Goal: Task Accomplishment & Management: Use online tool/utility

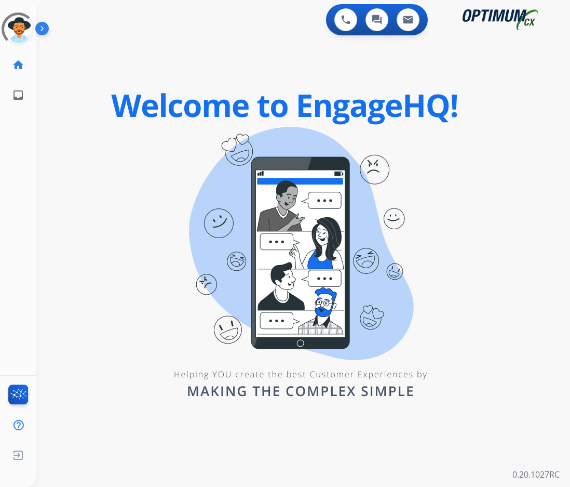
click at [79, 141] on div "Outbound call Agent: Unknown Routing Profile: Unknown Quit Outbound call Agent:…" at bounding box center [285, 243] width 570 height 487
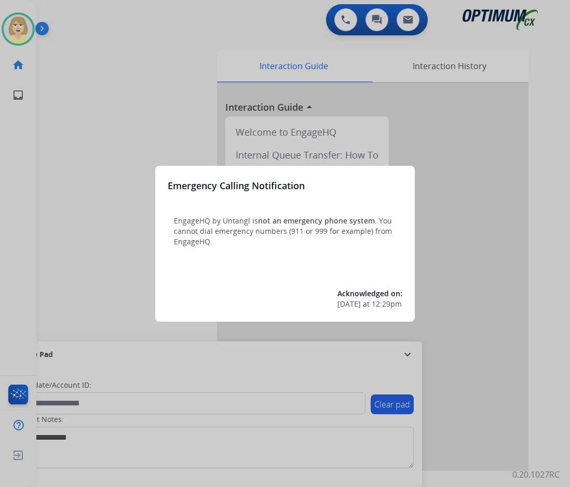
click at [79, 141] on div at bounding box center [285, 243] width 570 height 487
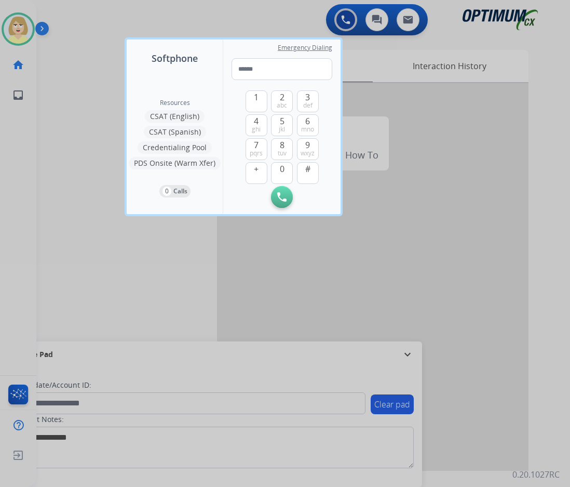
click at [79, 141] on div at bounding box center [285, 243] width 570 height 487
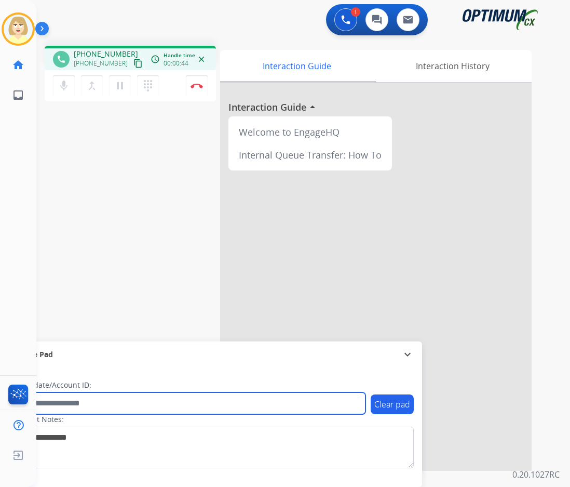
click at [65, 403] on input "text" at bounding box center [190, 403] width 352 height 22
paste input "*******"
type input "*******"
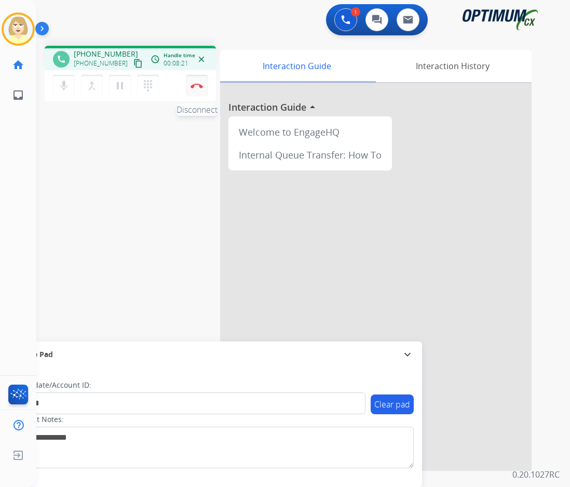
click at [197, 83] on img at bounding box center [197, 85] width 12 height 5
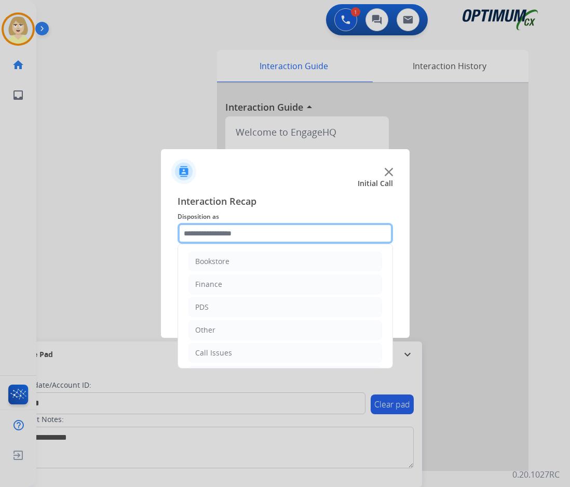
click at [199, 235] on input "text" at bounding box center [286, 233] width 216 height 21
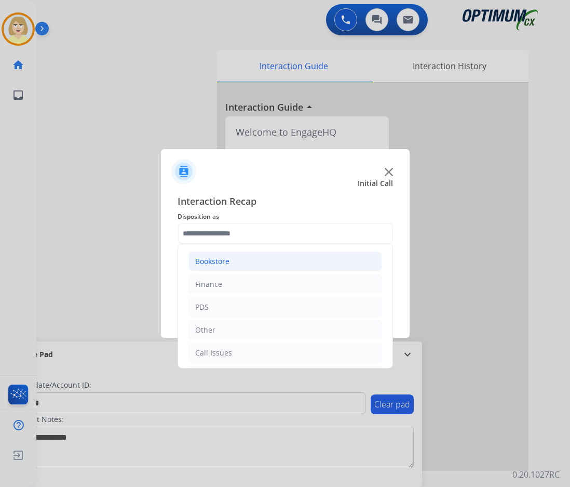
click at [217, 260] on div "Bookstore" at bounding box center [212, 261] width 34 height 10
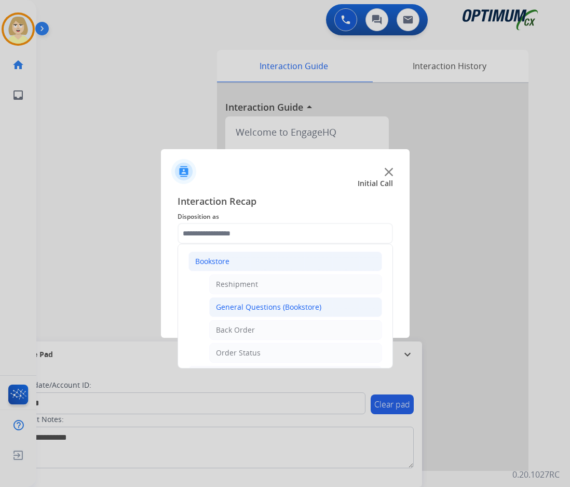
click at [270, 310] on div "General Questions (Bookstore)" at bounding box center [268, 307] width 105 height 10
type input "**********"
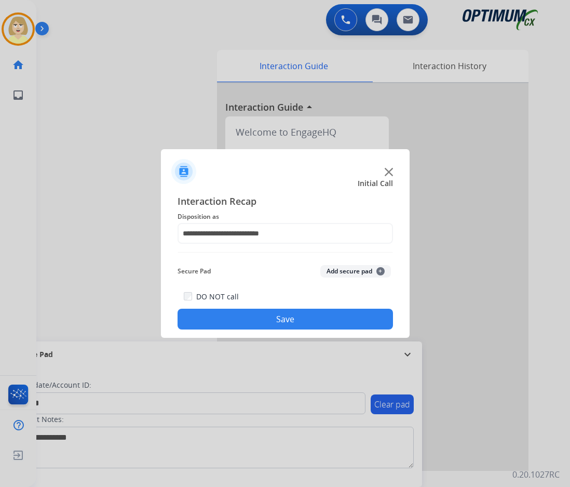
click at [332, 270] on button "Add secure pad +" at bounding box center [356, 271] width 71 height 12
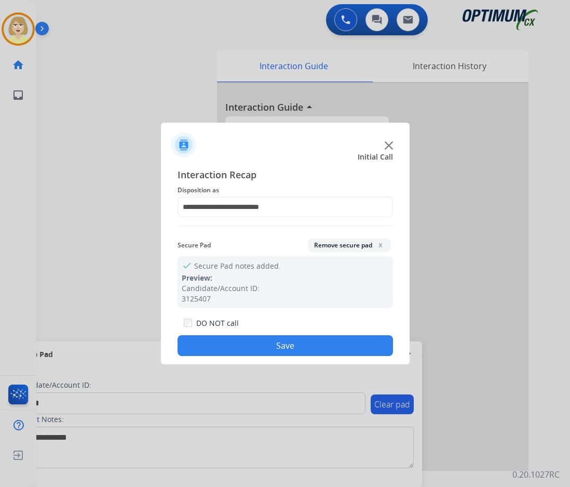
click at [192, 349] on button "Save" at bounding box center [286, 345] width 216 height 21
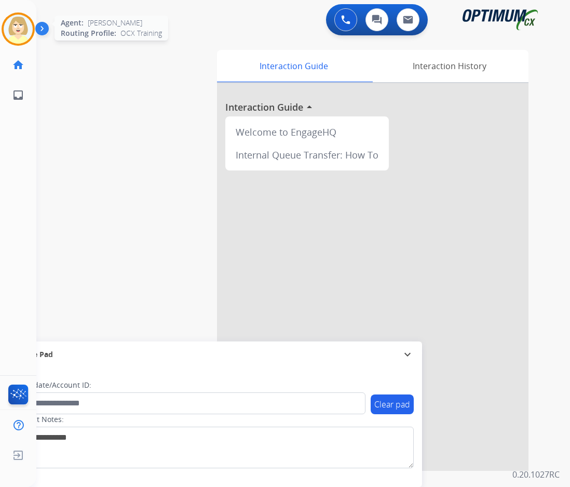
click at [11, 26] on img at bounding box center [18, 29] width 29 height 29
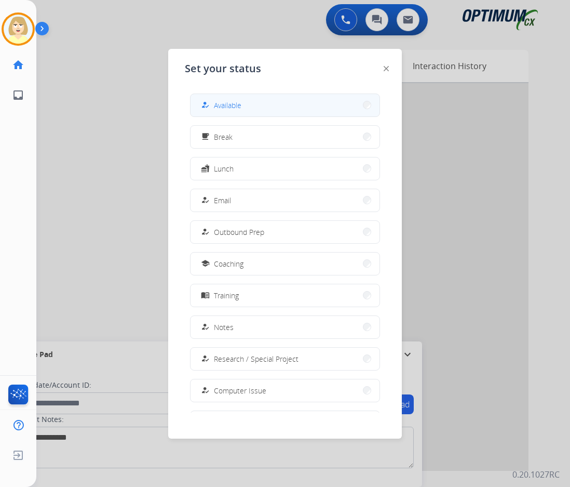
click at [229, 102] on span "Available" at bounding box center [228, 105] width 28 height 11
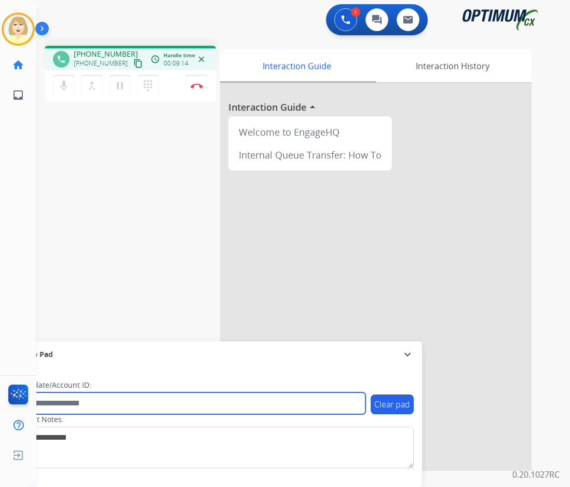
click at [83, 405] on input "text" at bounding box center [190, 403] width 352 height 22
paste input "*******"
type input "*******"
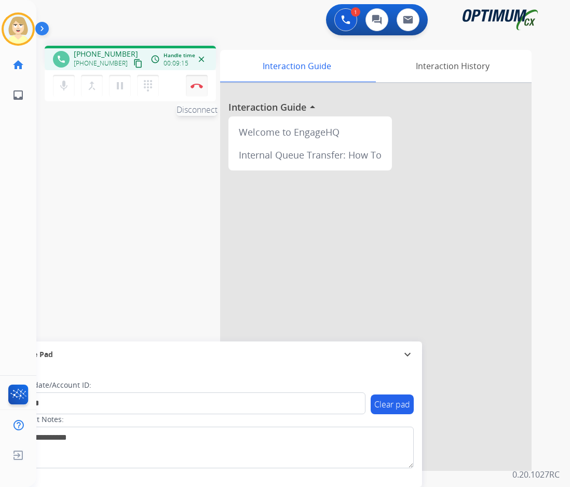
click at [197, 83] on button "Disconnect" at bounding box center [197, 86] width 22 height 22
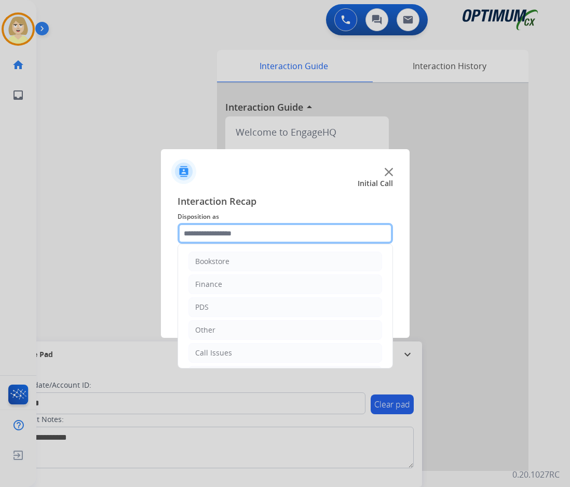
click at [216, 236] on input "text" at bounding box center [286, 233] width 216 height 21
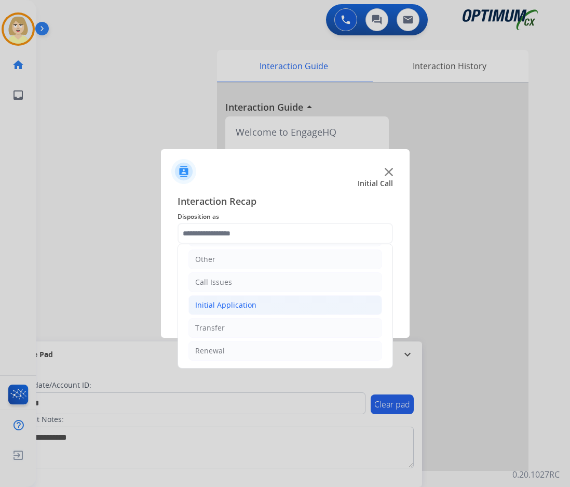
click at [230, 304] on div "Initial Application" at bounding box center [225, 305] width 61 height 10
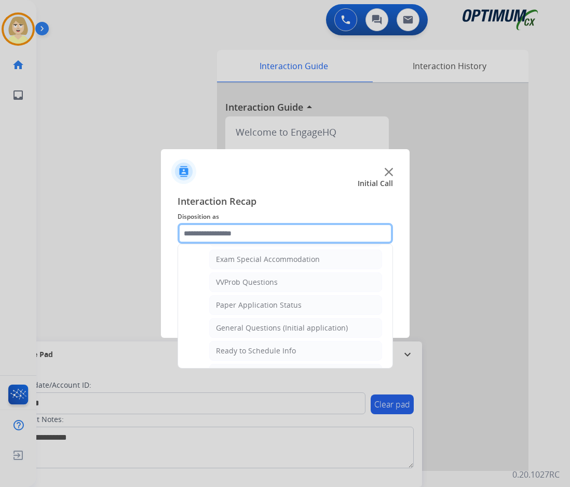
scroll to position [590, 0]
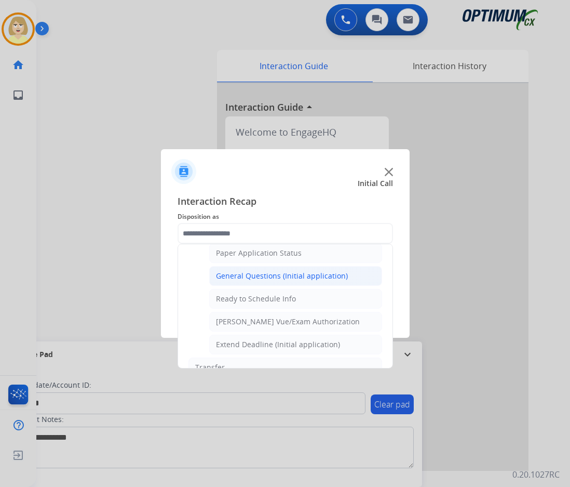
click at [249, 273] on div "General Questions (Initial application)" at bounding box center [282, 276] width 132 height 10
type input "**********"
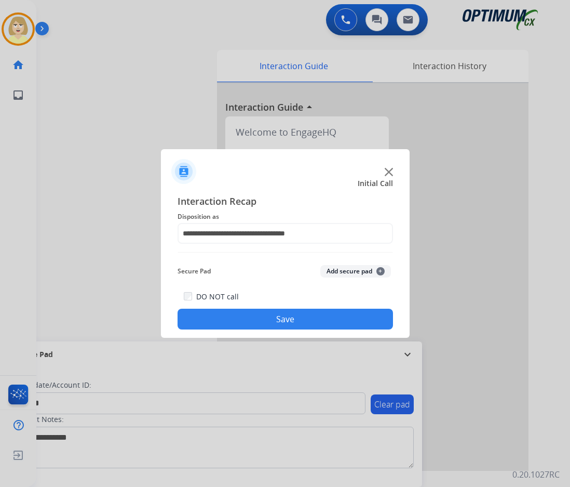
drag, startPoint x: 340, startPoint y: 272, endPoint x: 237, endPoint y: 320, distance: 113.2
click at [337, 273] on button "Add secure pad +" at bounding box center [356, 271] width 71 height 12
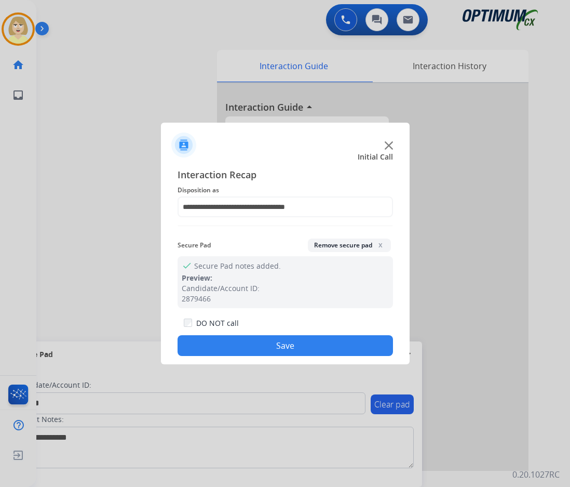
drag, startPoint x: 231, startPoint y: 340, endPoint x: 225, endPoint y: 334, distance: 8.5
click at [231, 341] on button "Save" at bounding box center [286, 345] width 216 height 21
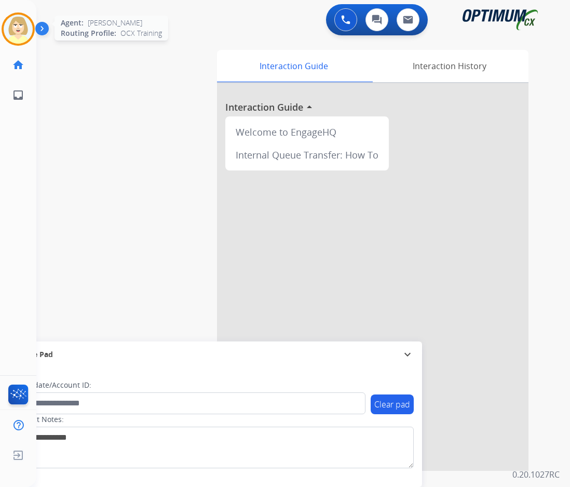
click at [20, 20] on img at bounding box center [18, 29] width 29 height 29
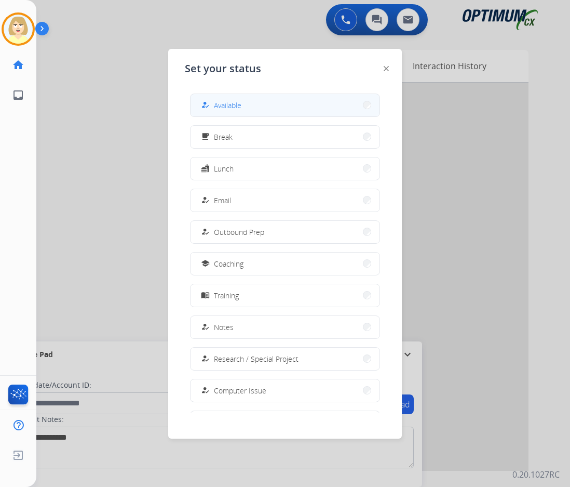
click at [212, 102] on div "how_to_reg" at bounding box center [206, 105] width 15 height 12
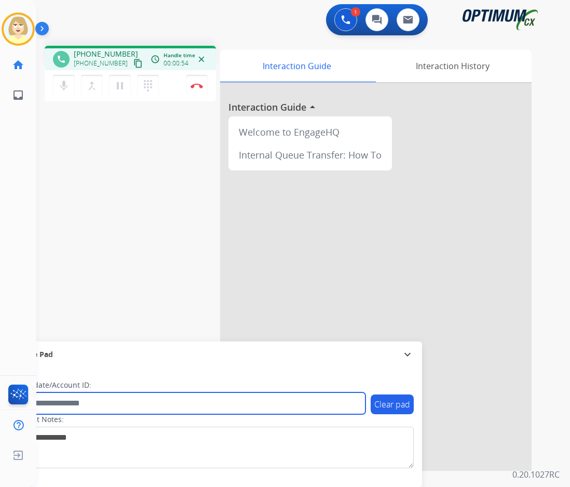
click at [65, 403] on input "text" at bounding box center [190, 403] width 352 height 22
paste input "*******"
type input "*******"
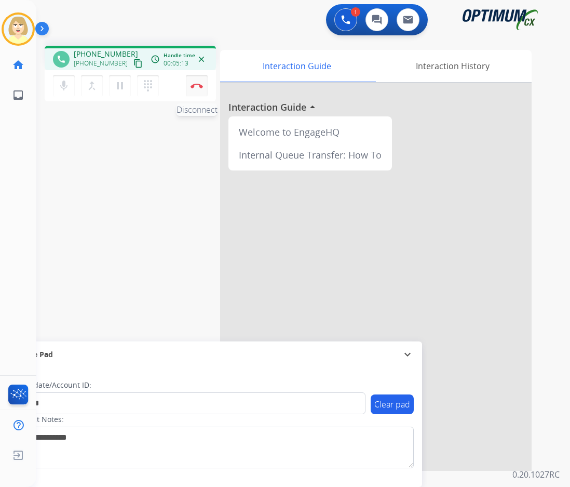
click at [194, 81] on button "Disconnect" at bounding box center [197, 86] width 22 height 22
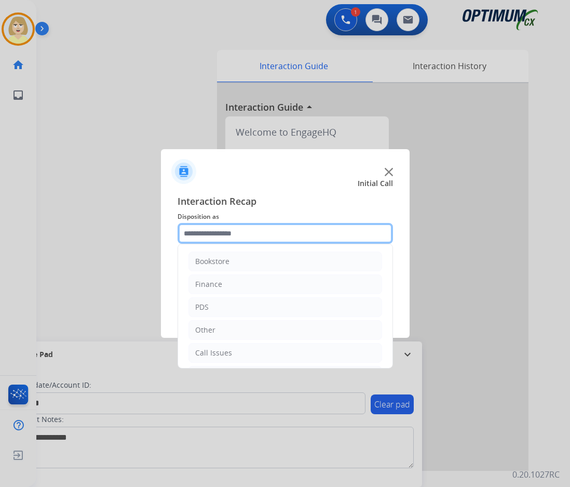
click at [231, 232] on input "text" at bounding box center [286, 233] width 216 height 21
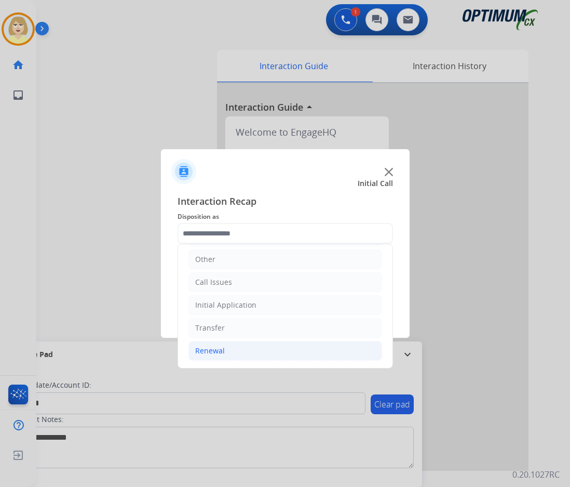
click at [217, 351] on div "Renewal" at bounding box center [210, 350] width 30 height 10
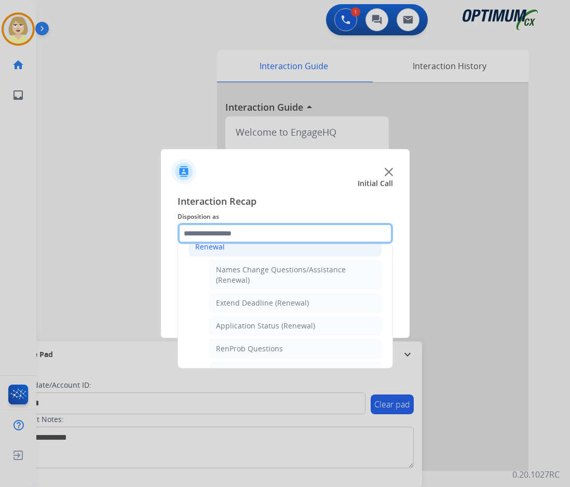
scroll to position [227, 0]
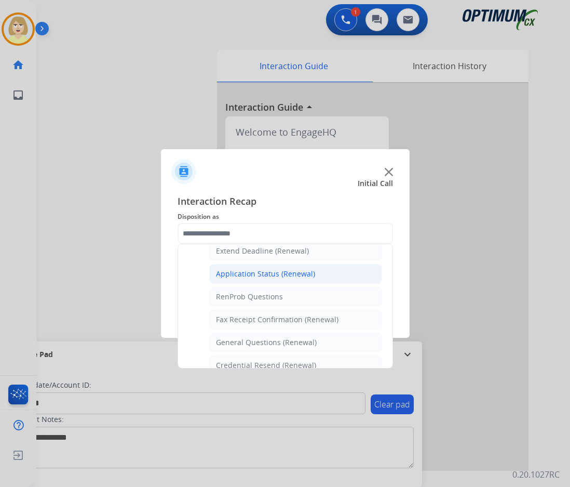
click at [271, 272] on div "Application Status (Renewal)" at bounding box center [265, 274] width 99 height 10
type input "**********"
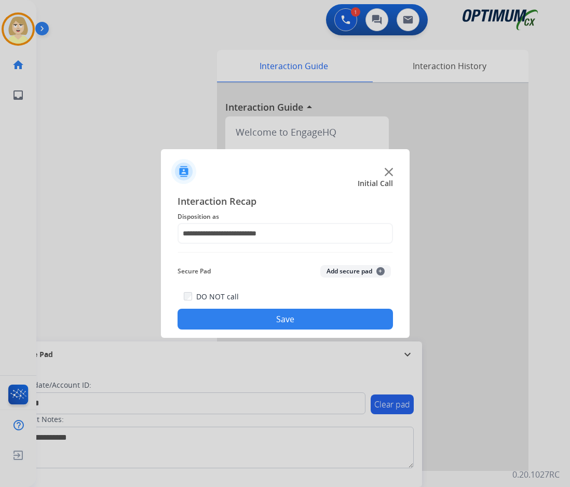
drag, startPoint x: 339, startPoint y: 269, endPoint x: 264, endPoint y: 315, distance: 88.2
click at [338, 269] on button "Add secure pad +" at bounding box center [356, 271] width 71 height 12
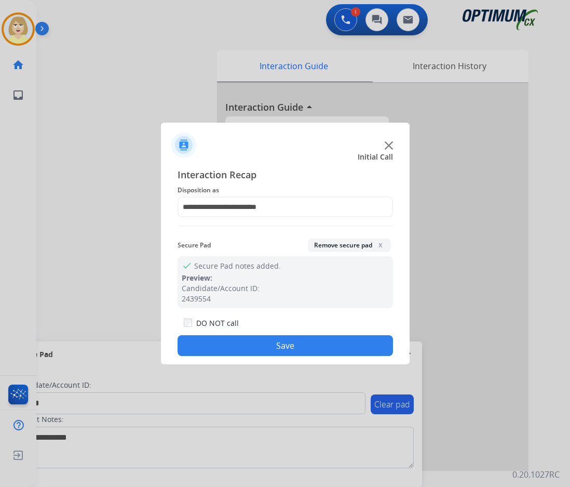
drag, startPoint x: 232, startPoint y: 343, endPoint x: 170, endPoint y: 261, distance: 102.8
click at [231, 341] on button "Save" at bounding box center [286, 345] width 216 height 21
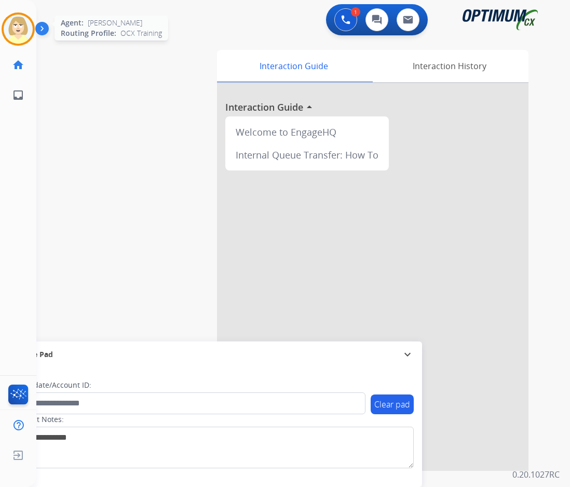
click at [20, 24] on img at bounding box center [18, 29] width 29 height 29
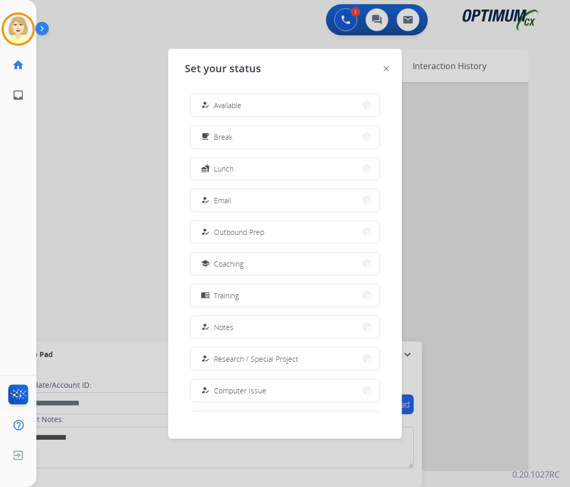
click at [229, 108] on span "Available" at bounding box center [228, 105] width 28 height 11
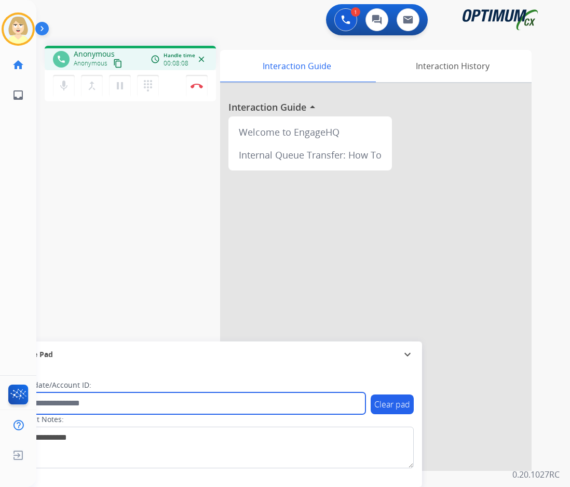
click at [77, 404] on input "text" at bounding box center [190, 403] width 352 height 22
paste input "*******"
type input "*******"
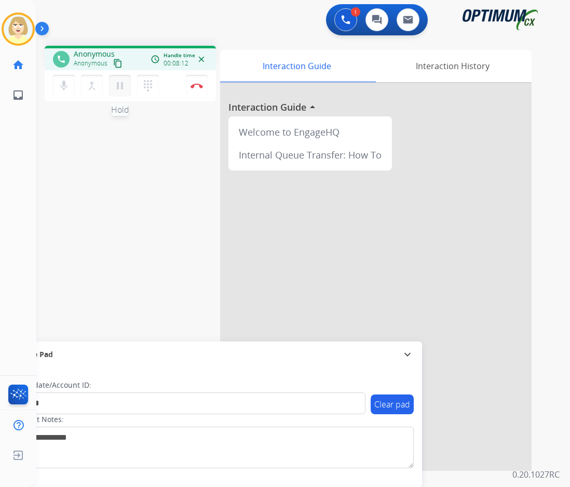
click at [114, 83] on mat-icon "pause" at bounding box center [120, 85] width 12 height 12
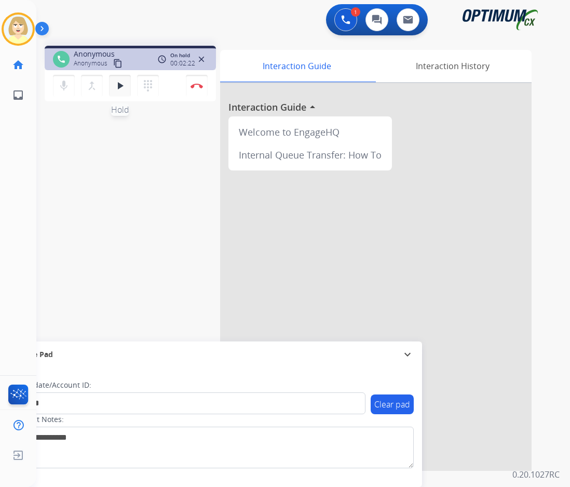
click at [118, 84] on mat-icon "play_arrow" at bounding box center [120, 85] width 12 height 12
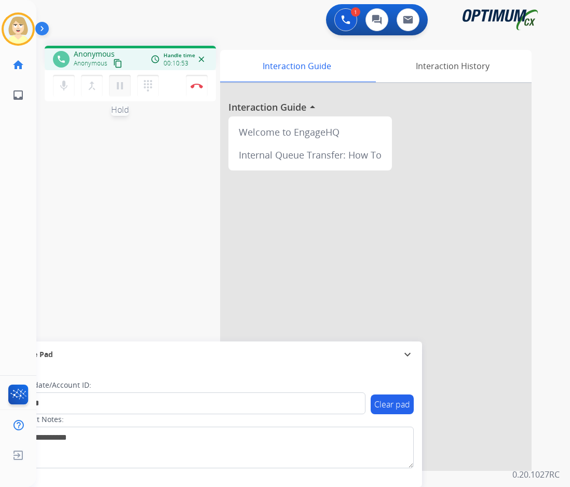
click at [118, 85] on mat-icon "pause" at bounding box center [120, 85] width 12 height 12
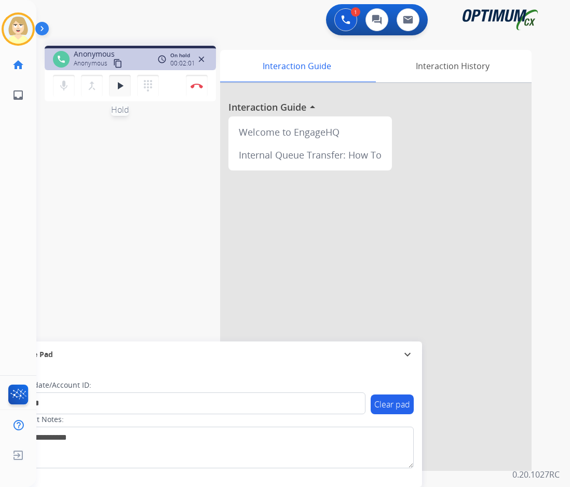
click at [121, 85] on mat-icon "play_arrow" at bounding box center [120, 85] width 12 height 12
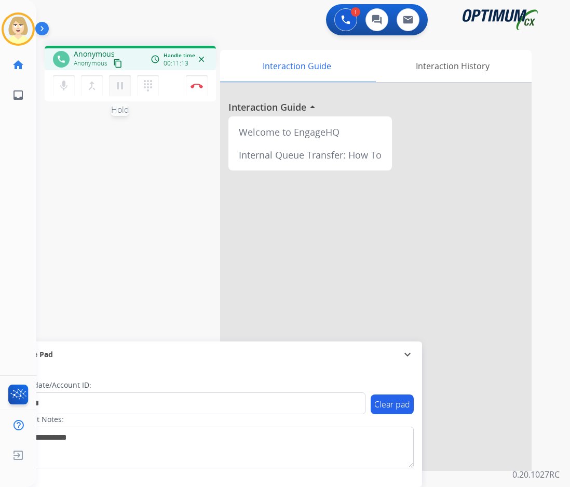
click at [118, 87] on mat-icon "pause" at bounding box center [120, 85] width 12 height 12
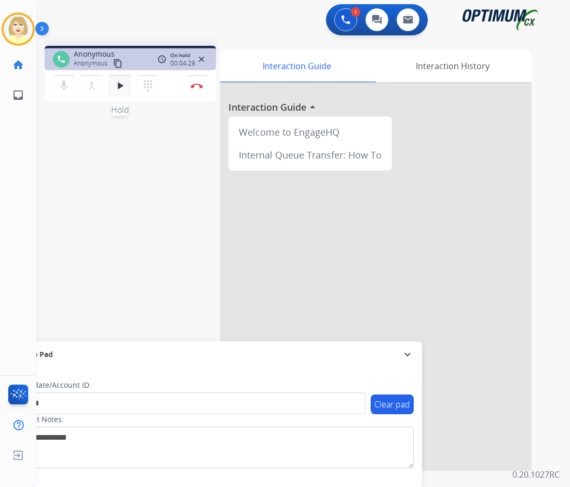
click at [122, 82] on mat-icon "play_arrow" at bounding box center [120, 85] width 12 height 12
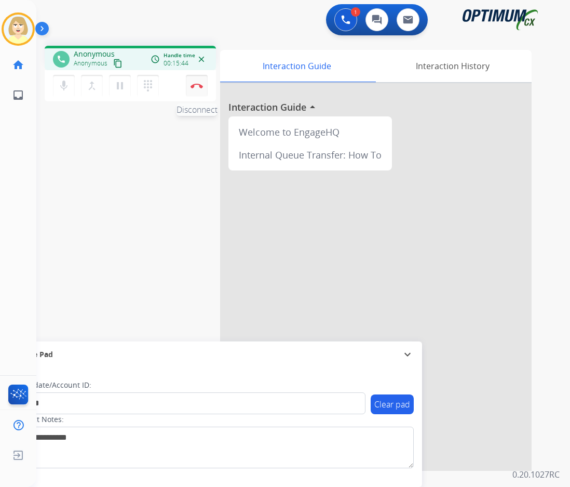
click at [197, 83] on img at bounding box center [197, 85] width 12 height 5
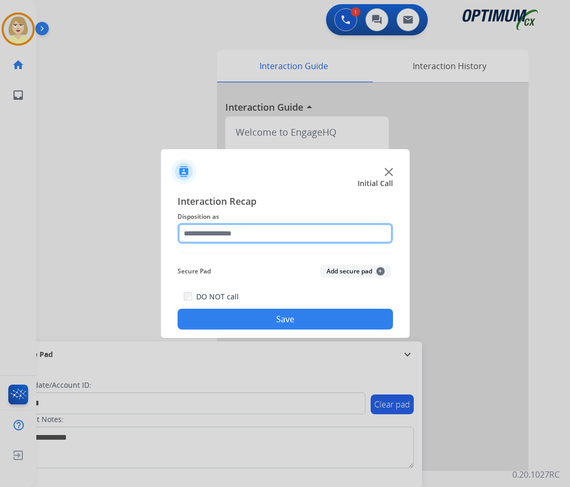
click at [206, 233] on input "text" at bounding box center [286, 233] width 216 height 21
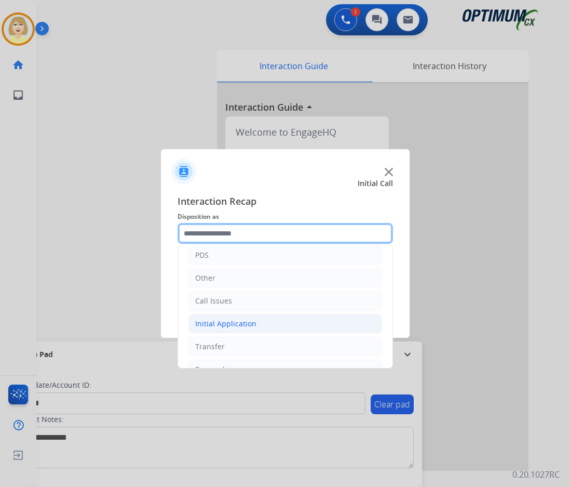
scroll to position [71, 0]
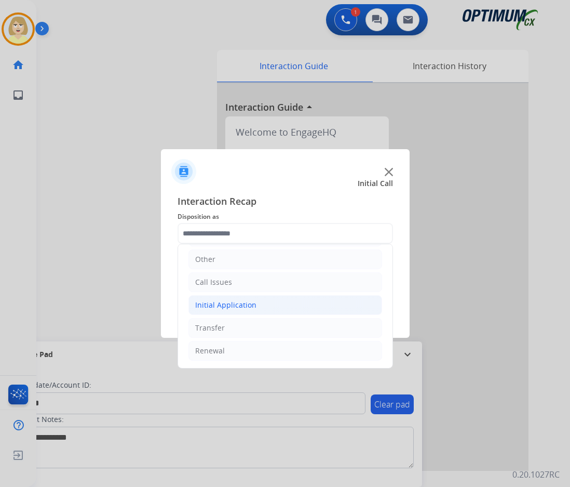
click at [232, 301] on div "Initial Application" at bounding box center [225, 305] width 61 height 10
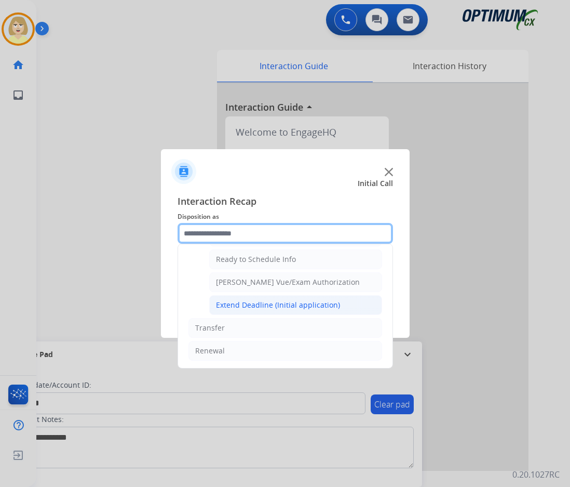
scroll to position [578, 0]
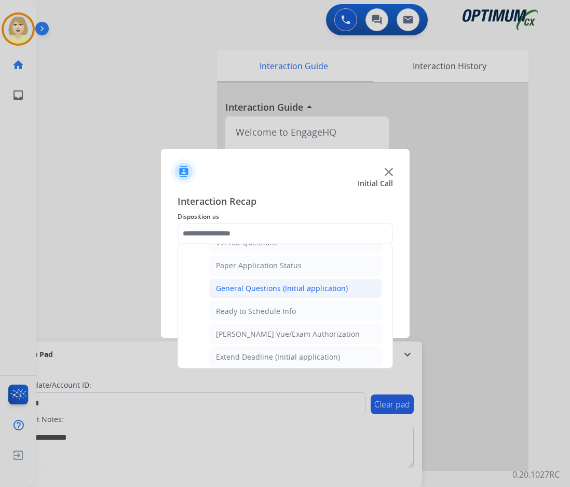
click at [272, 291] on div "General Questions (Initial application)" at bounding box center [282, 288] width 132 height 10
type input "**********"
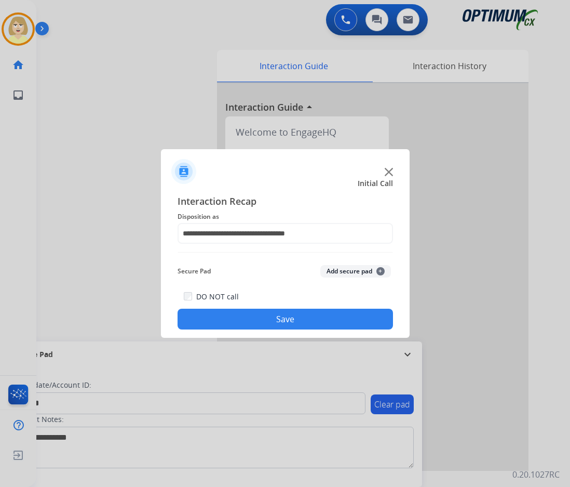
drag, startPoint x: 350, startPoint y: 274, endPoint x: 245, endPoint y: 338, distance: 122.4
click at [349, 274] on button "Add secure pad +" at bounding box center [356, 271] width 71 height 12
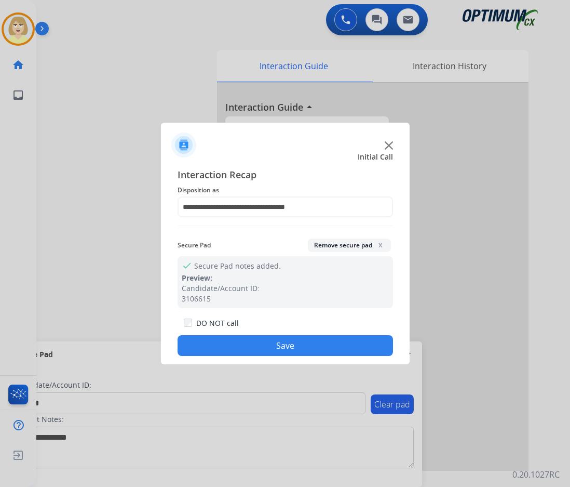
drag, startPoint x: 231, startPoint y: 348, endPoint x: 210, endPoint y: 251, distance: 99.5
click at [231, 347] on button "Save" at bounding box center [286, 345] width 216 height 21
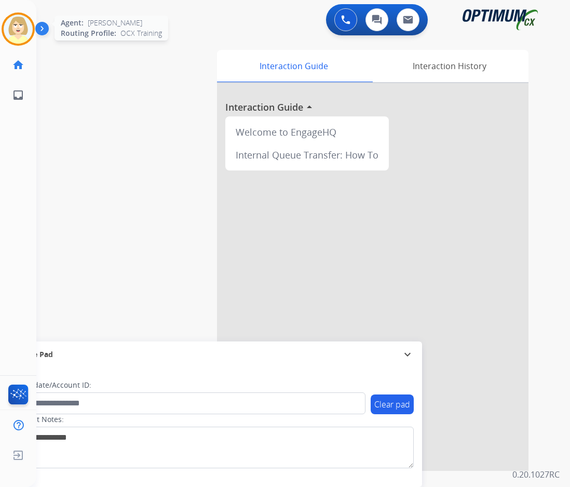
click at [17, 26] on img at bounding box center [18, 29] width 29 height 29
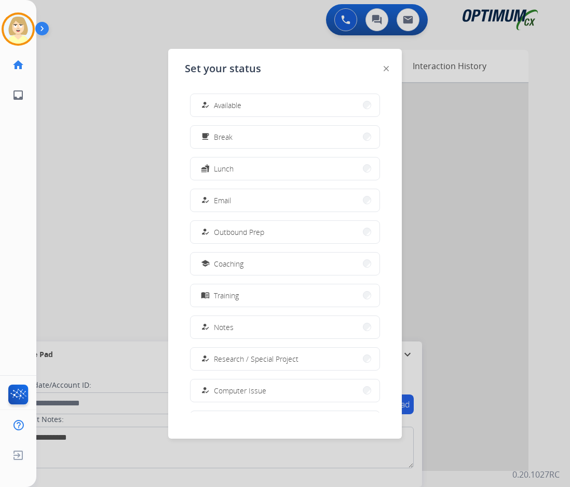
drag, startPoint x: 238, startPoint y: 101, endPoint x: 189, endPoint y: 98, distance: 49.9
click at [233, 101] on span "Available" at bounding box center [228, 105] width 28 height 11
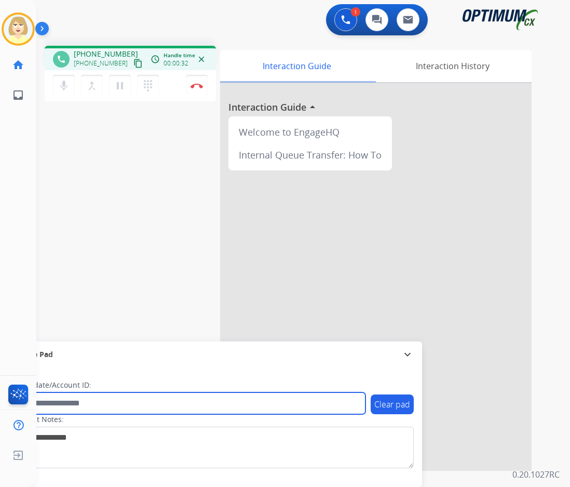
click at [85, 405] on input "text" at bounding box center [190, 403] width 352 height 22
paste input "*******"
type input "*******"
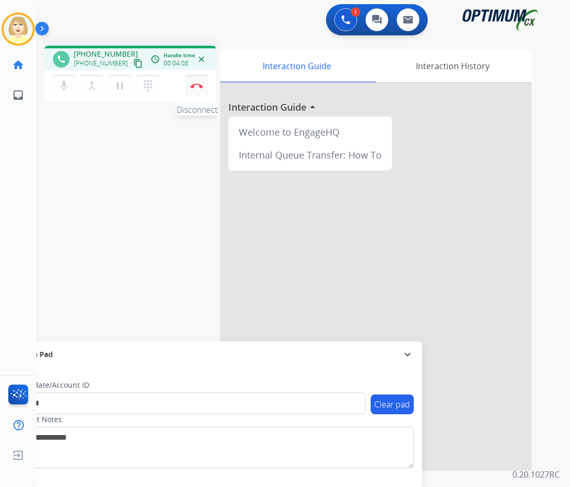
click at [196, 84] on img at bounding box center [197, 85] width 12 height 5
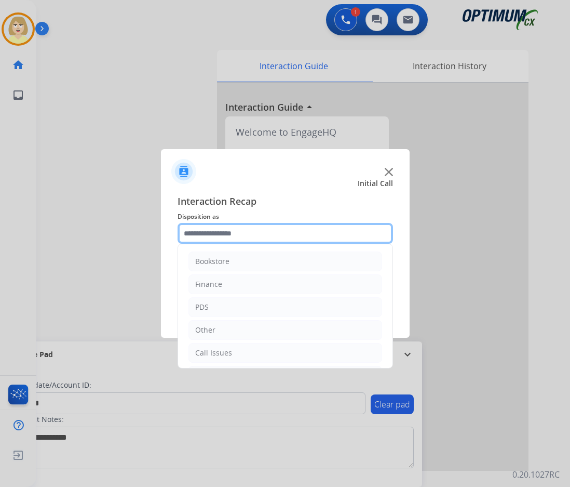
click at [210, 229] on input "text" at bounding box center [286, 233] width 216 height 21
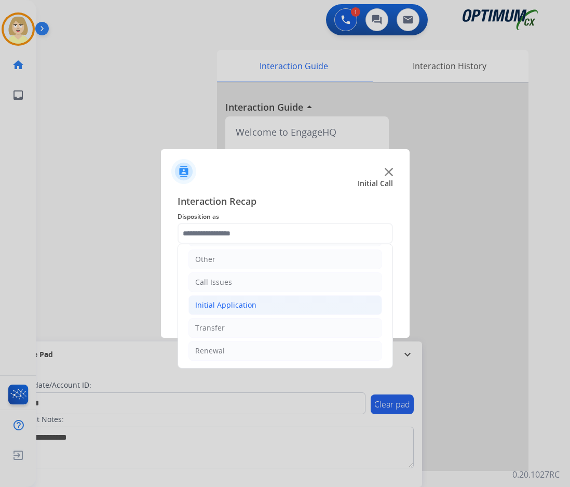
click at [225, 306] on div "Initial Application" at bounding box center [225, 305] width 61 height 10
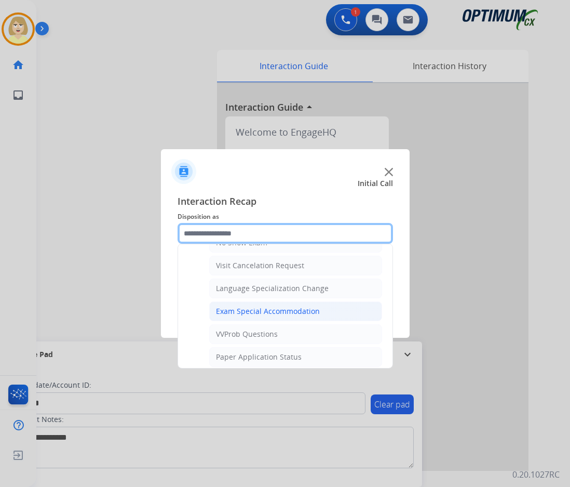
scroll to position [538, 0]
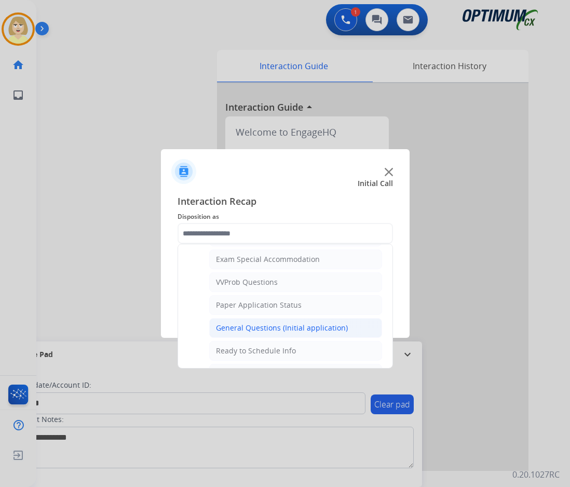
click at [244, 327] on div "General Questions (Initial application)" at bounding box center [282, 328] width 132 height 10
type input "**********"
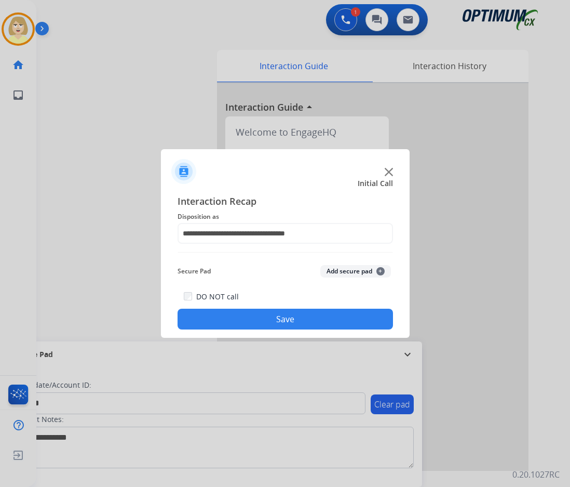
click at [342, 269] on button "Add secure pad +" at bounding box center [356, 271] width 71 height 12
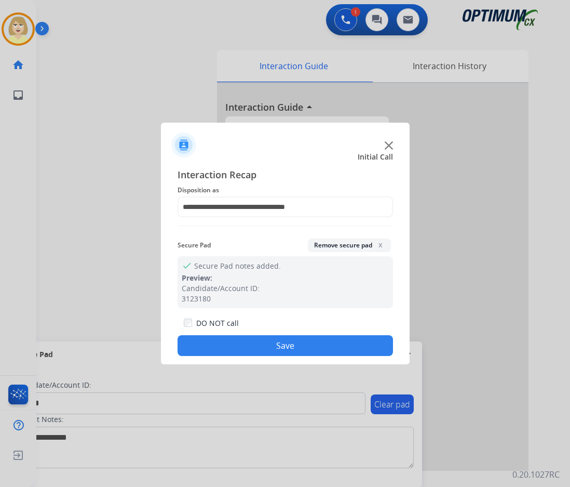
click at [213, 347] on button "Save" at bounding box center [286, 345] width 216 height 21
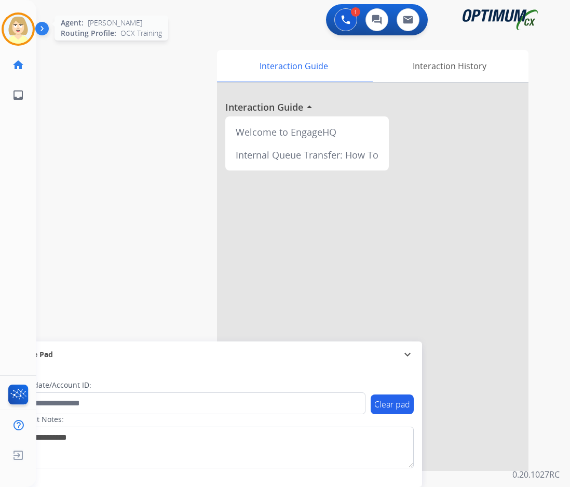
click at [20, 24] on img at bounding box center [18, 29] width 29 height 29
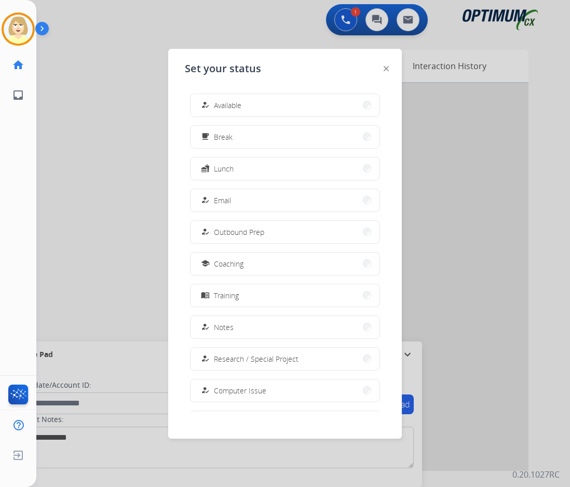
click at [233, 104] on span "Available" at bounding box center [228, 105] width 28 height 11
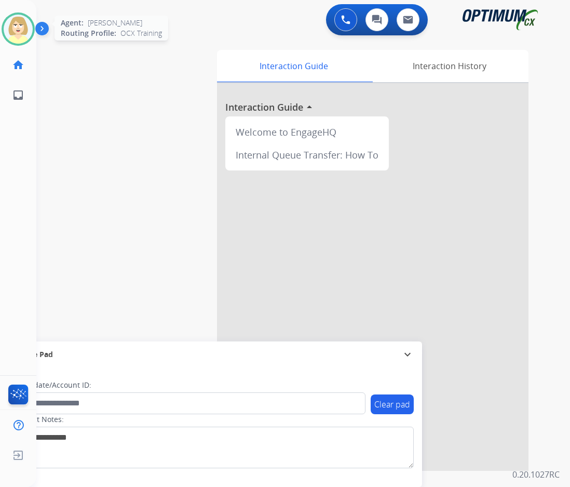
click at [19, 24] on img at bounding box center [18, 29] width 29 height 29
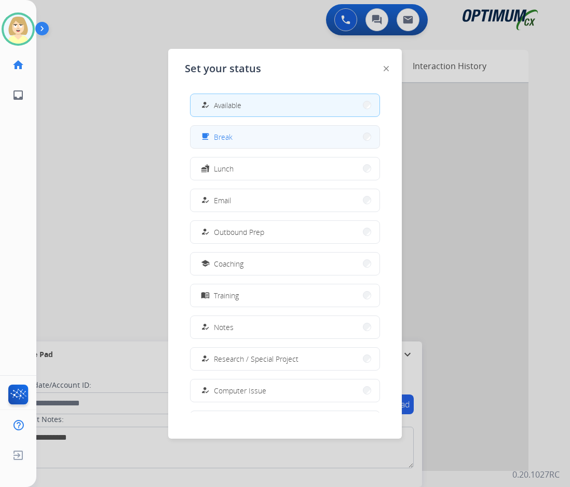
click at [221, 133] on span "Break" at bounding box center [223, 136] width 19 height 11
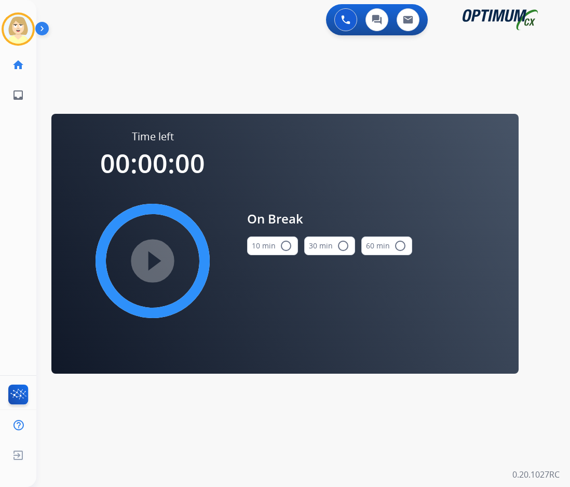
click at [275, 241] on button "10 min radio_button_unchecked" at bounding box center [272, 245] width 51 height 19
click at [147, 263] on mat-icon "play_circle_filled" at bounding box center [153, 261] width 12 height 12
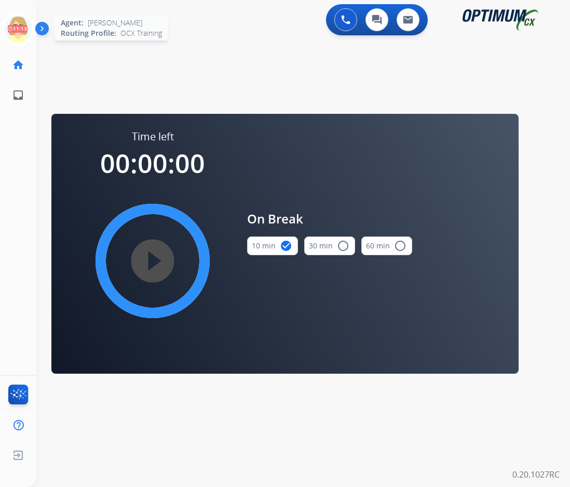
click at [21, 25] on icon at bounding box center [19, 29] width 34 height 34
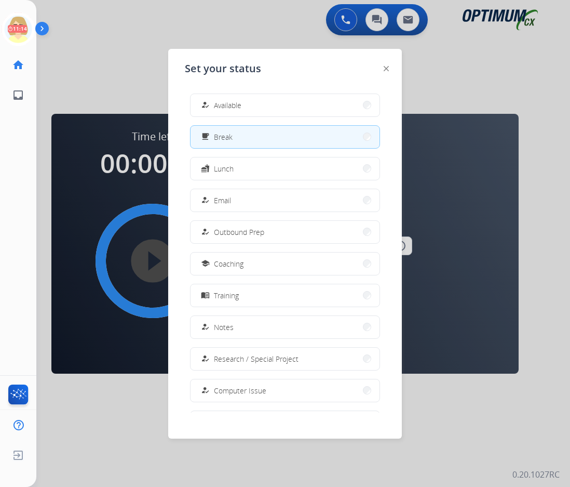
click at [252, 105] on button "how_to_reg Available" at bounding box center [285, 105] width 189 height 22
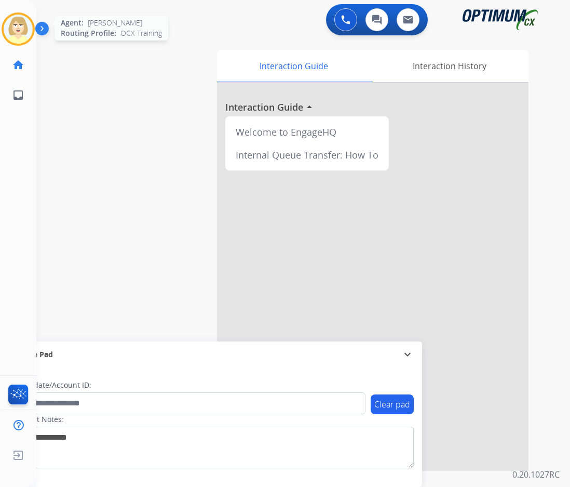
click at [22, 23] on img at bounding box center [18, 29] width 29 height 29
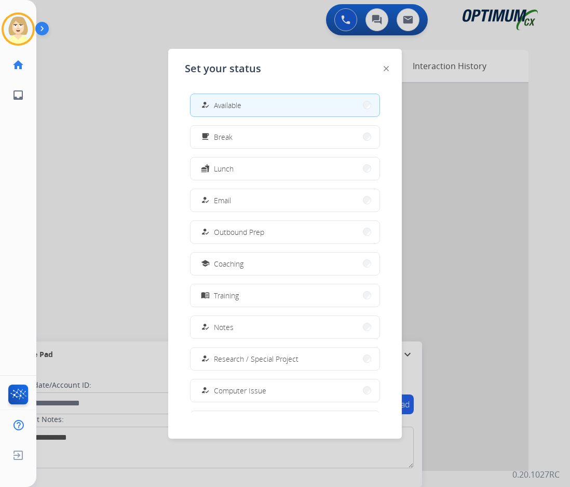
click at [227, 106] on span "Available" at bounding box center [228, 105] width 28 height 11
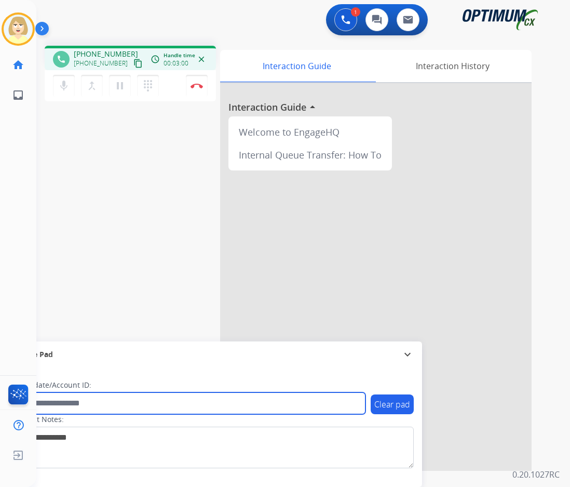
click at [68, 404] on input "text" at bounding box center [190, 403] width 352 height 22
paste input "*******"
type input "*******"
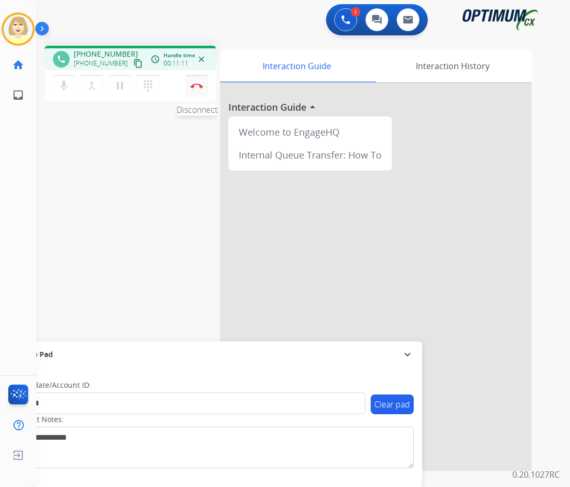
click at [197, 85] on img at bounding box center [197, 85] width 12 height 5
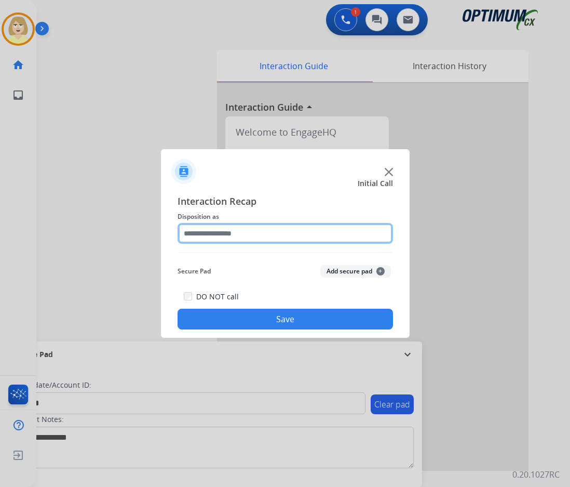
click at [215, 231] on input "text" at bounding box center [286, 233] width 216 height 21
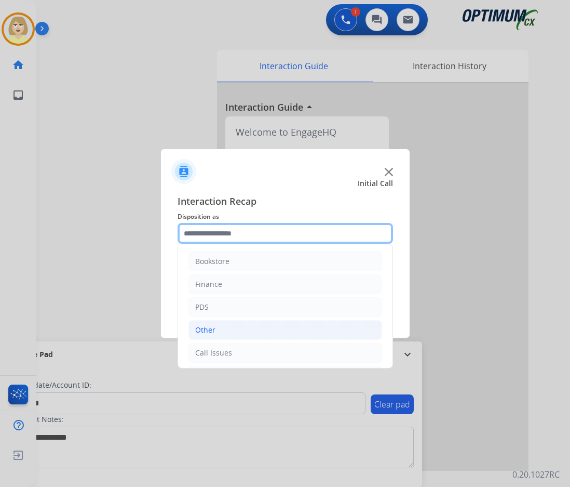
scroll to position [71, 0]
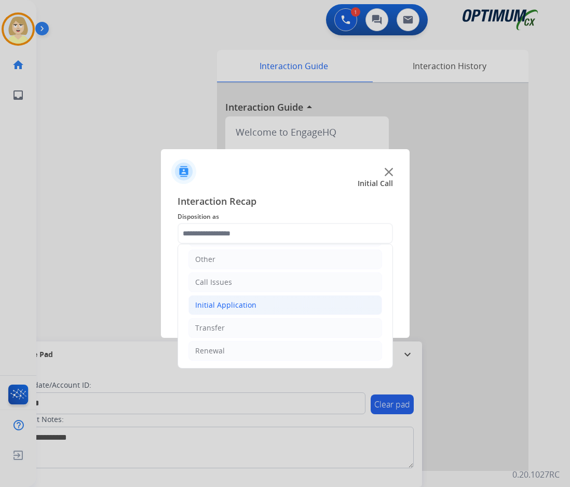
click at [229, 304] on div "Initial Application" at bounding box center [225, 305] width 61 height 10
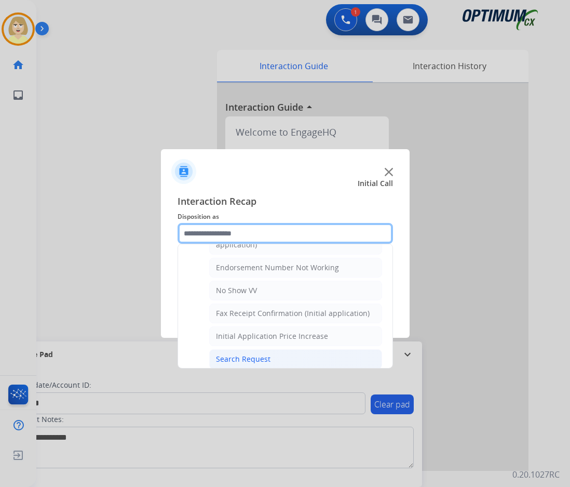
scroll to position [330, 0]
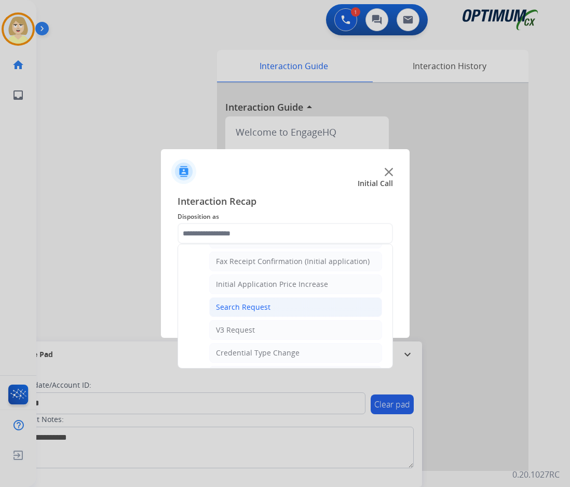
click at [247, 302] on div "Search Request" at bounding box center [243, 307] width 55 height 10
type input "**********"
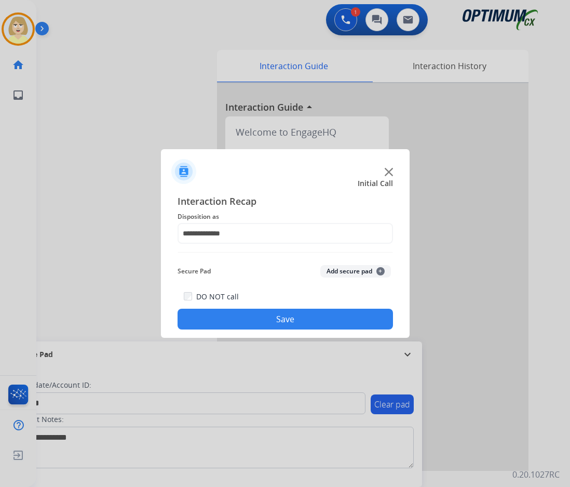
click at [345, 268] on button "Add secure pad +" at bounding box center [356, 271] width 71 height 12
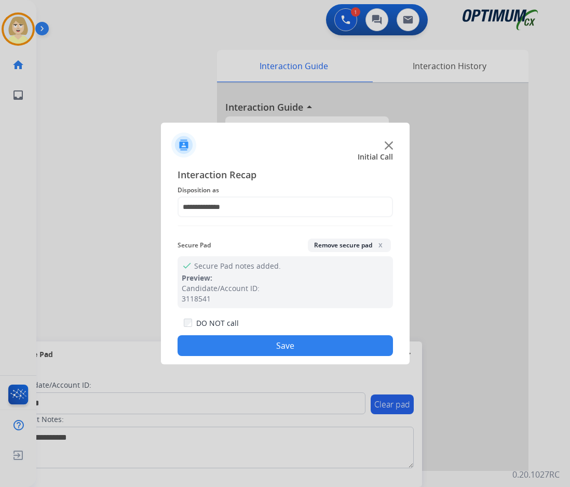
drag, startPoint x: 208, startPoint y: 342, endPoint x: 195, endPoint y: 332, distance: 17.0
click at [208, 342] on button "Save" at bounding box center [286, 345] width 216 height 21
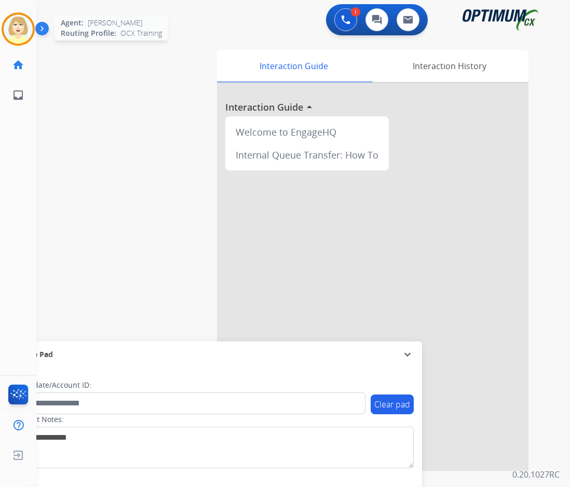
click at [22, 24] on img at bounding box center [18, 29] width 29 height 29
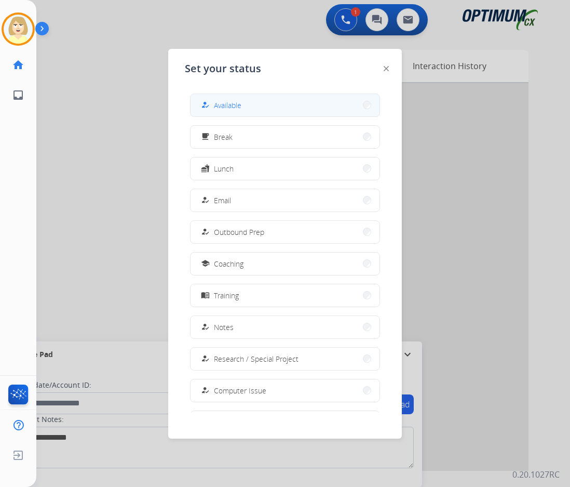
click at [211, 102] on div "how_to_reg" at bounding box center [206, 105] width 15 height 12
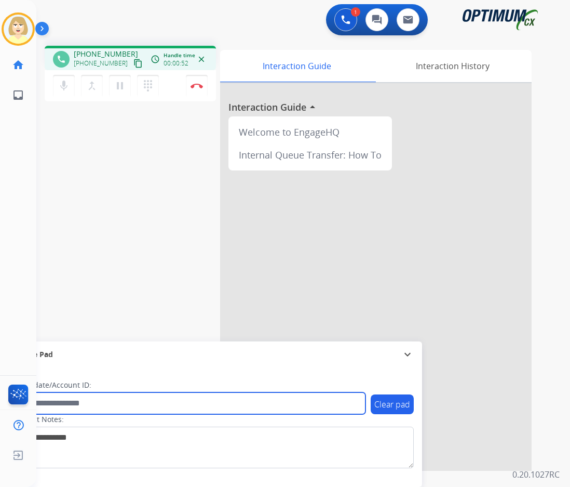
click at [96, 401] on input "text" at bounding box center [190, 403] width 352 height 22
paste input "*******"
type input "*******"
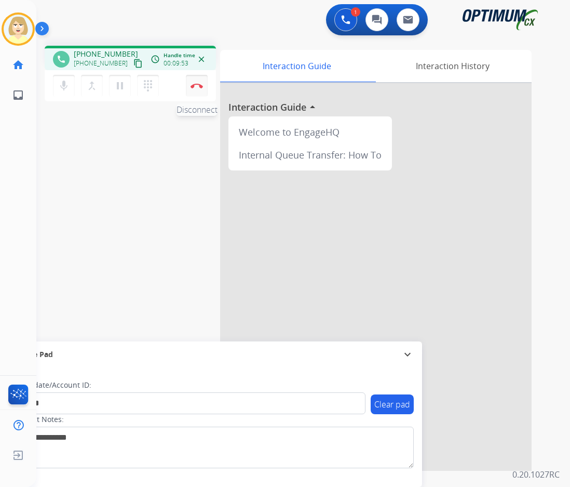
click at [195, 80] on button "Disconnect" at bounding box center [197, 86] width 22 height 22
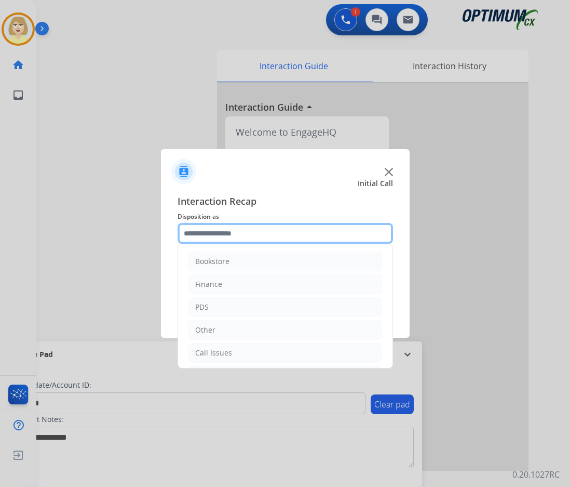
click at [204, 231] on input "text" at bounding box center [286, 233] width 216 height 21
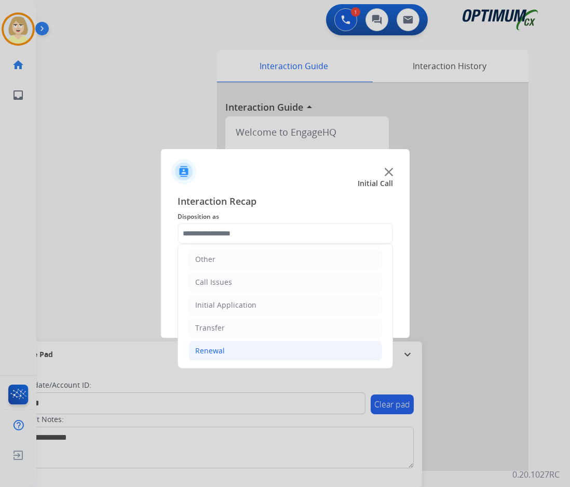
click at [207, 350] on div "Renewal" at bounding box center [210, 350] width 30 height 10
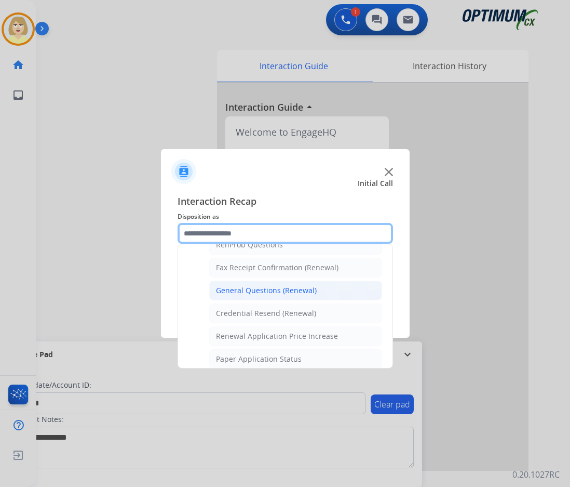
scroll to position [227, 0]
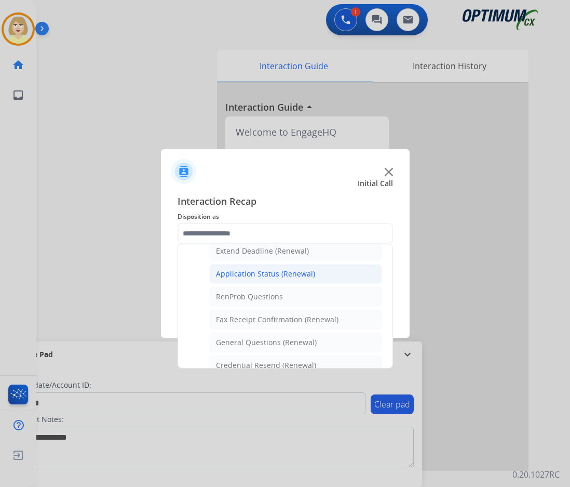
click at [268, 270] on div "Application Status (Renewal)" at bounding box center [265, 274] width 99 height 10
type input "**********"
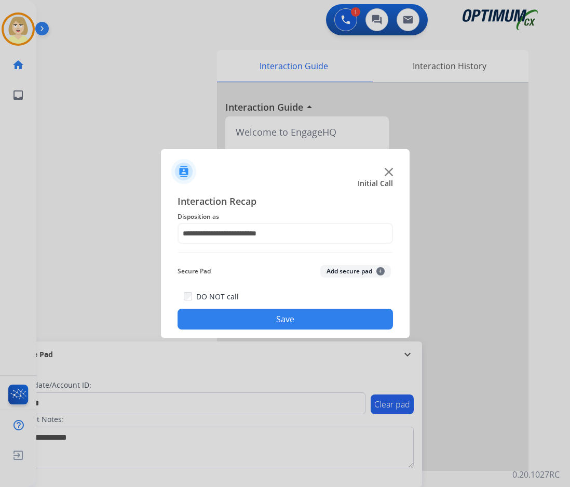
click at [326, 272] on button "Add secure pad +" at bounding box center [356, 271] width 71 height 12
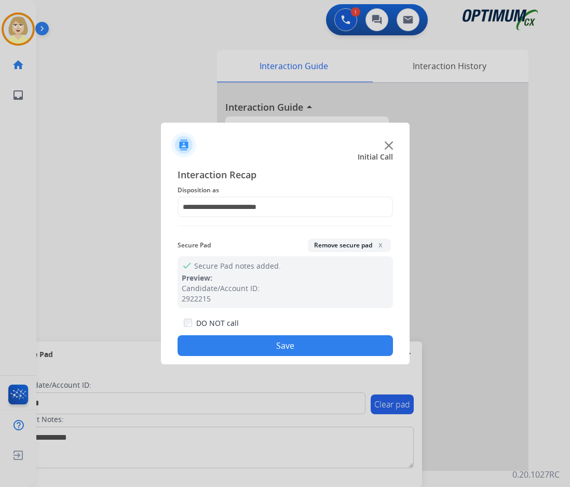
click at [257, 341] on button "Save" at bounding box center [286, 345] width 216 height 21
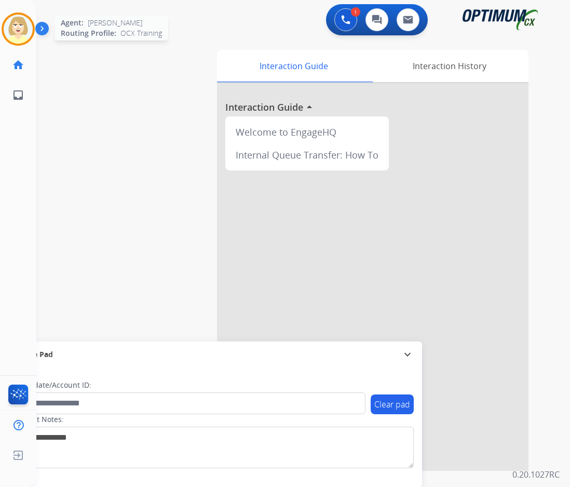
click at [15, 23] on img at bounding box center [18, 29] width 29 height 29
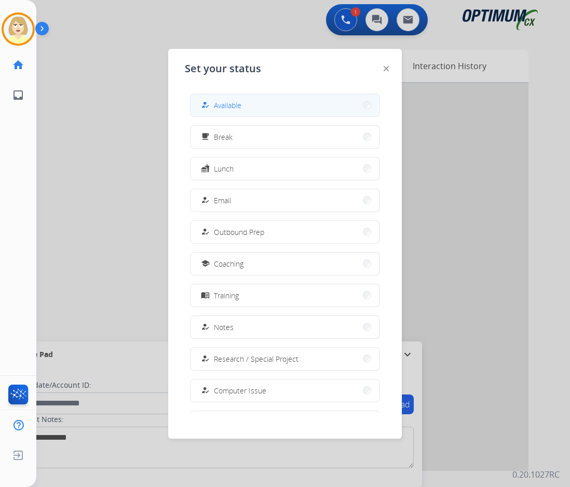
click at [224, 101] on span "Available" at bounding box center [228, 105] width 28 height 11
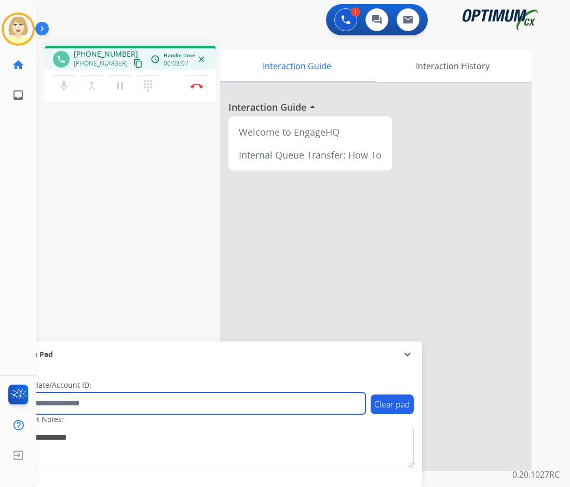
click at [65, 404] on input "text" at bounding box center [190, 403] width 352 height 22
paste input "*******"
type input "*******"
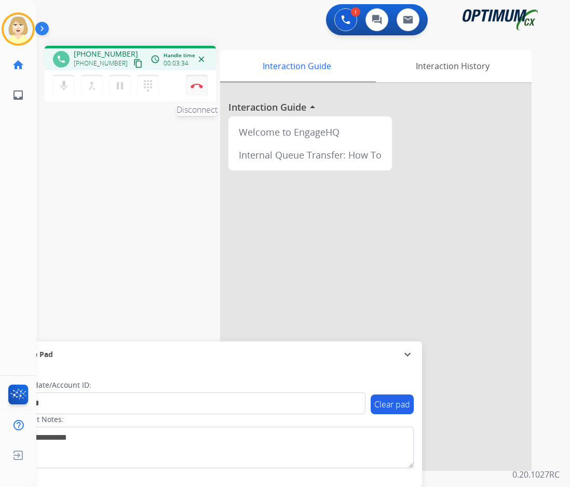
click at [189, 83] on button "Disconnect" at bounding box center [197, 86] width 22 height 22
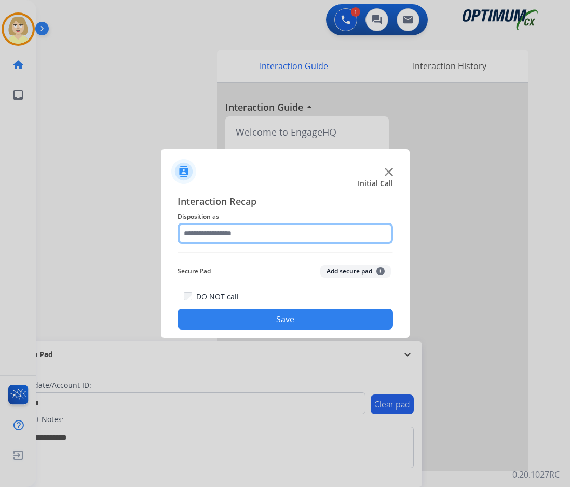
click at [213, 230] on input "text" at bounding box center [286, 233] width 216 height 21
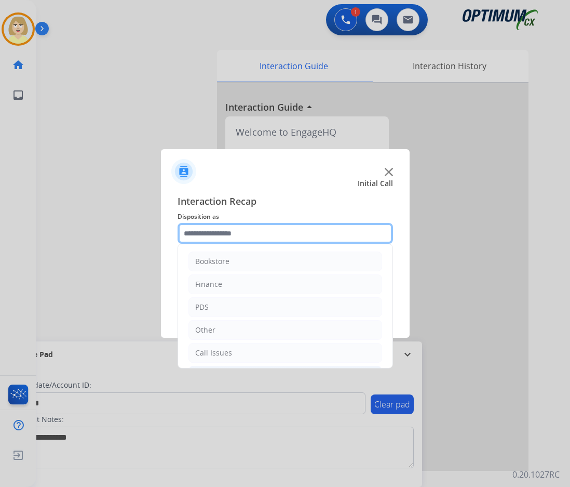
scroll to position [71, 0]
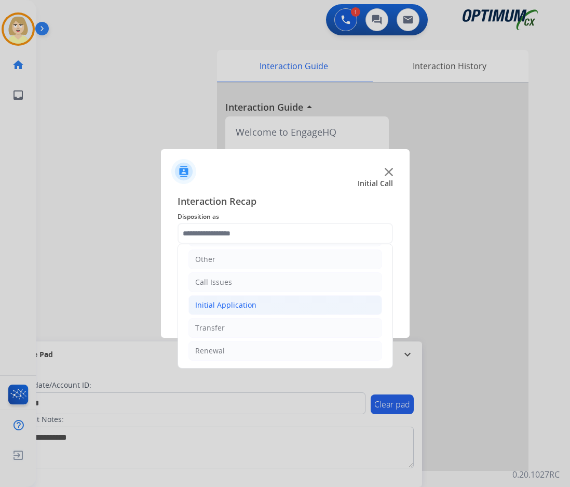
click at [241, 305] on div "Initial Application" at bounding box center [225, 305] width 61 height 10
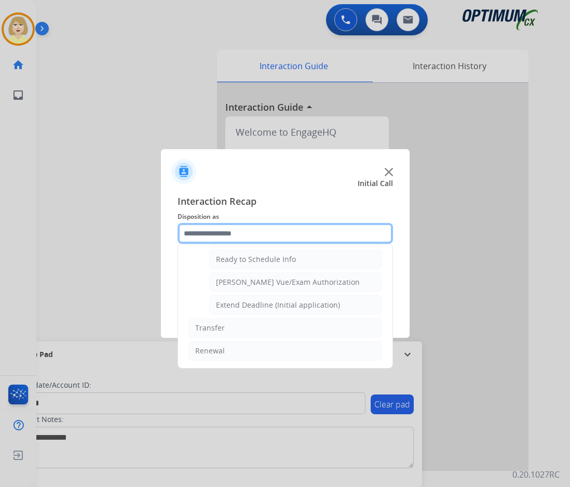
scroll to position [578, 0]
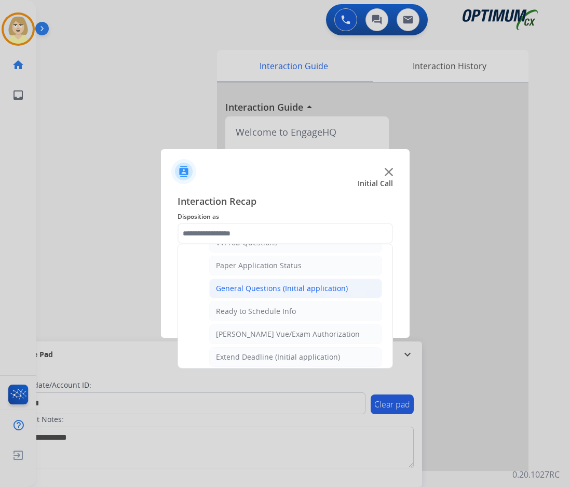
click at [235, 288] on div "General Questions (Initial application)" at bounding box center [282, 288] width 132 height 10
type input "**********"
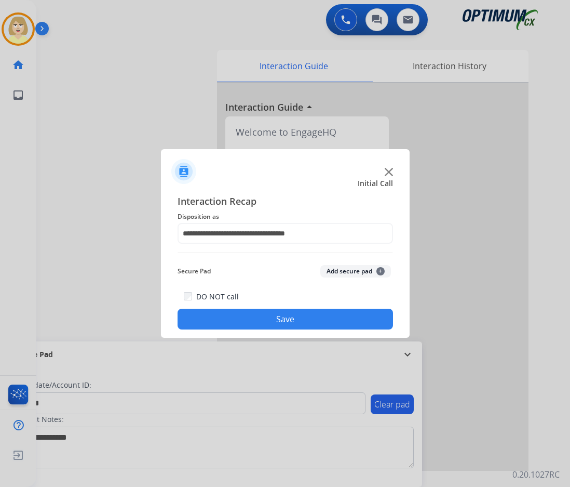
click at [344, 272] on button "Add secure pad +" at bounding box center [356, 271] width 71 height 12
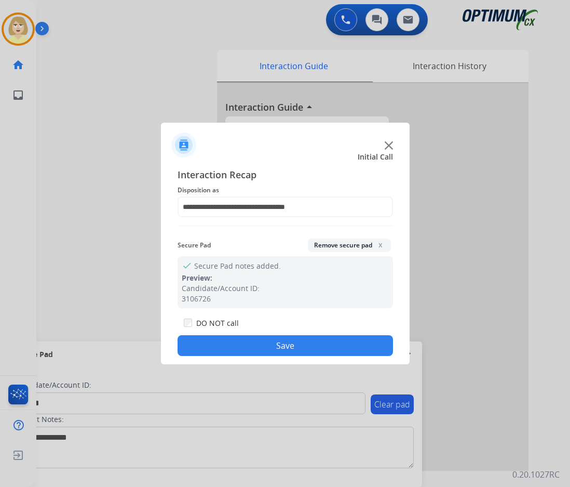
click at [286, 348] on button "Save" at bounding box center [286, 345] width 216 height 21
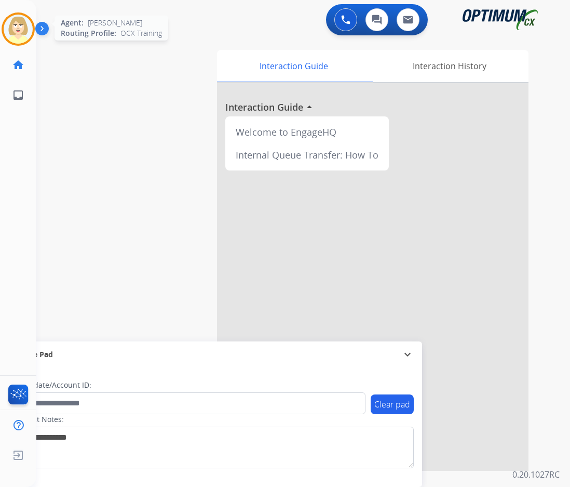
click at [21, 25] on img at bounding box center [18, 29] width 29 height 29
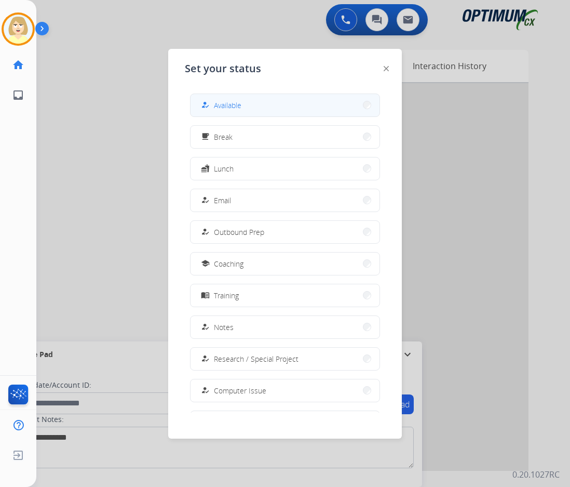
click at [232, 102] on span "Available" at bounding box center [228, 105] width 28 height 11
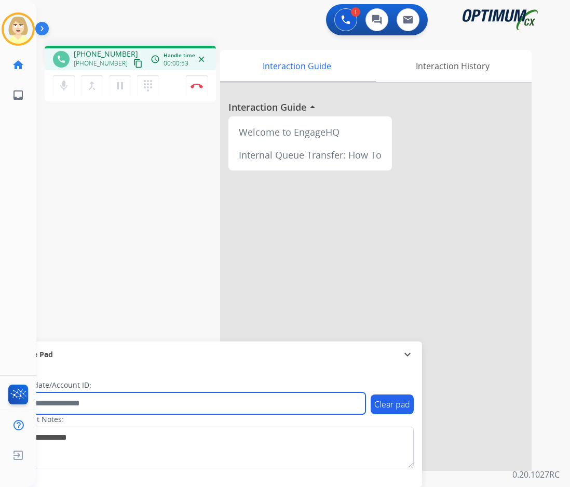
click at [58, 401] on input "text" at bounding box center [190, 403] width 352 height 22
paste input "*******"
type input "*******"
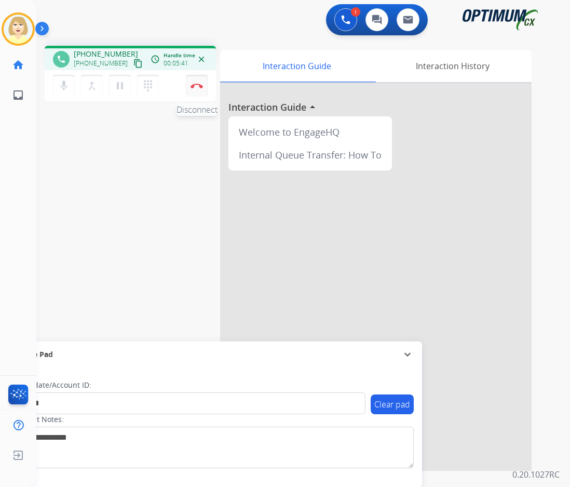
click at [194, 82] on button "Disconnect" at bounding box center [197, 86] width 22 height 22
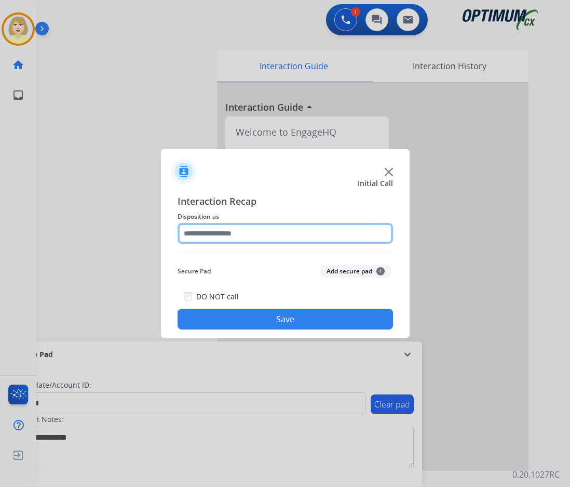
click at [210, 233] on input "text" at bounding box center [286, 233] width 216 height 21
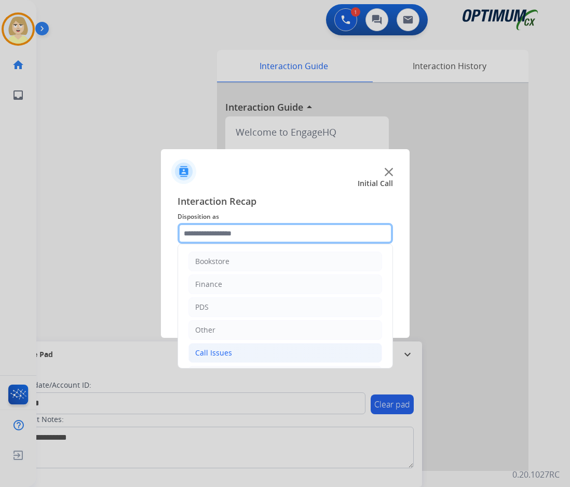
scroll to position [71, 0]
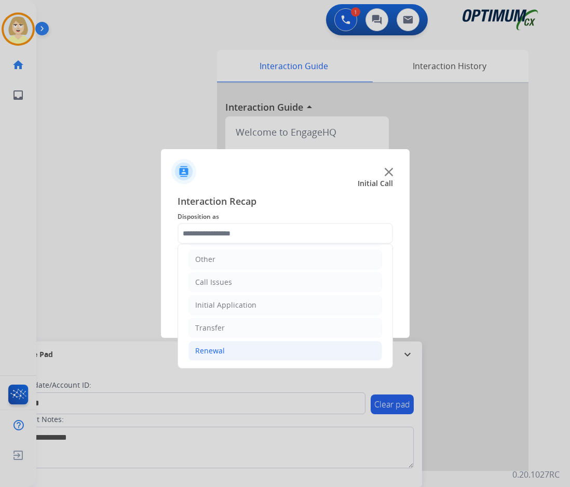
click at [223, 349] on div "Renewal" at bounding box center [210, 350] width 30 height 10
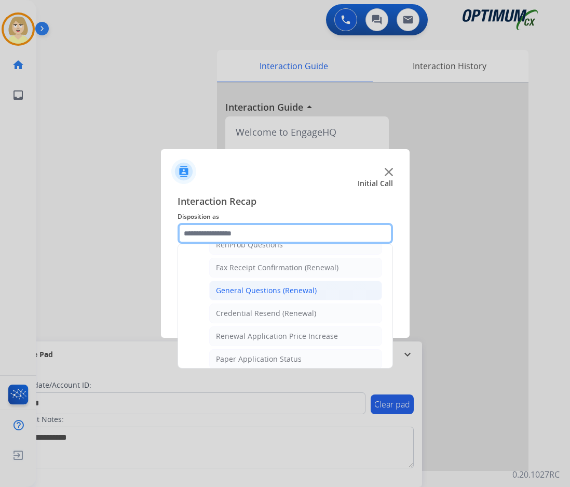
scroll to position [227, 0]
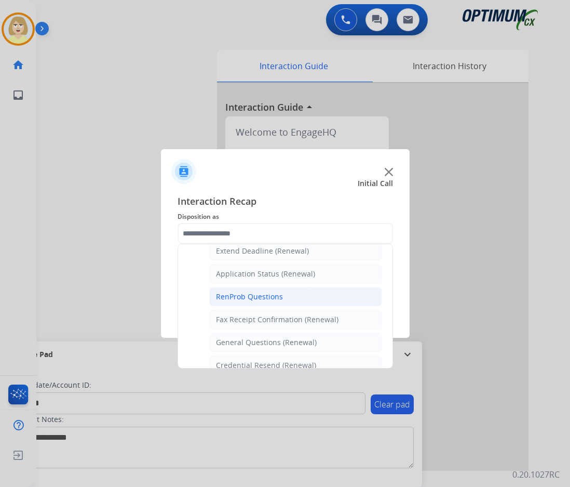
click at [250, 296] on div "RenProb Questions" at bounding box center [249, 296] width 67 height 10
type input "**********"
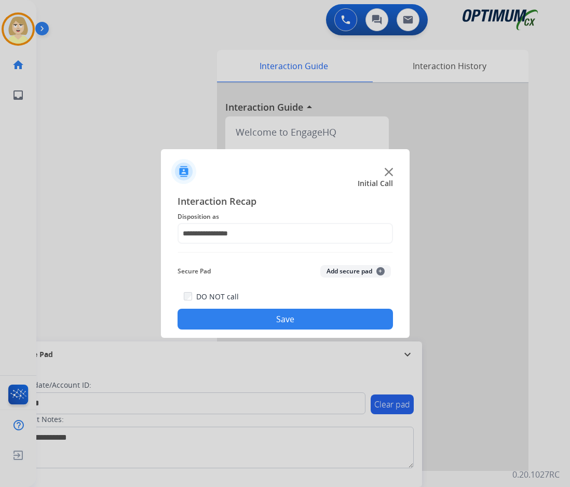
drag, startPoint x: 339, startPoint y: 272, endPoint x: 284, endPoint y: 316, distance: 70.5
click at [337, 273] on button "Add secure pad +" at bounding box center [356, 271] width 71 height 12
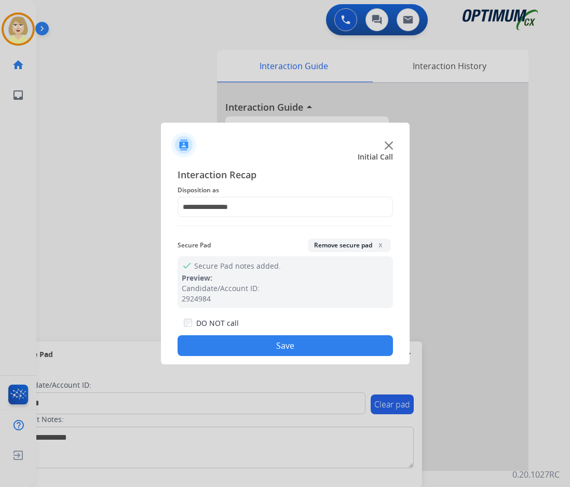
drag, startPoint x: 254, startPoint y: 346, endPoint x: 249, endPoint y: 344, distance: 5.4
click at [252, 346] on button "Save" at bounding box center [286, 345] width 216 height 21
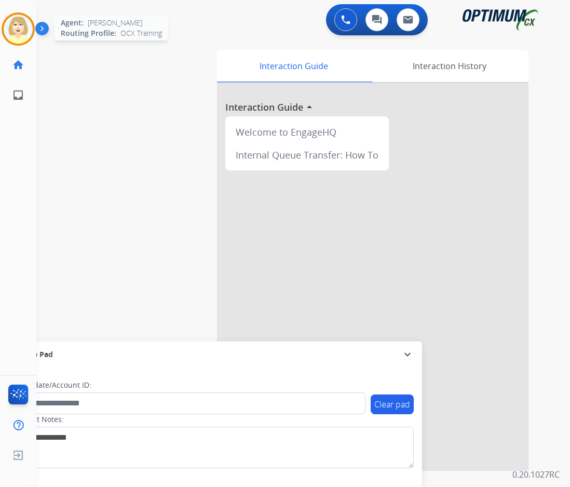
click at [22, 25] on img at bounding box center [18, 29] width 29 height 29
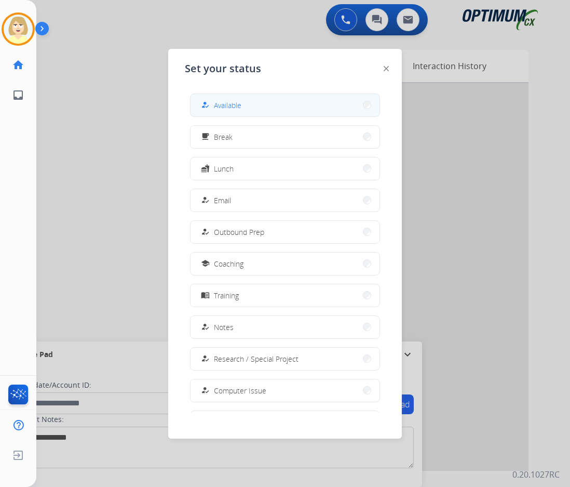
click at [223, 107] on span "Available" at bounding box center [228, 105] width 28 height 11
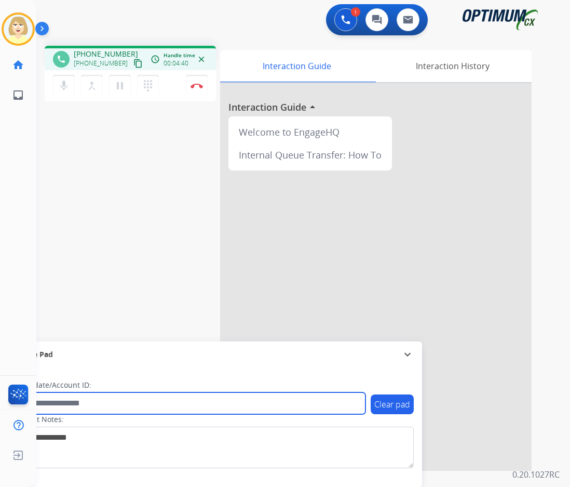
click at [82, 402] on input "text" at bounding box center [190, 403] width 352 height 22
paste input "*******"
type input "*******"
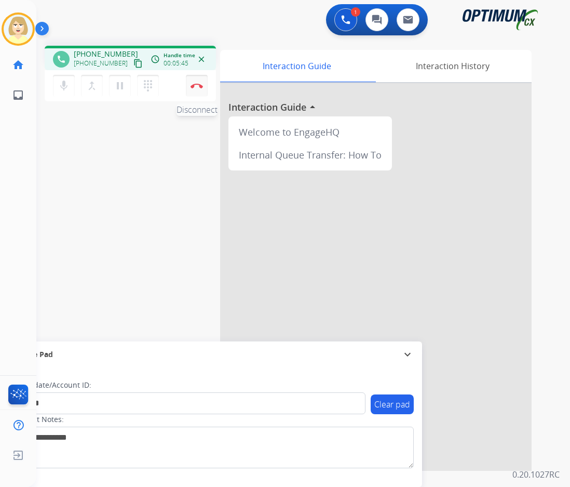
click at [196, 85] on img at bounding box center [197, 85] width 12 height 5
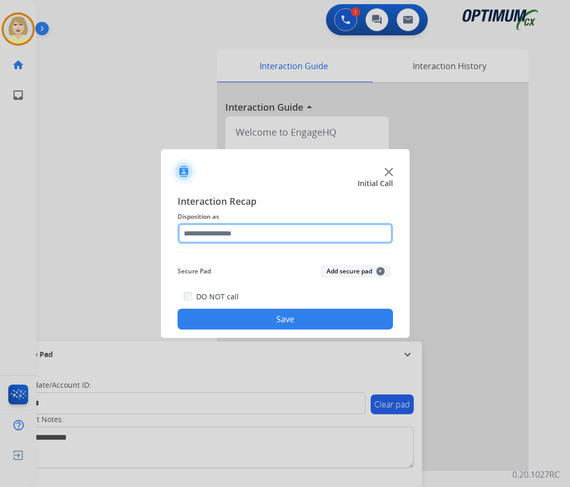
click at [207, 232] on input "text" at bounding box center [286, 233] width 216 height 21
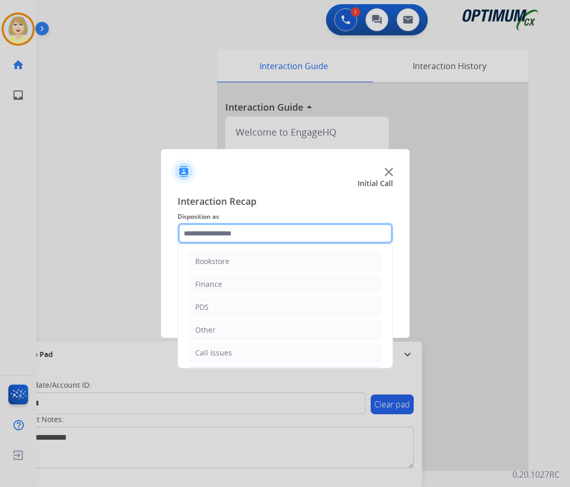
scroll to position [71, 0]
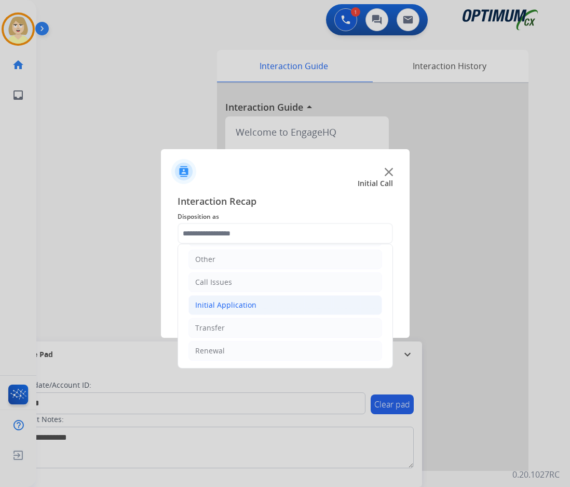
click at [225, 308] on div "Initial Application" at bounding box center [225, 305] width 61 height 10
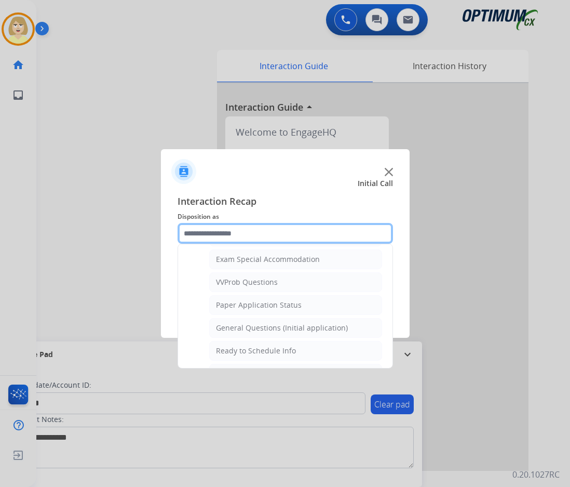
scroll to position [590, 0]
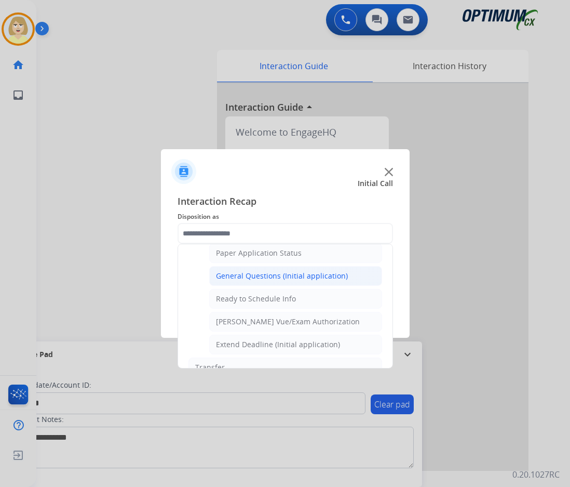
click at [262, 275] on div "General Questions (Initial application)" at bounding box center [282, 276] width 132 height 10
type input "**********"
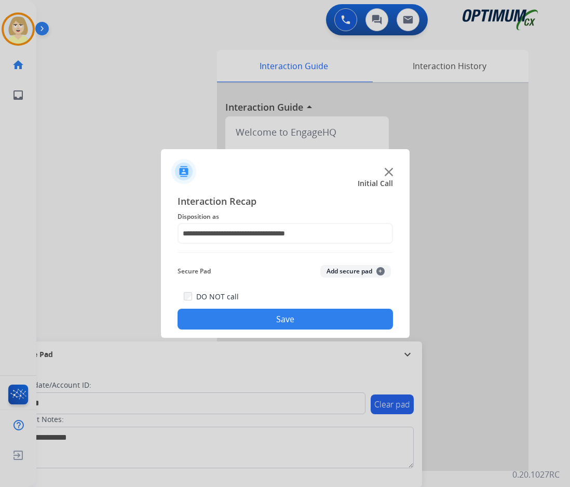
click at [336, 272] on button "Add secure pad +" at bounding box center [356, 271] width 71 height 12
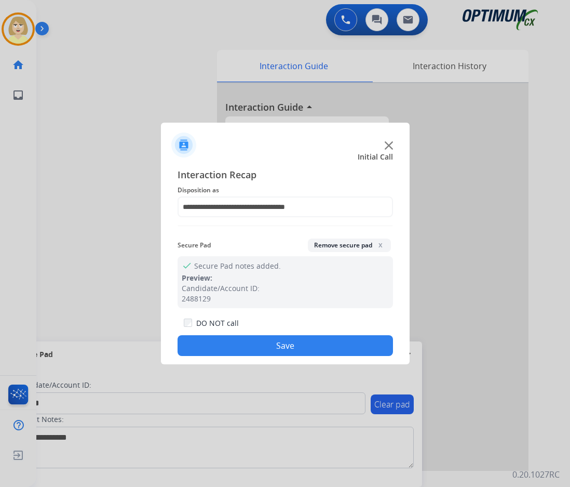
drag, startPoint x: 265, startPoint y: 342, endPoint x: 242, endPoint y: 328, distance: 27.3
click at [264, 342] on button "Save" at bounding box center [286, 345] width 216 height 21
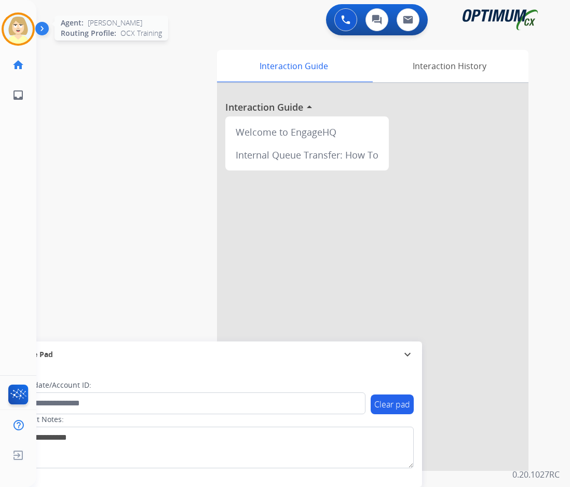
click at [15, 22] on img at bounding box center [18, 29] width 29 height 29
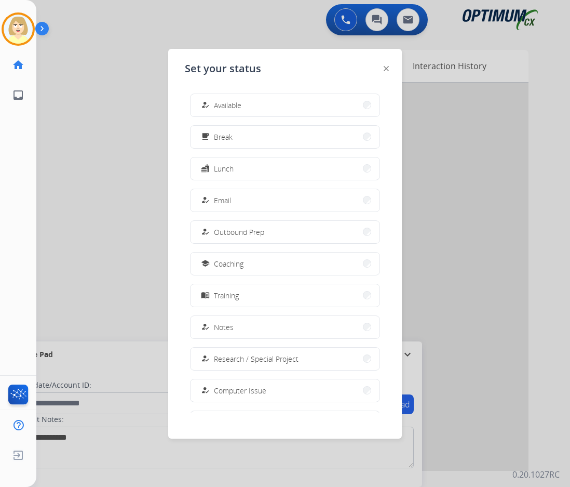
drag, startPoint x: 228, startPoint y: 105, endPoint x: 209, endPoint y: 103, distance: 18.3
click at [227, 105] on span "Available" at bounding box center [228, 105] width 28 height 11
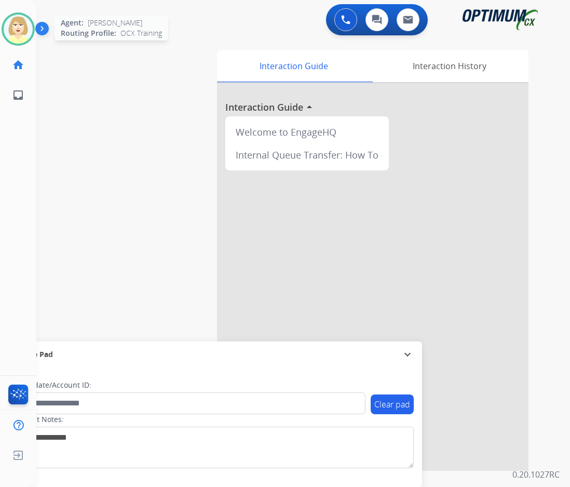
drag, startPoint x: 18, startPoint y: 29, endPoint x: 23, endPoint y: 32, distance: 6.5
click at [18, 29] on img at bounding box center [18, 29] width 29 height 29
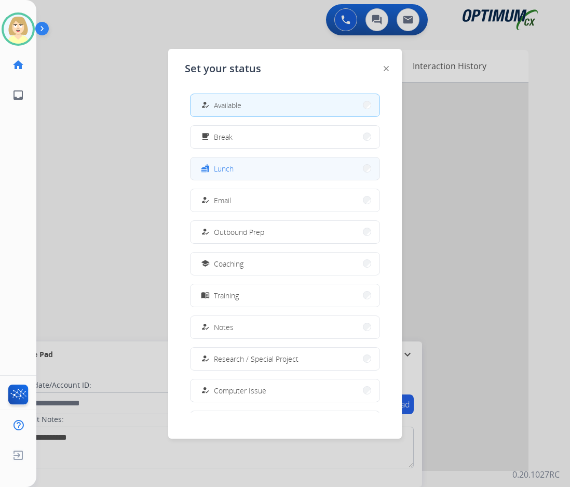
click at [231, 168] on span "Lunch" at bounding box center [224, 168] width 20 height 11
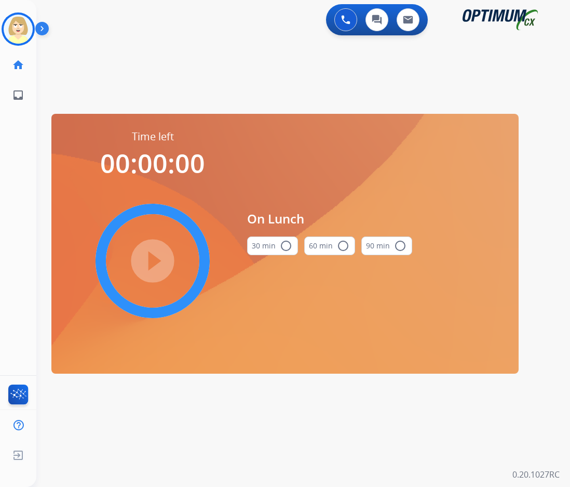
click at [281, 245] on mat-icon "radio_button_unchecked" at bounding box center [286, 246] width 12 height 12
click at [155, 255] on mat-icon "play_circle_filled" at bounding box center [153, 261] width 12 height 12
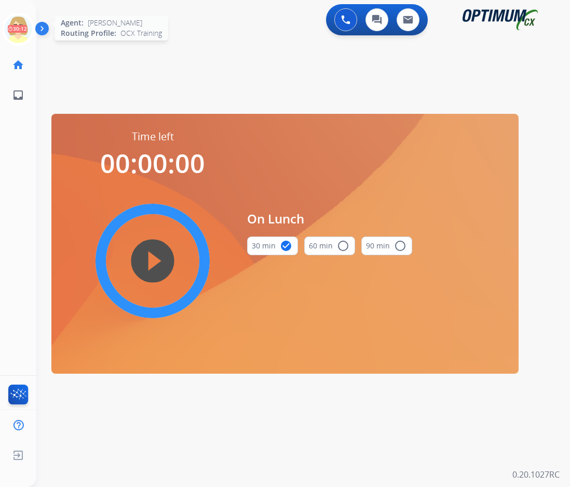
click at [16, 20] on icon at bounding box center [19, 29] width 34 height 34
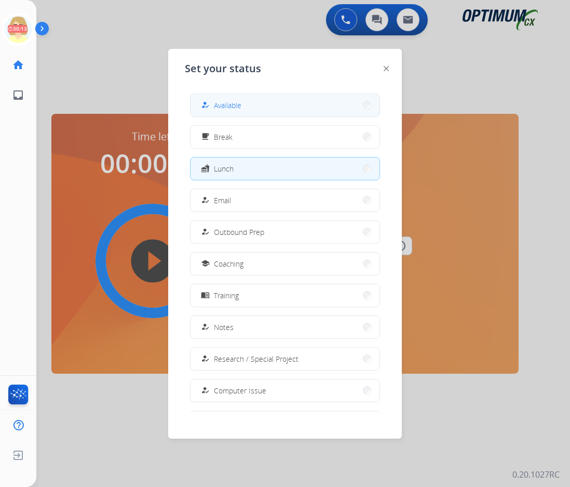
click at [223, 102] on span "Available" at bounding box center [228, 105] width 28 height 11
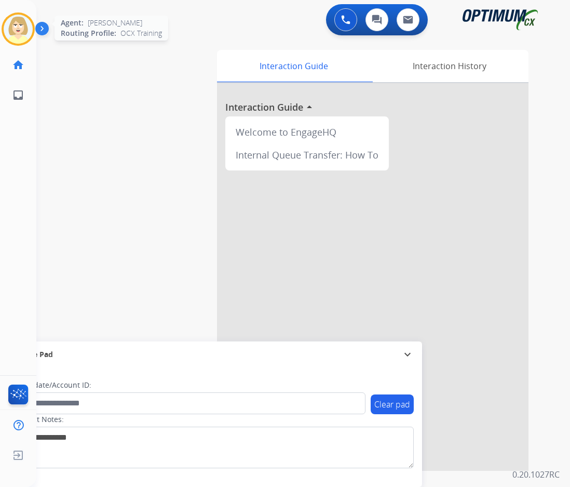
click at [19, 30] on img at bounding box center [18, 29] width 29 height 29
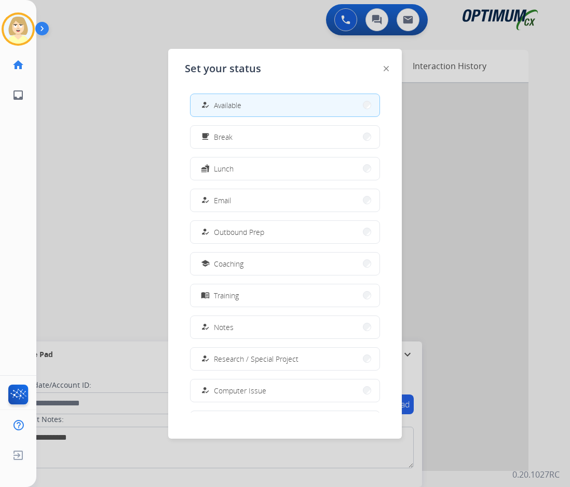
click at [285, 102] on button "how_to_reg Available" at bounding box center [285, 105] width 189 height 22
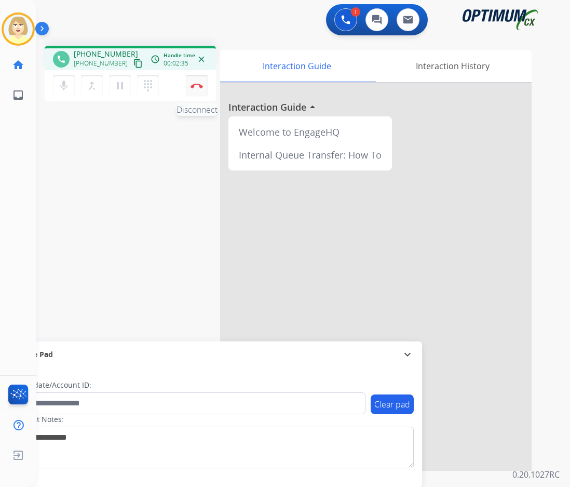
click at [195, 86] on img at bounding box center [197, 85] width 12 height 5
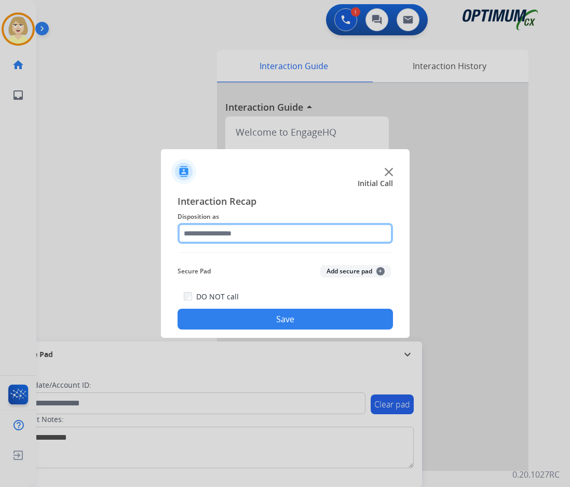
click at [231, 235] on input "text" at bounding box center [286, 233] width 216 height 21
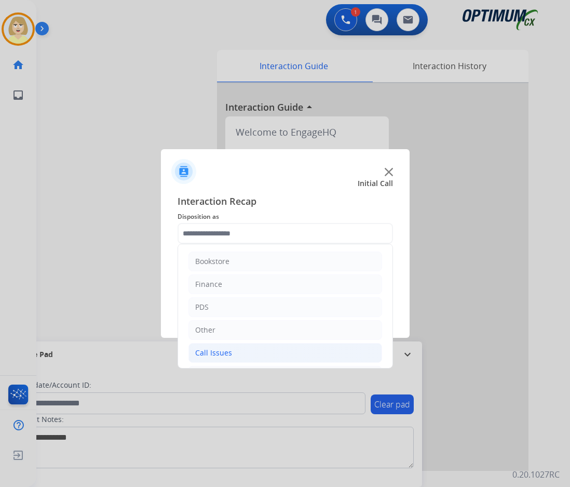
click at [210, 352] on div "Call Issues" at bounding box center [213, 353] width 37 height 10
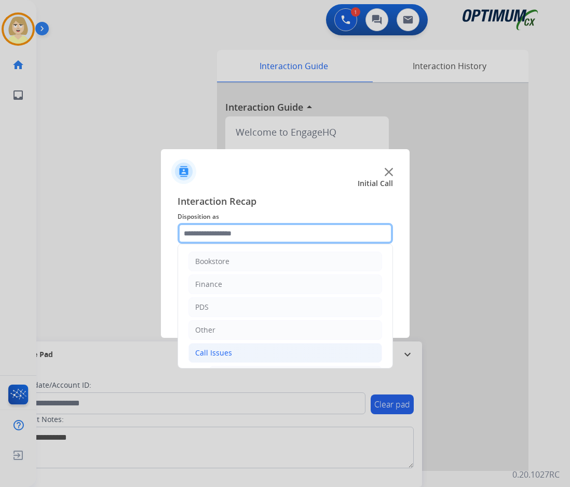
scroll to position [52, 0]
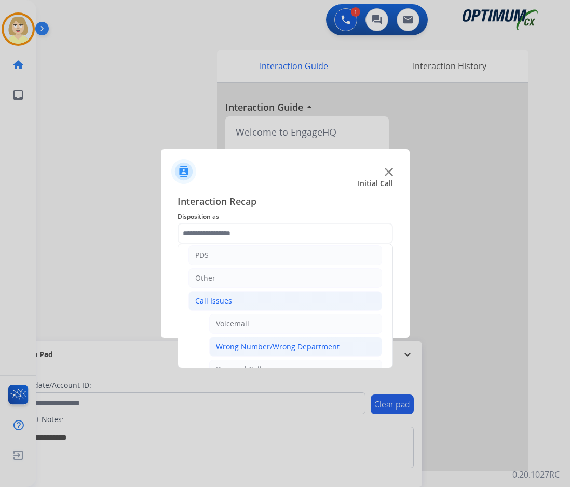
click at [233, 347] on div "Wrong Number/Wrong Department" at bounding box center [278, 346] width 124 height 10
type input "**********"
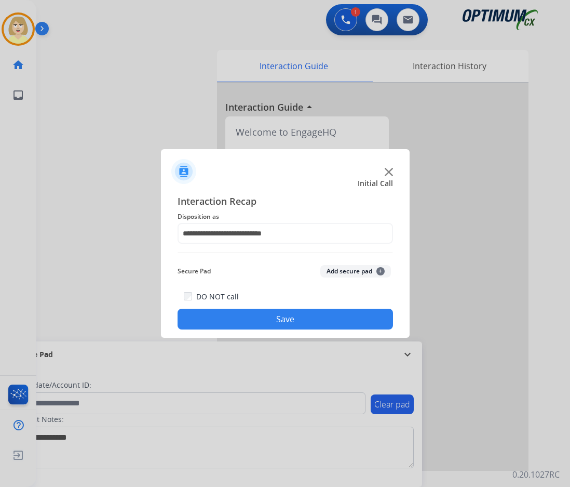
click at [341, 269] on button "Add secure pad +" at bounding box center [356, 271] width 71 height 12
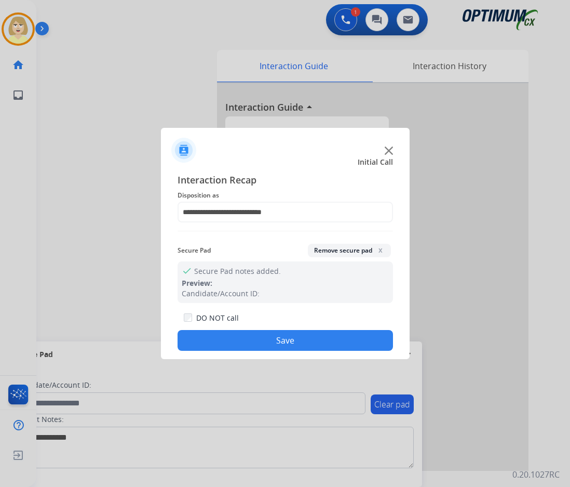
drag, startPoint x: 249, startPoint y: 341, endPoint x: 108, endPoint y: 85, distance: 292.5
click at [248, 340] on button "Save" at bounding box center [286, 340] width 216 height 21
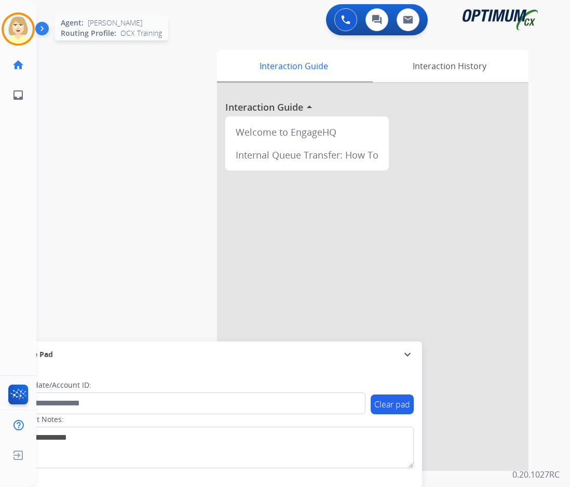
click at [15, 23] on img at bounding box center [18, 29] width 29 height 29
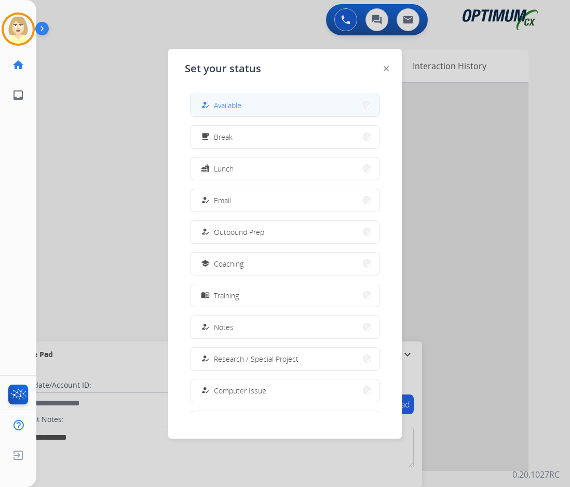
click at [230, 101] on span "Available" at bounding box center [228, 105] width 28 height 11
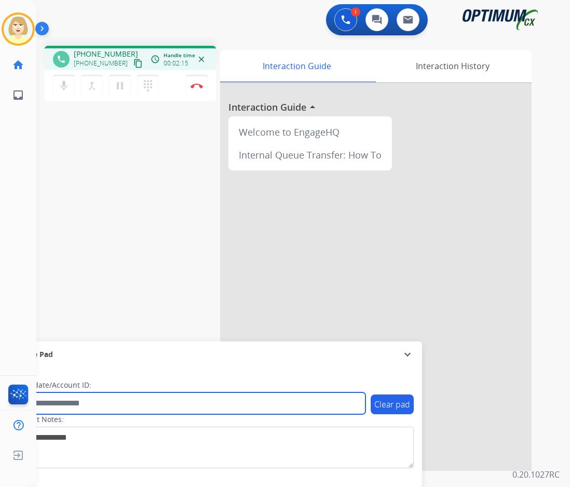
click at [60, 404] on input "text" at bounding box center [190, 403] width 352 height 22
click at [75, 400] on input "text" at bounding box center [190, 403] width 352 height 22
paste input "*******"
type input "*******"
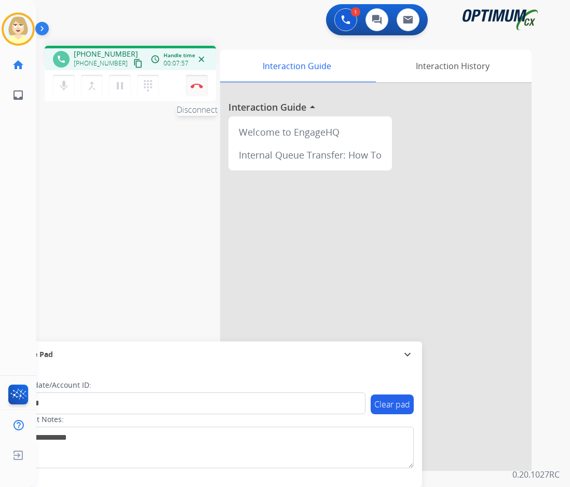
click at [192, 85] on img at bounding box center [197, 85] width 12 height 5
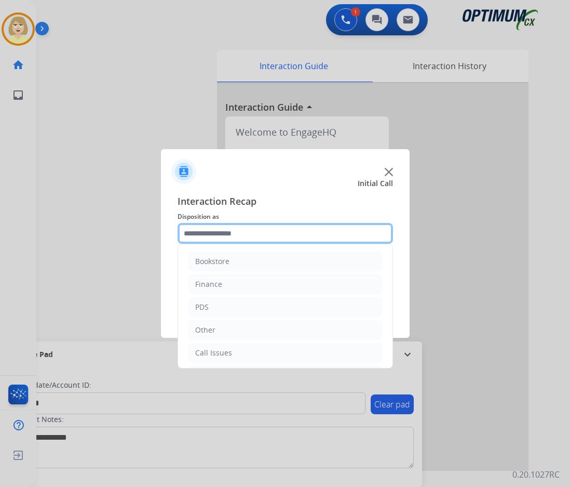
click at [198, 234] on input "text" at bounding box center [286, 233] width 216 height 21
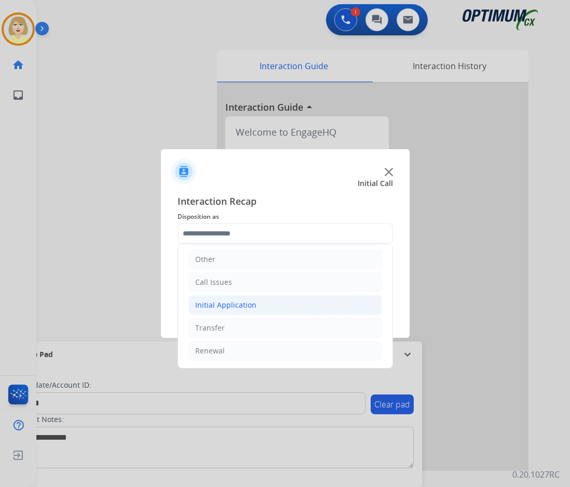
click at [225, 304] on div "Initial Application" at bounding box center [225, 305] width 61 height 10
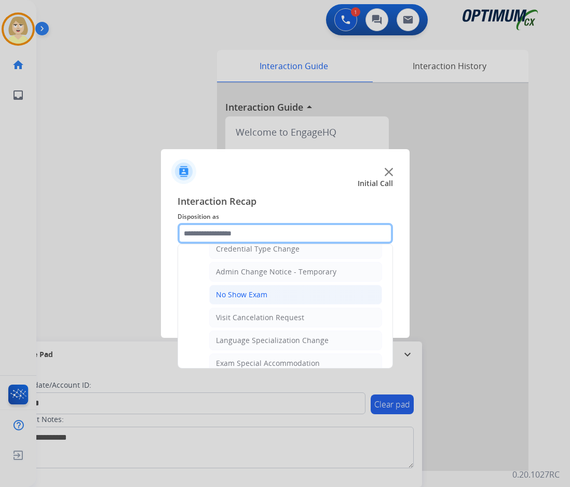
scroll to position [590, 0]
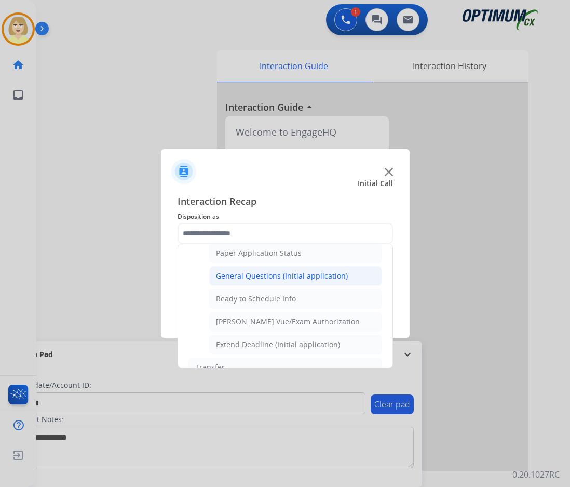
click at [269, 276] on div "General Questions (Initial application)" at bounding box center [282, 276] width 132 height 10
type input "**********"
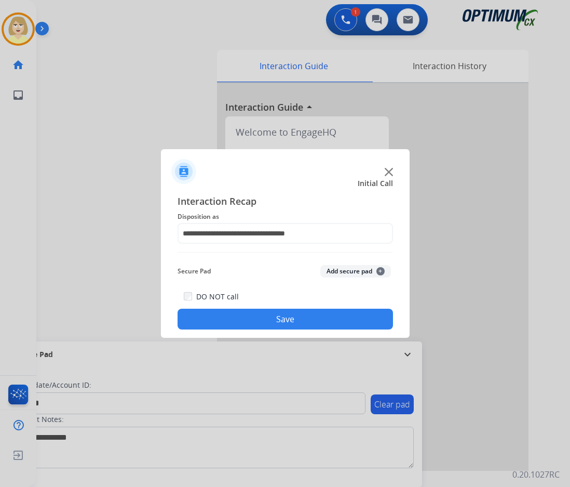
click at [336, 273] on button "Add secure pad +" at bounding box center [356, 271] width 71 height 12
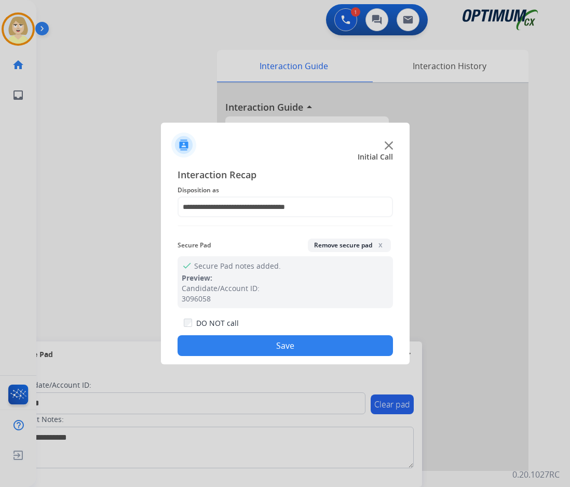
drag, startPoint x: 224, startPoint y: 342, endPoint x: 36, endPoint y: 325, distance: 189.3
click at [217, 340] on button "Save" at bounding box center [286, 345] width 216 height 21
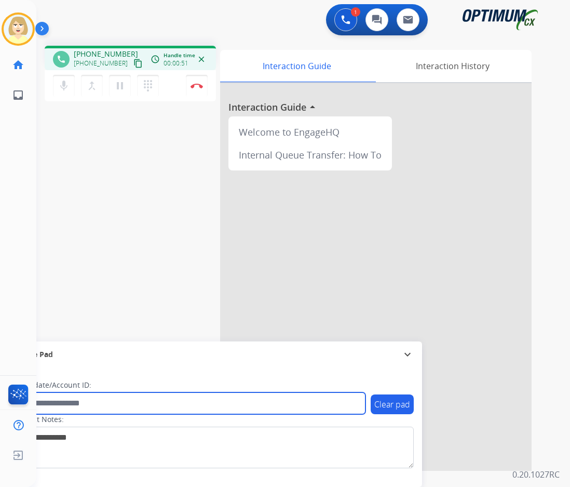
click at [54, 403] on input "text" at bounding box center [190, 403] width 352 height 22
paste input "*******"
type input "*******"
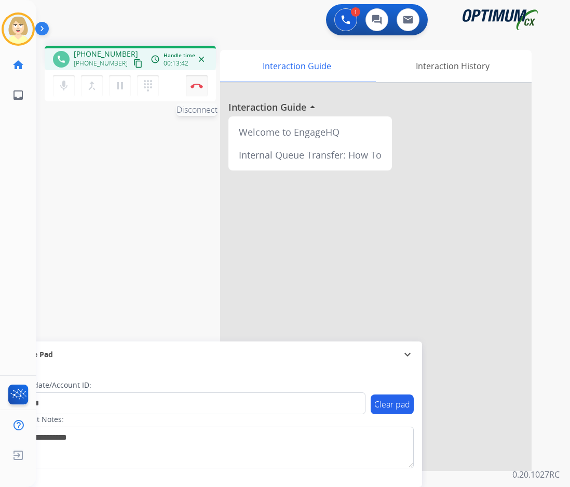
click at [193, 82] on button "Disconnect" at bounding box center [197, 86] width 22 height 22
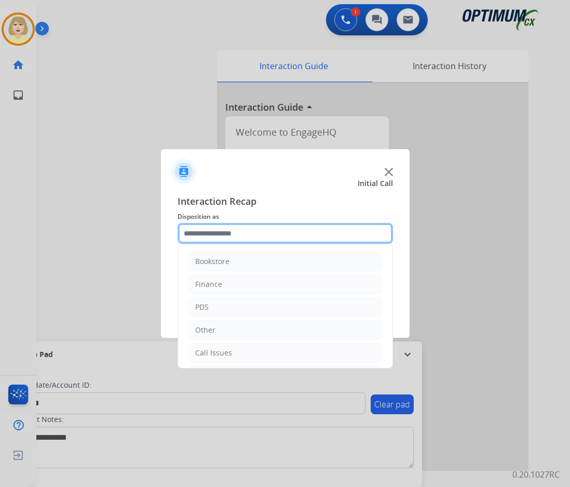
click at [224, 232] on input "text" at bounding box center [286, 233] width 216 height 21
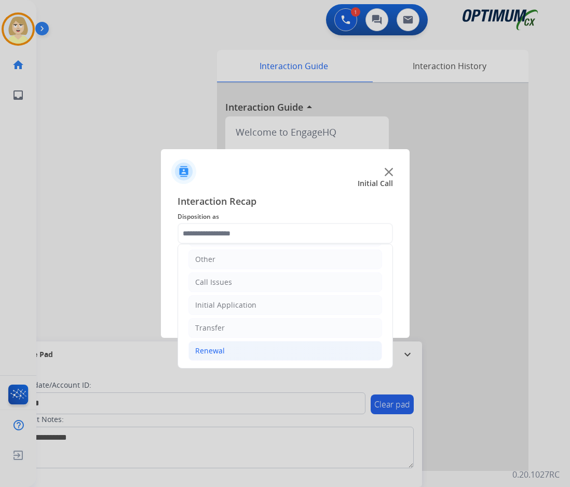
click at [210, 349] on div "Renewal" at bounding box center [210, 350] width 30 height 10
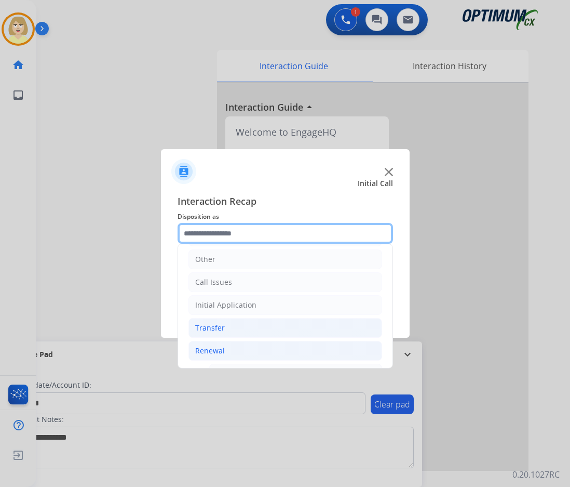
scroll to position [227, 0]
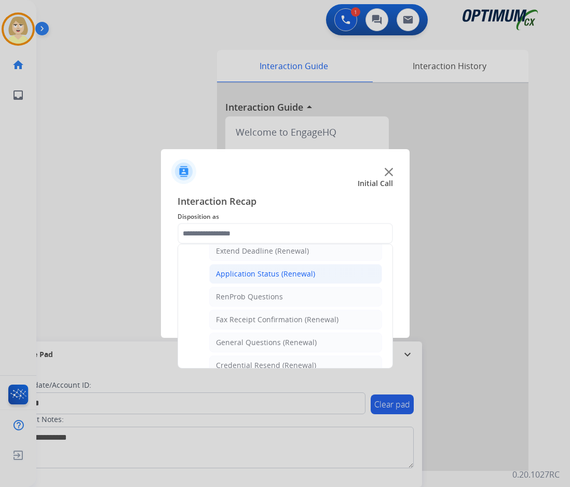
click at [268, 269] on div "Application Status (Renewal)" at bounding box center [265, 274] width 99 height 10
type input "**********"
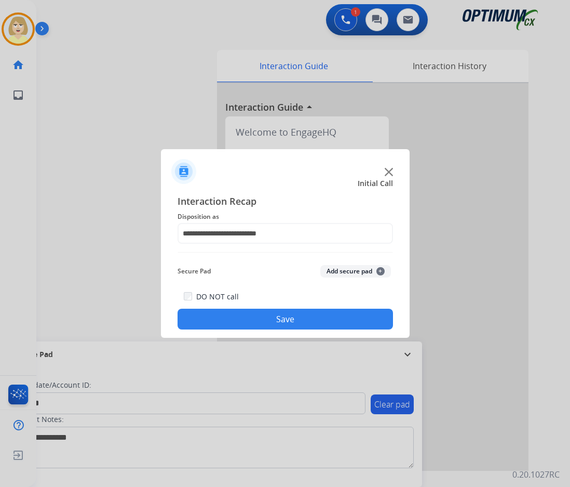
click at [346, 274] on button "Add secure pad +" at bounding box center [356, 271] width 71 height 12
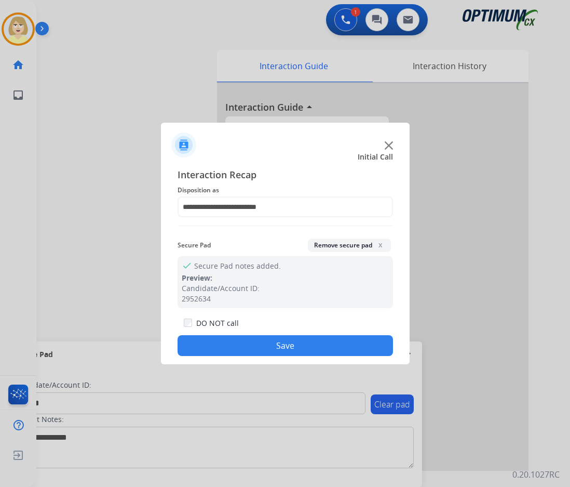
click at [252, 341] on button "Save" at bounding box center [286, 345] width 216 height 21
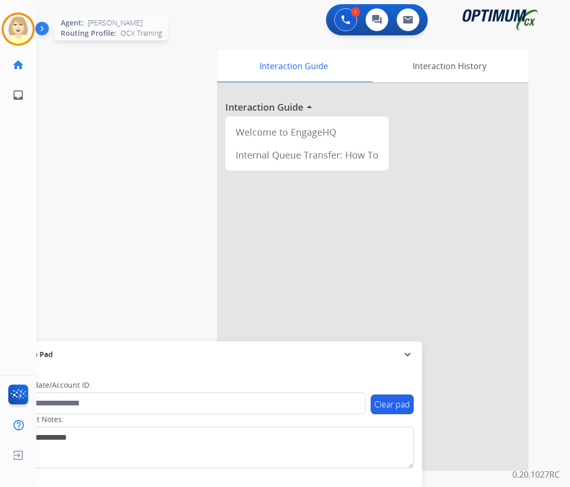
click at [11, 28] on img at bounding box center [18, 29] width 29 height 29
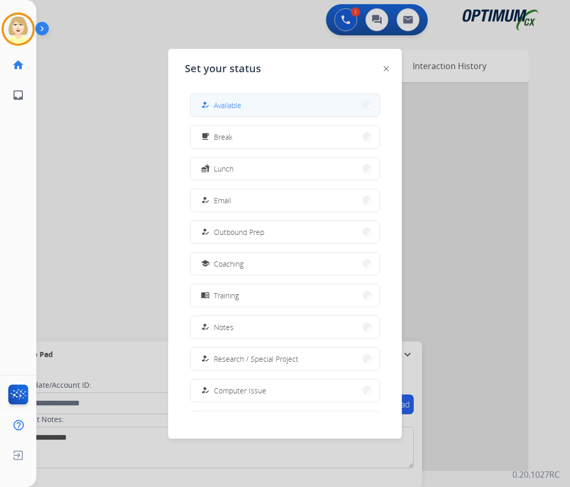
click at [222, 107] on span "Available" at bounding box center [228, 105] width 28 height 11
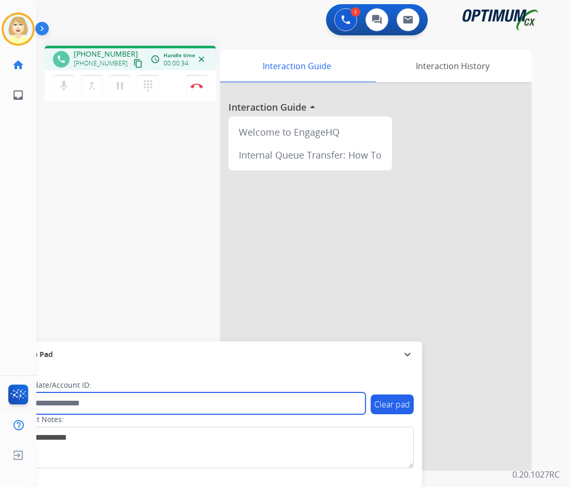
click at [64, 405] on input "text" at bounding box center [190, 403] width 352 height 22
paste input "*******"
type input "*******"
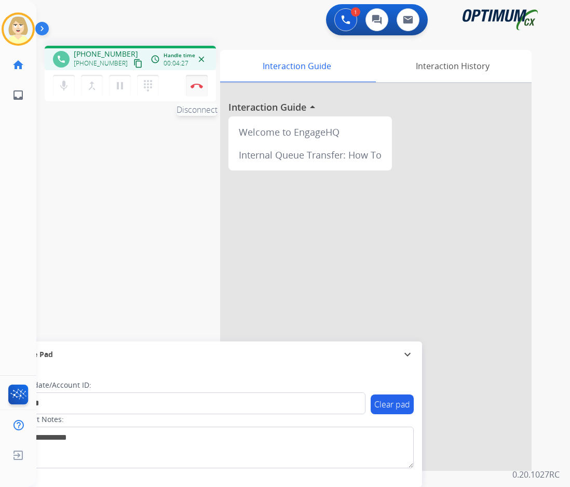
click at [197, 82] on button "Disconnect" at bounding box center [197, 86] width 22 height 22
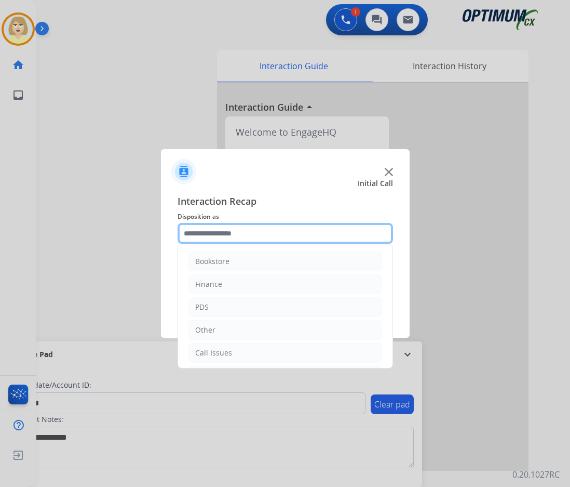
click at [210, 233] on input "text" at bounding box center [286, 233] width 216 height 21
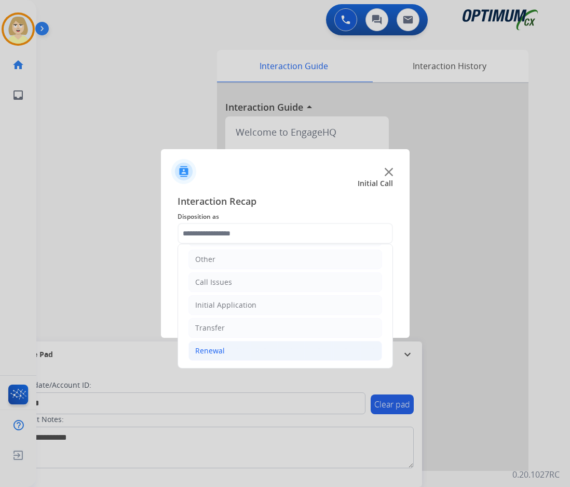
click at [210, 347] on div "Renewal" at bounding box center [210, 350] width 30 height 10
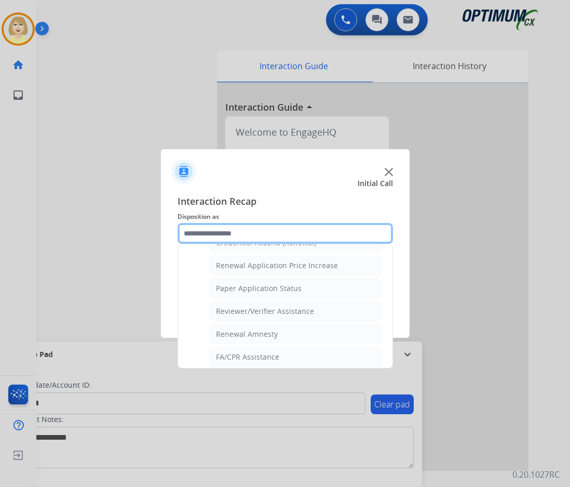
scroll to position [297, 0]
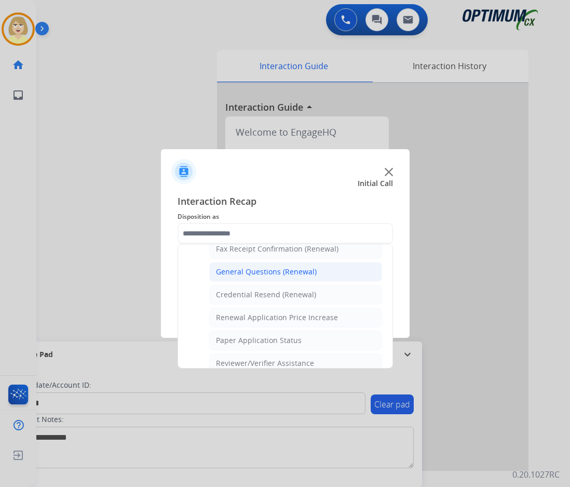
drag, startPoint x: 249, startPoint y: 272, endPoint x: 331, endPoint y: 242, distance: 87.6
click at [249, 272] on div "General Questions (Renewal)" at bounding box center [266, 272] width 101 height 10
type input "**********"
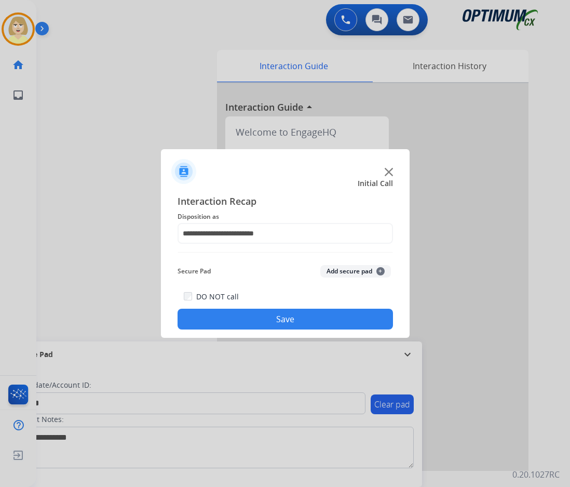
drag, startPoint x: 343, startPoint y: 268, endPoint x: 265, endPoint y: 336, distance: 103.5
click at [343, 268] on button "Add secure pad +" at bounding box center [356, 271] width 71 height 12
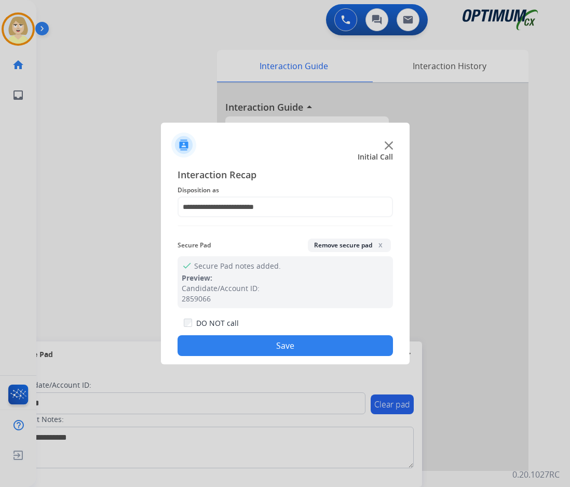
click at [235, 347] on button "Save" at bounding box center [286, 345] width 216 height 21
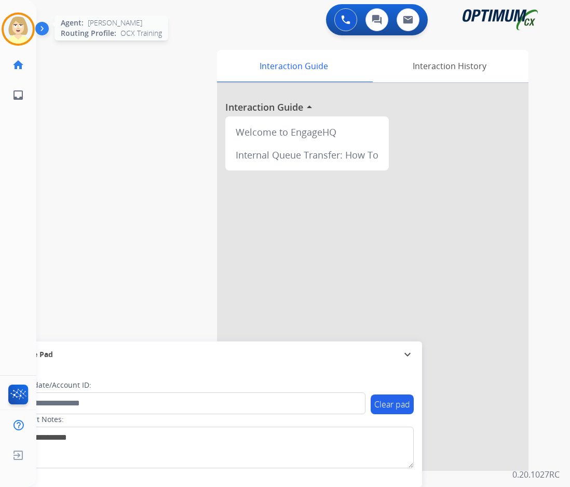
click at [17, 24] on img at bounding box center [18, 29] width 29 height 29
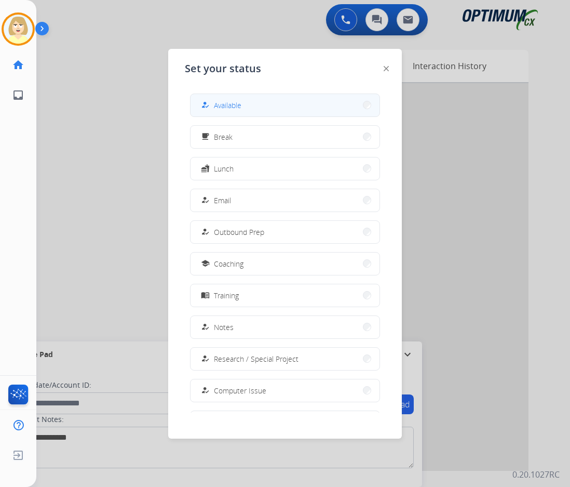
click at [223, 109] on span "Available" at bounding box center [228, 105] width 28 height 11
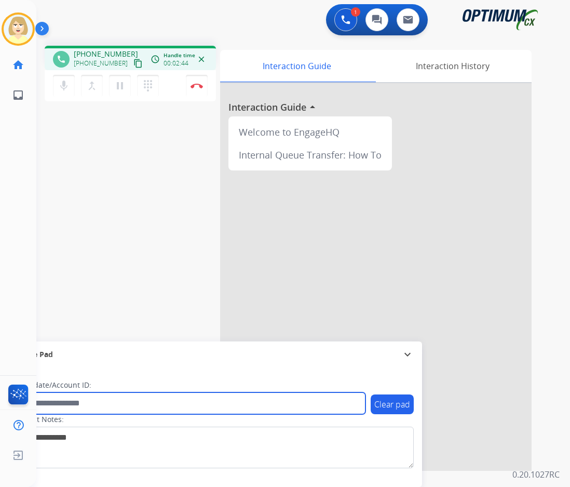
click at [56, 405] on input "text" at bounding box center [190, 403] width 352 height 22
paste input "*******"
type input "*******"
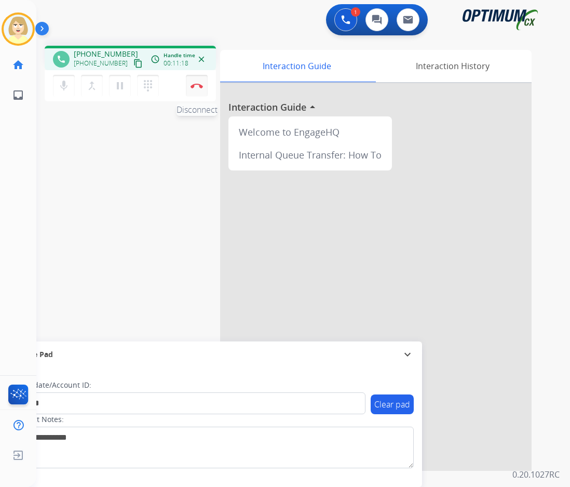
click at [196, 82] on button "Disconnect" at bounding box center [197, 86] width 22 height 22
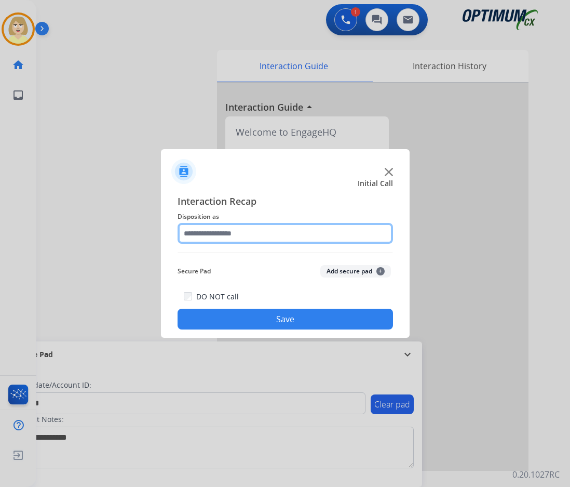
click at [203, 235] on input "text" at bounding box center [286, 233] width 216 height 21
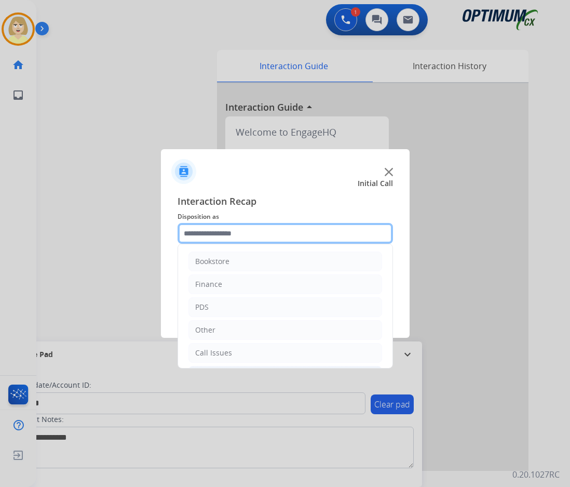
scroll to position [71, 0]
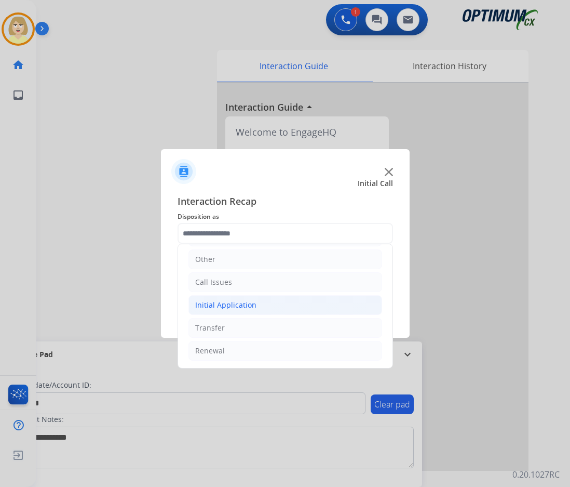
click at [218, 305] on div "Initial Application" at bounding box center [225, 305] width 61 height 10
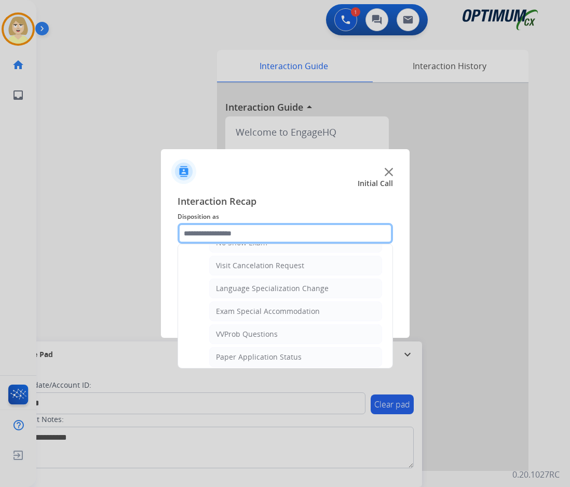
scroll to position [538, 0]
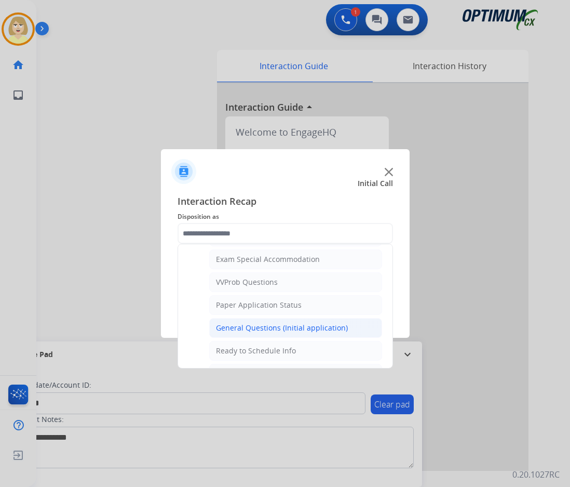
click at [249, 328] on div "General Questions (Initial application)" at bounding box center [282, 328] width 132 height 10
type input "**********"
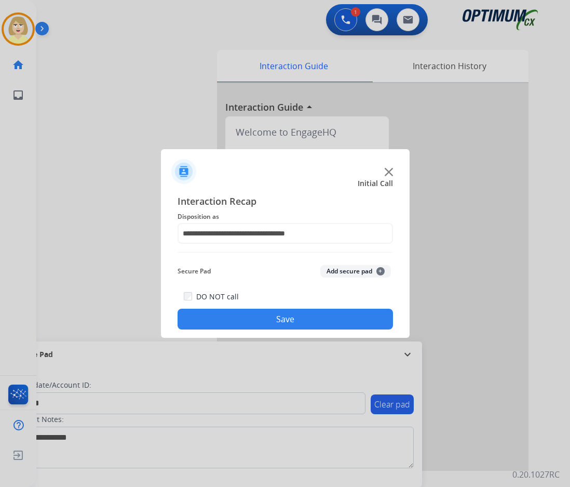
click at [341, 270] on button "Add secure pad +" at bounding box center [356, 271] width 71 height 12
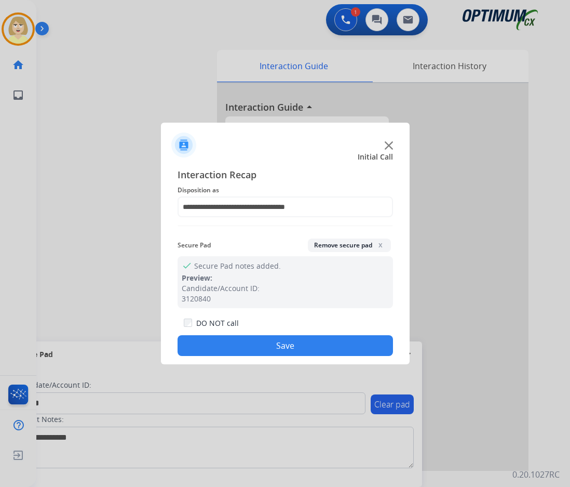
click at [232, 344] on button "Save" at bounding box center [286, 345] width 216 height 21
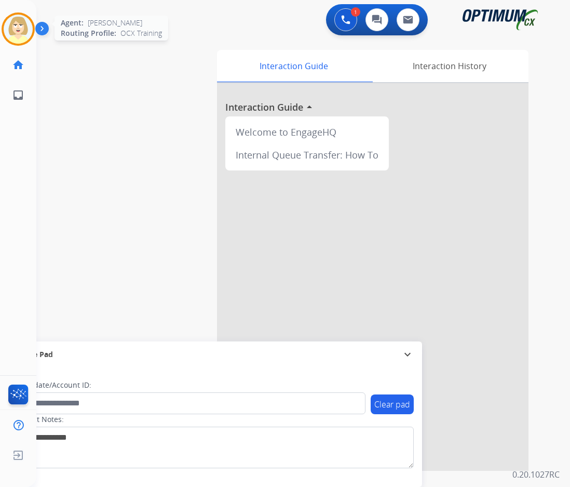
click at [11, 19] on img at bounding box center [18, 29] width 29 height 29
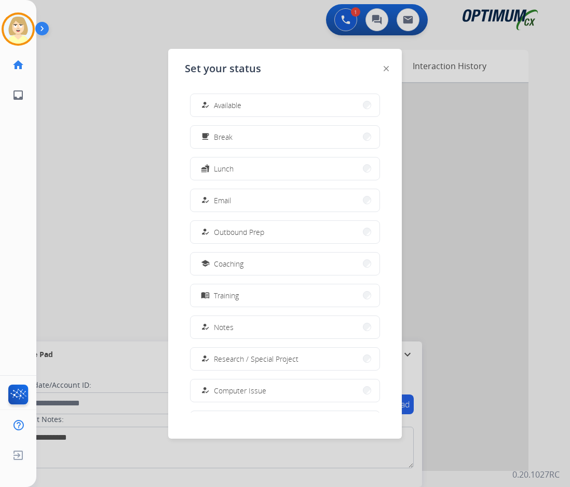
drag, startPoint x: 235, startPoint y: 104, endPoint x: 207, endPoint y: 109, distance: 28.9
click at [233, 104] on span "Available" at bounding box center [228, 105] width 28 height 11
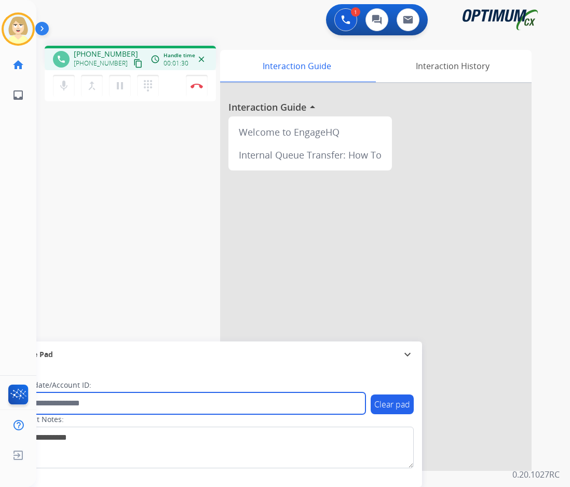
click at [51, 404] on input "text" at bounding box center [190, 403] width 352 height 22
paste input "*******"
type input "*******"
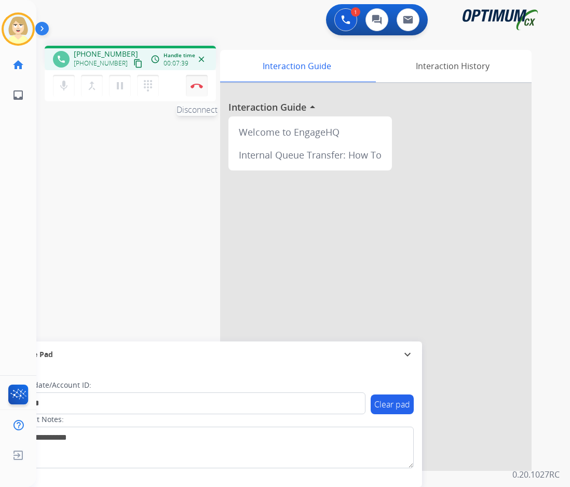
click at [196, 84] on img at bounding box center [197, 85] width 12 height 5
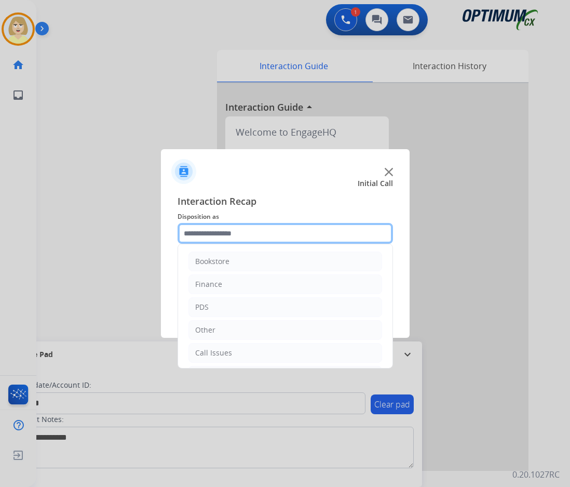
click at [217, 231] on input "text" at bounding box center [286, 233] width 216 height 21
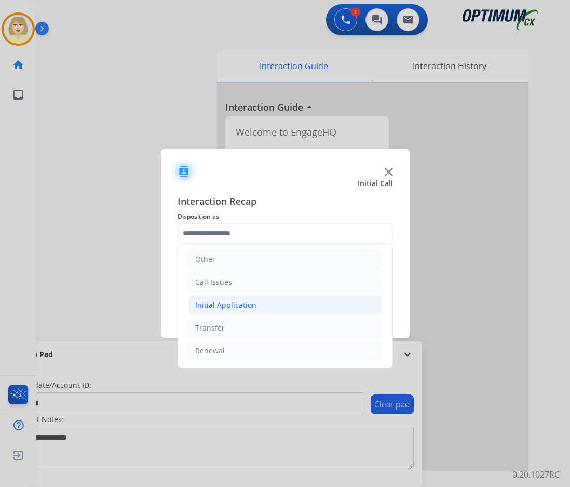
click at [219, 301] on div "Initial Application" at bounding box center [225, 305] width 61 height 10
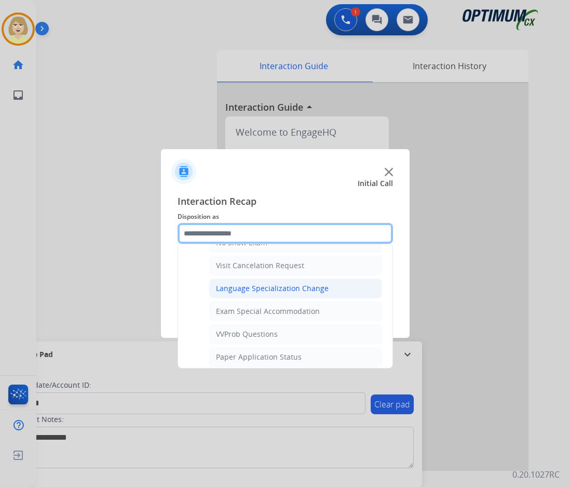
scroll to position [590, 0]
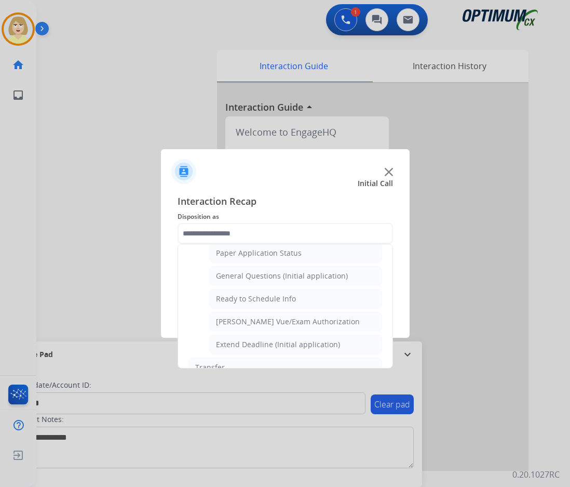
click at [243, 275] on div "General Questions (Initial application)" at bounding box center [282, 276] width 132 height 10
type input "**********"
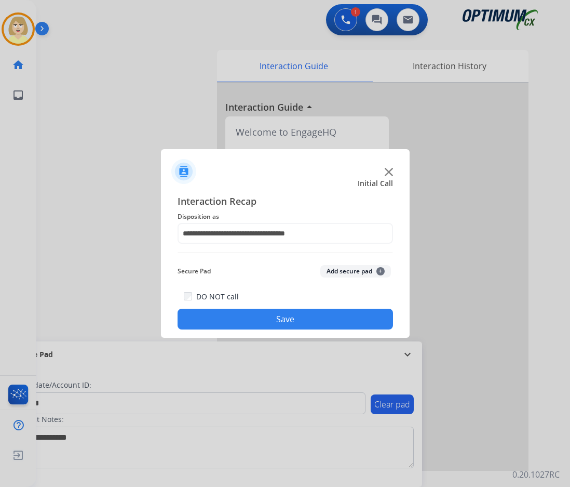
click at [330, 271] on button "Add secure pad +" at bounding box center [356, 271] width 71 height 12
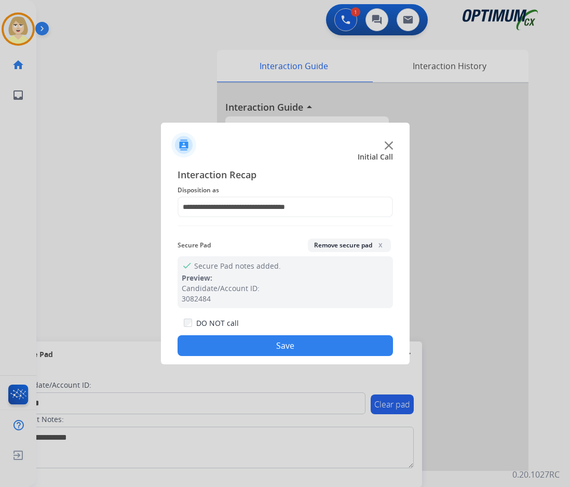
drag, startPoint x: 242, startPoint y: 352, endPoint x: 97, endPoint y: 166, distance: 235.4
click at [241, 350] on button "Save" at bounding box center [286, 345] width 216 height 21
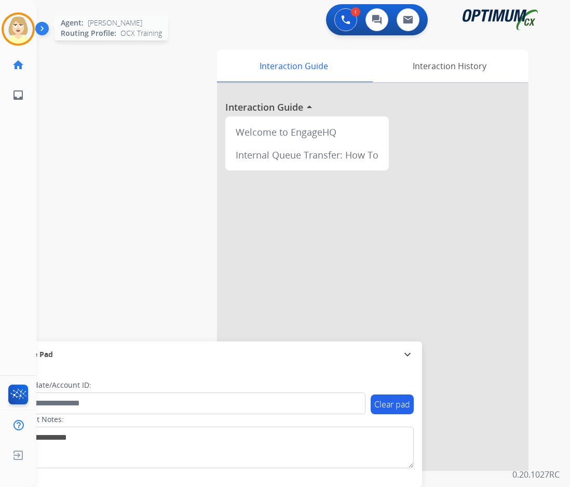
click at [12, 21] on img at bounding box center [18, 29] width 29 height 29
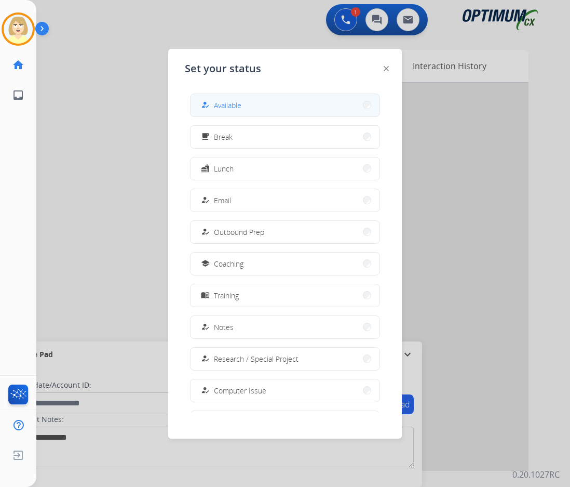
click at [222, 108] on span "Available" at bounding box center [228, 105] width 28 height 11
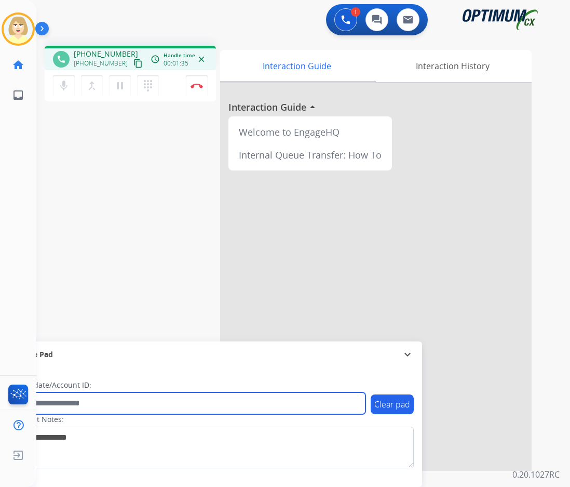
click at [89, 405] on input "text" at bounding box center [190, 403] width 352 height 22
paste input "*******"
type input "*******"
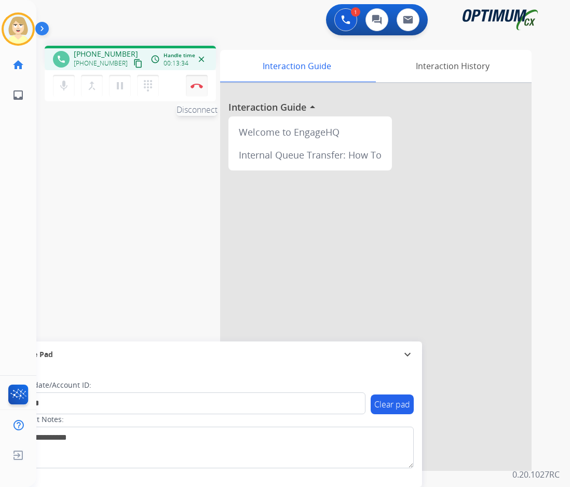
click at [195, 83] on button "Disconnect" at bounding box center [197, 86] width 22 height 22
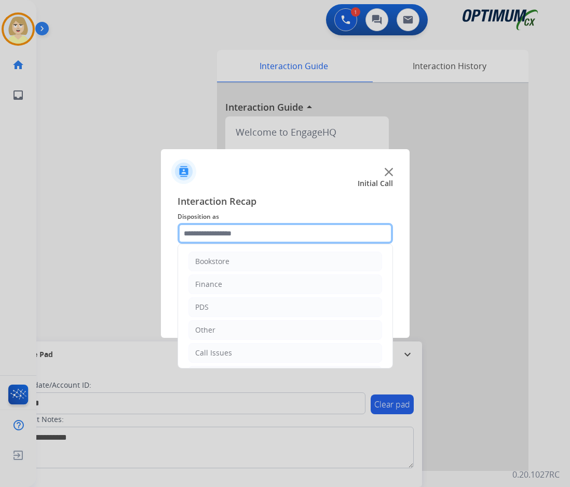
click at [204, 234] on input "text" at bounding box center [286, 233] width 216 height 21
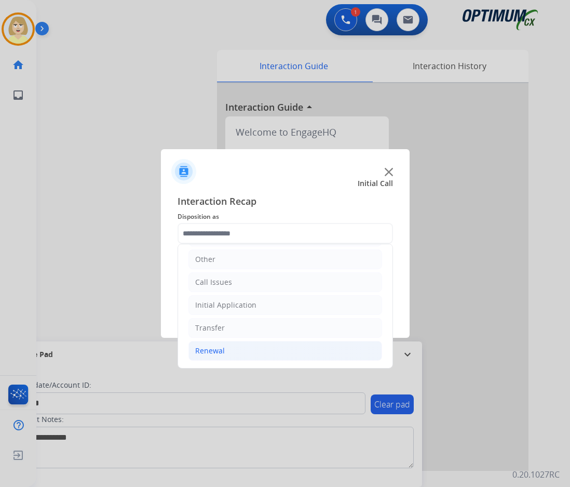
click at [219, 350] on div "Renewal" at bounding box center [210, 350] width 30 height 10
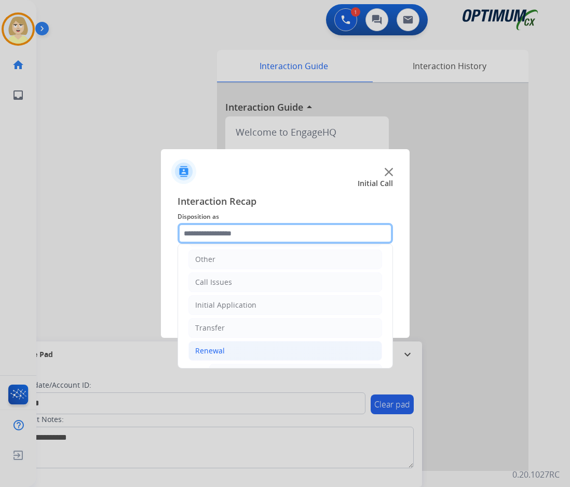
scroll to position [227, 0]
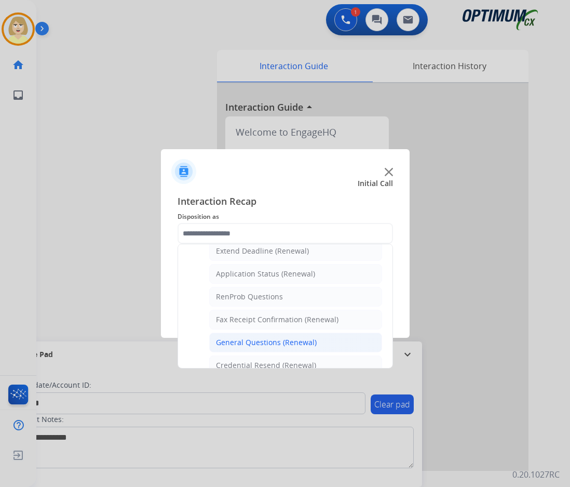
click at [244, 341] on div "General Questions (Renewal)" at bounding box center [266, 342] width 101 height 10
type input "**********"
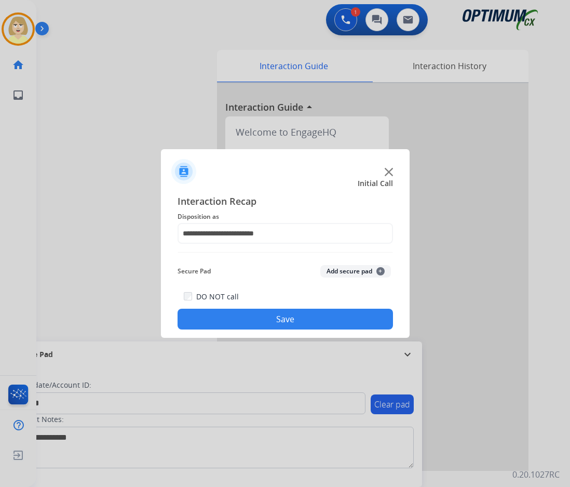
click at [347, 269] on button "Add secure pad +" at bounding box center [356, 271] width 71 height 12
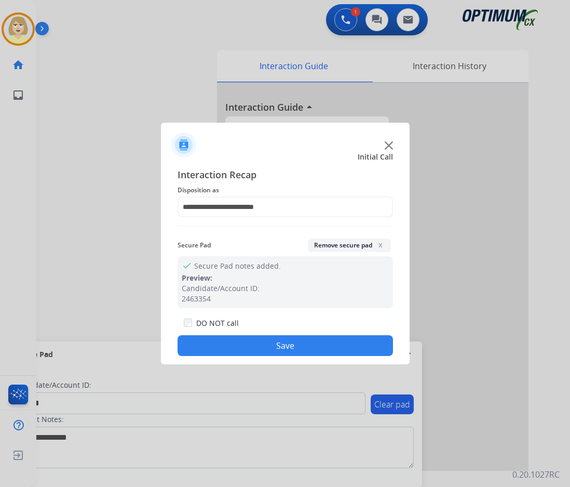
drag, startPoint x: 271, startPoint y: 345, endPoint x: 14, endPoint y: 130, distance: 335.2
click at [259, 331] on div "DO NOT call Save" at bounding box center [286, 335] width 216 height 39
click at [6, 23] on div at bounding box center [285, 243] width 570 height 487
click at [14, 28] on div at bounding box center [285, 243] width 570 height 487
click at [259, 343] on button "Save" at bounding box center [286, 345] width 216 height 21
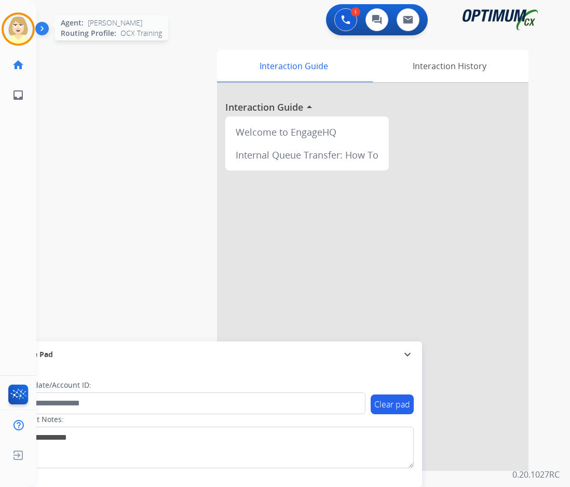
click at [13, 28] on img at bounding box center [18, 29] width 29 height 29
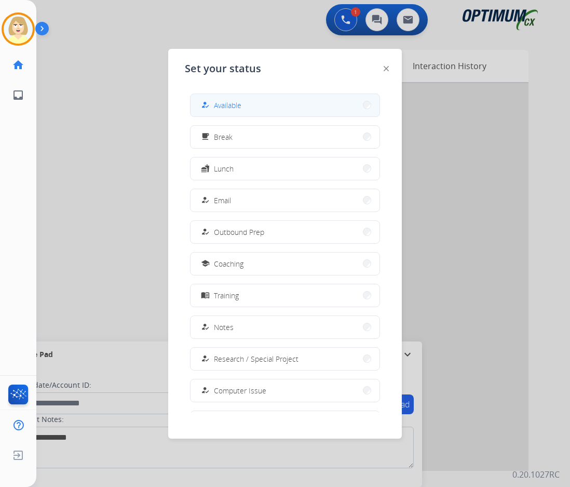
click at [209, 105] on mat-icon "how_to_reg" at bounding box center [205, 105] width 9 height 9
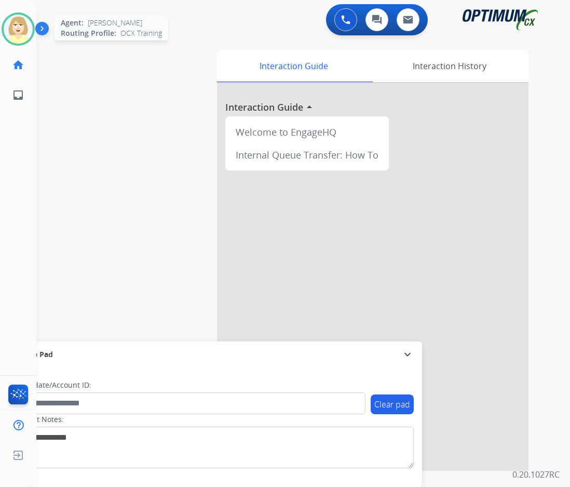
click at [24, 26] on img at bounding box center [18, 29] width 29 height 29
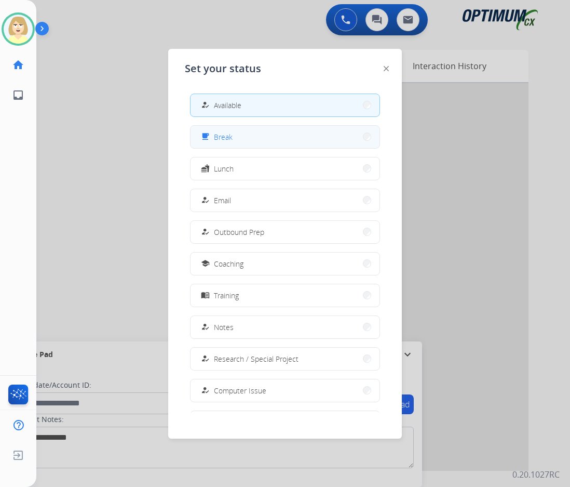
click at [241, 136] on button "free_breakfast Break" at bounding box center [285, 137] width 189 height 22
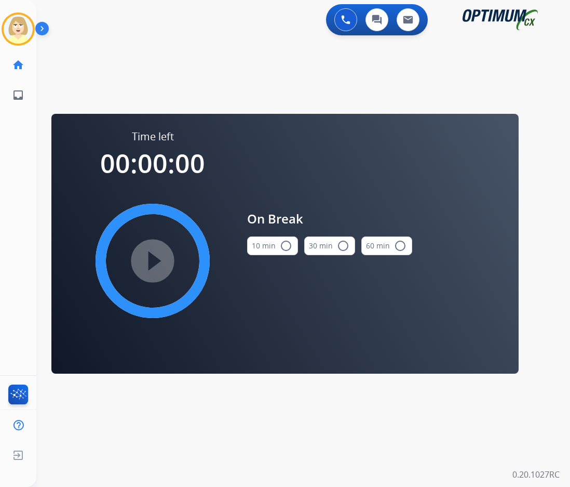
drag, startPoint x: 284, startPoint y: 246, endPoint x: 190, endPoint y: 246, distance: 94.0
click at [280, 246] on mat-icon "radio_button_unchecked" at bounding box center [286, 246] width 12 height 12
click at [159, 258] on mat-icon "play_circle_filled" at bounding box center [153, 261] width 12 height 12
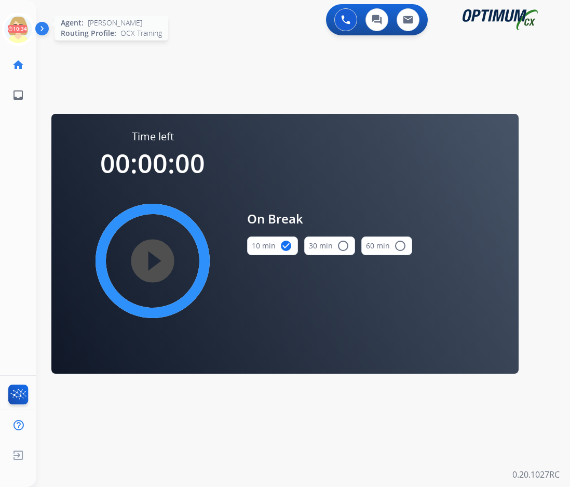
click at [13, 20] on icon at bounding box center [19, 29] width 34 height 34
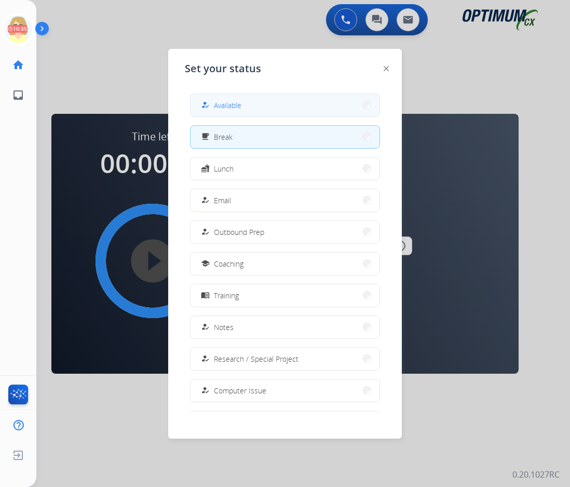
click at [252, 104] on button "how_to_reg Available" at bounding box center [285, 105] width 189 height 22
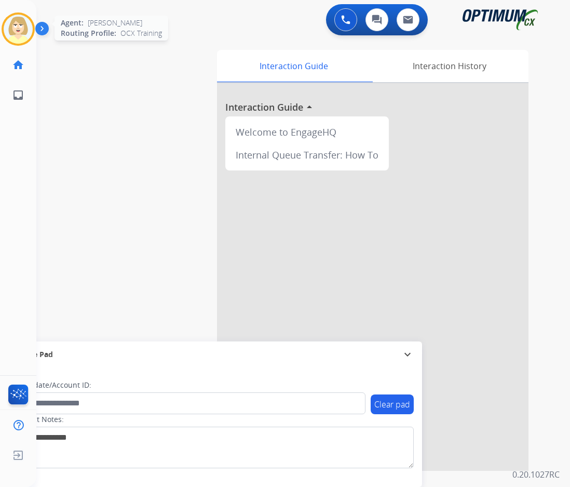
click at [9, 26] on img at bounding box center [18, 29] width 29 height 29
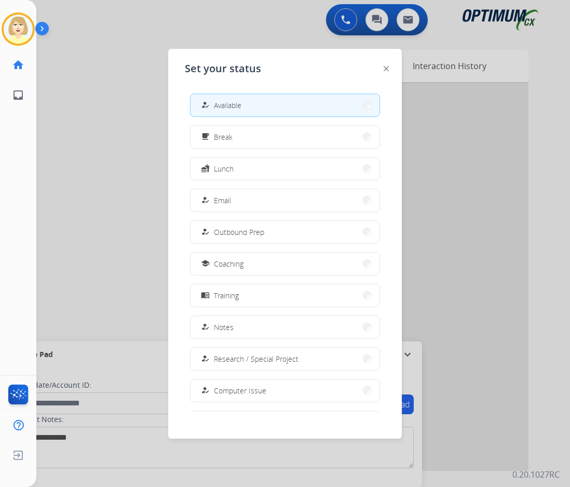
click at [235, 105] on span "Available" at bounding box center [228, 105] width 28 height 11
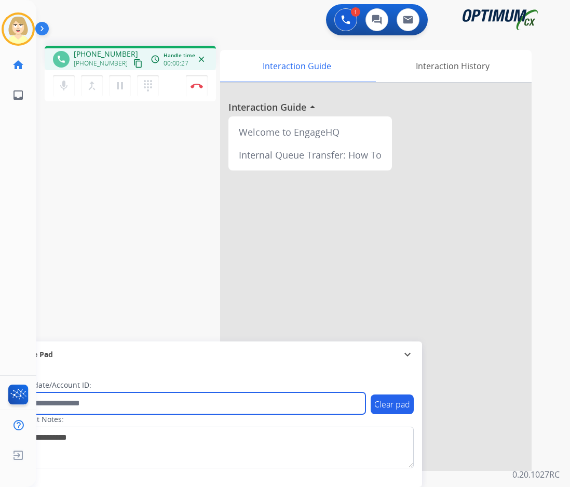
click at [65, 405] on input "text" at bounding box center [190, 403] width 352 height 22
paste input "*******"
type input "*******"
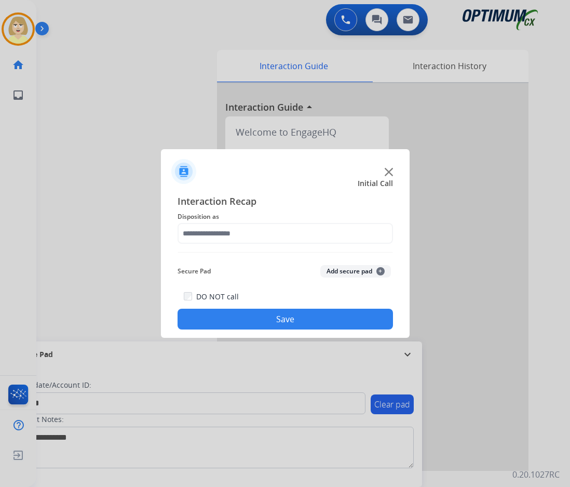
click at [267, 268] on div "Secure Pad Add secure pad +" at bounding box center [286, 271] width 216 height 21
click at [354, 272] on button "Add secure pad +" at bounding box center [356, 271] width 71 height 12
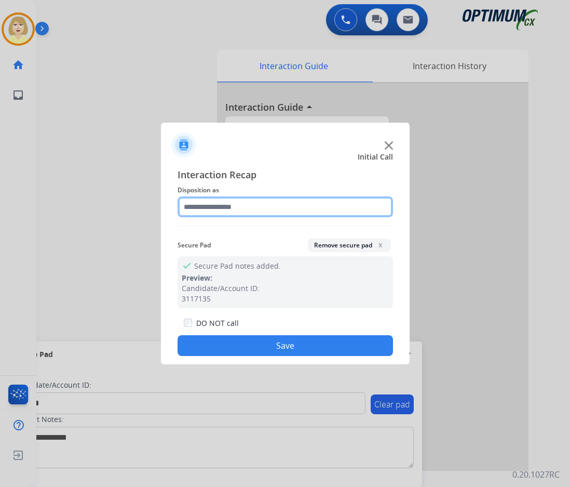
click at [226, 208] on input "text" at bounding box center [286, 206] width 216 height 21
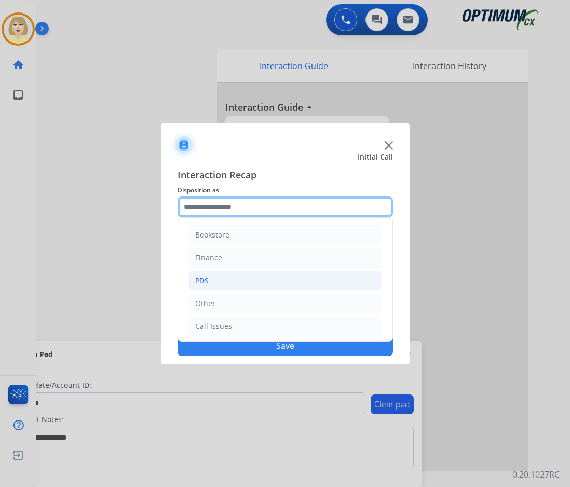
scroll to position [71, 0]
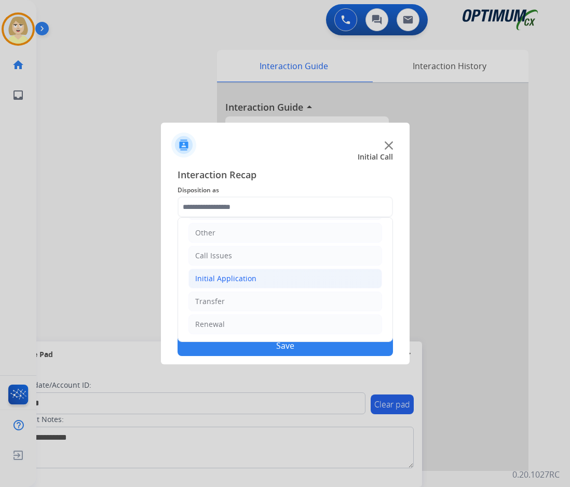
click at [245, 281] on div "Initial Application" at bounding box center [225, 278] width 61 height 10
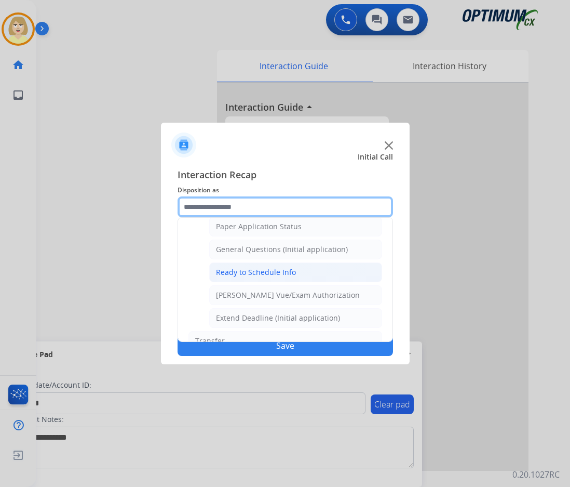
scroll to position [538, 0]
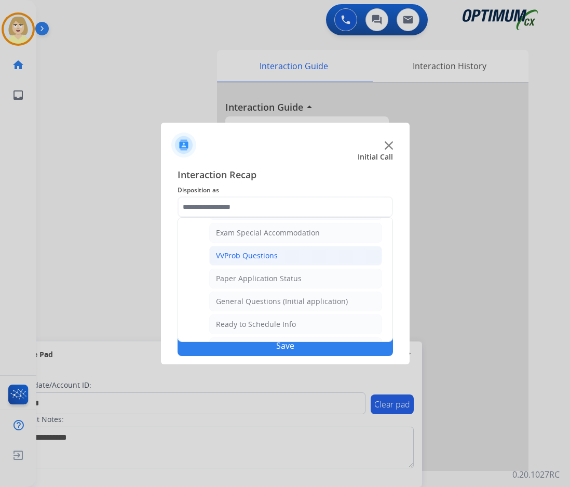
click at [269, 257] on div "VVProb Questions" at bounding box center [247, 255] width 62 height 10
type input "**********"
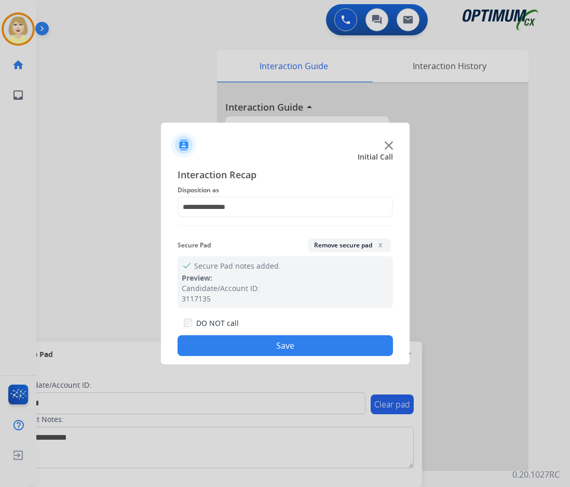
click at [349, 241] on button "Remove secure pad x" at bounding box center [349, 245] width 83 height 14
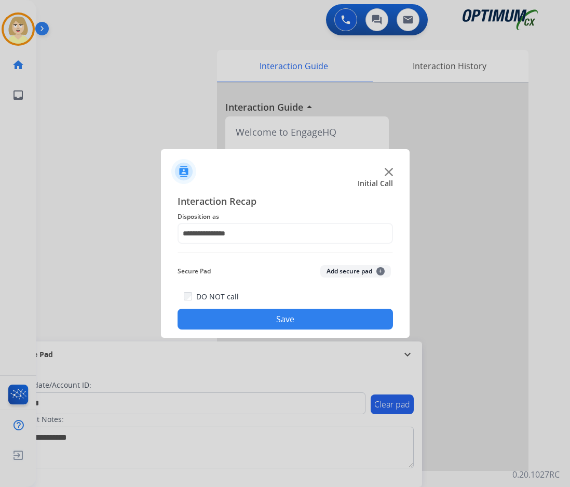
click at [252, 327] on button "Save" at bounding box center [286, 319] width 216 height 21
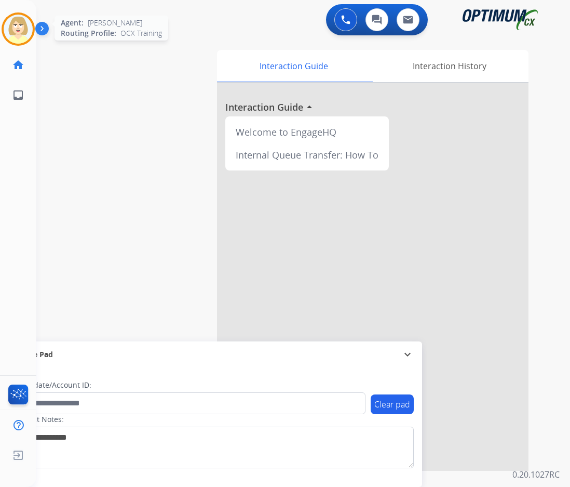
click at [20, 25] on img at bounding box center [18, 29] width 29 height 29
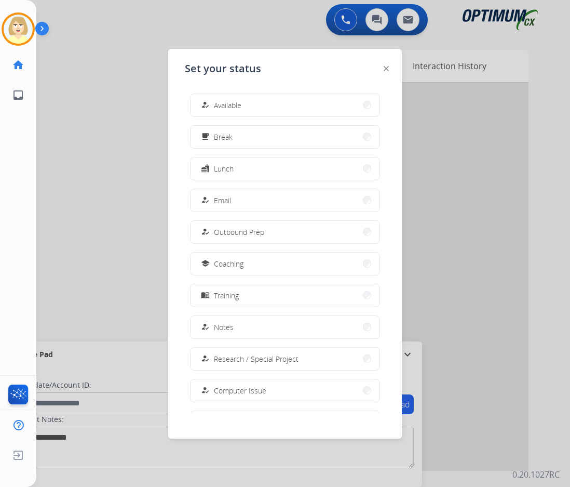
click at [234, 104] on span "Available" at bounding box center [228, 105] width 28 height 11
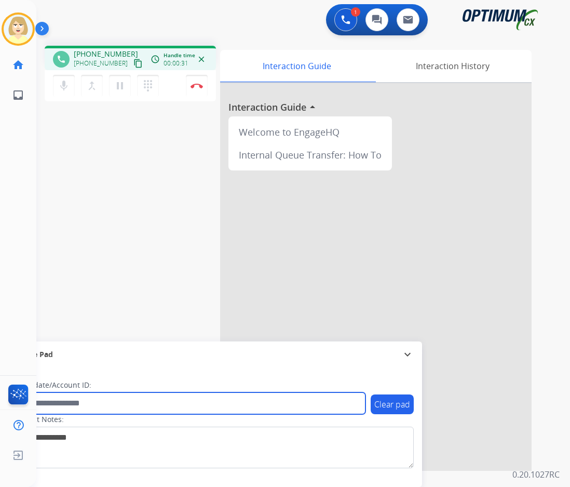
click at [56, 405] on input "text" at bounding box center [190, 403] width 352 height 22
paste input "*******"
drag, startPoint x: 73, startPoint y: 403, endPoint x: -7, endPoint y: 392, distance: 80.7
click at [0, 392] on html "Outbound call Quit Outbound call Quit Schedule interaction + Add to my list Cus…" at bounding box center [285, 243] width 570 height 487
paste input "text"
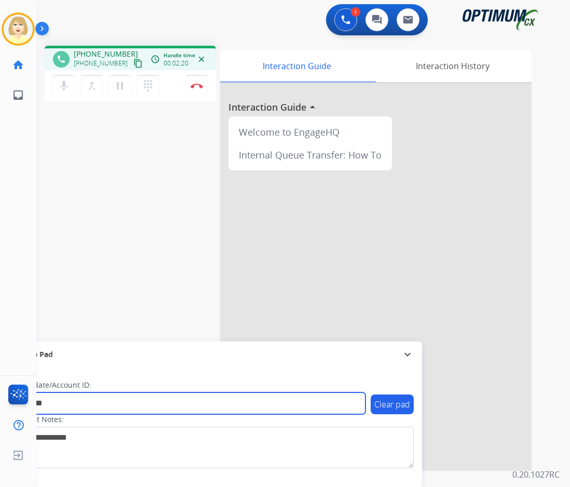
type input "*******"
click at [64, 404] on input "*******" at bounding box center [190, 403] width 352 height 22
drag, startPoint x: 64, startPoint y: 404, endPoint x: 19, endPoint y: 401, distance: 44.8
click at [19, 401] on div "Outbound call Quit Outbound call Quit Schedule interaction + Add to my list Cus…" at bounding box center [285, 243] width 570 height 487
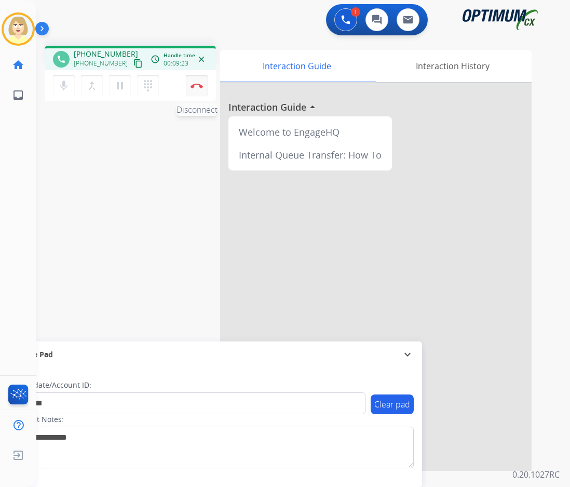
click at [198, 81] on button "Disconnect" at bounding box center [197, 86] width 22 height 22
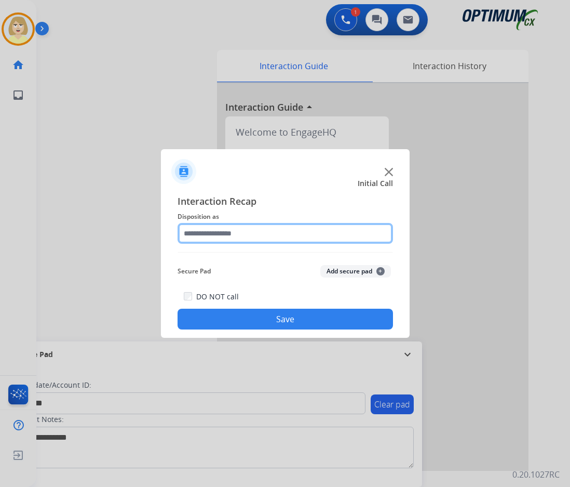
click at [214, 235] on input "text" at bounding box center [286, 233] width 216 height 21
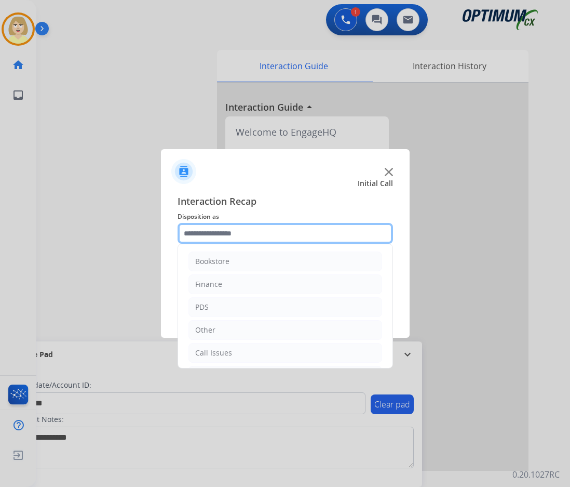
scroll to position [71, 0]
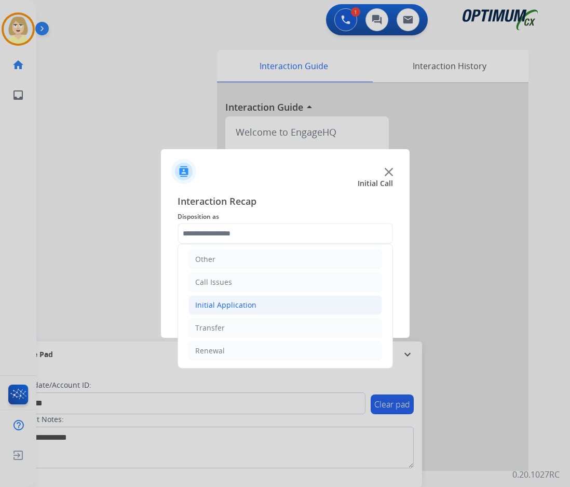
click at [228, 301] on div "Initial Application" at bounding box center [225, 305] width 61 height 10
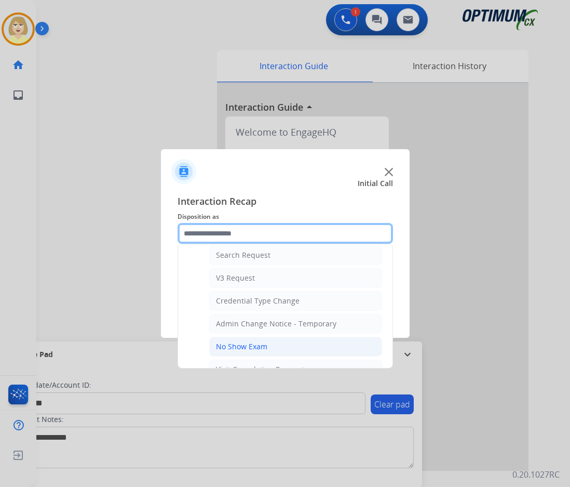
scroll to position [538, 0]
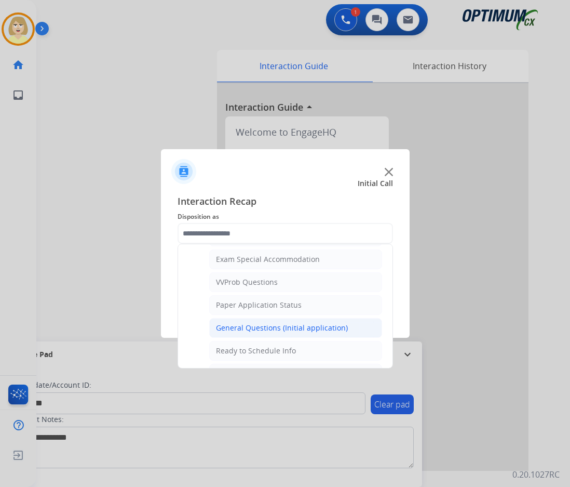
click at [242, 328] on div "General Questions (Initial application)" at bounding box center [282, 328] width 132 height 10
type input "**********"
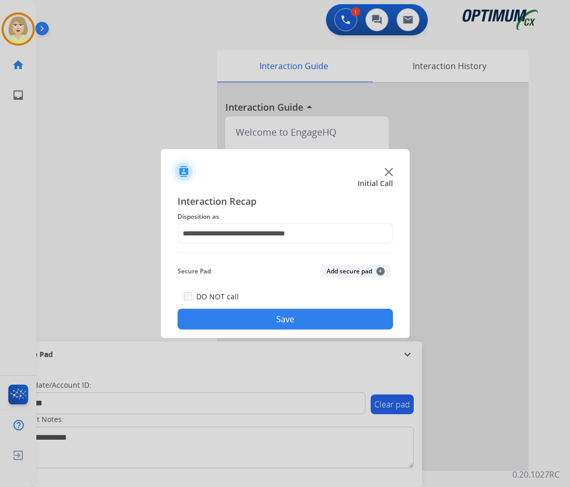
click at [335, 270] on button "Add secure pad +" at bounding box center [356, 271] width 71 height 12
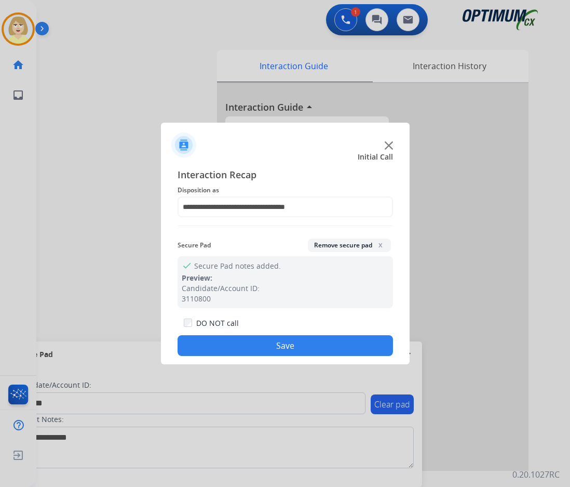
drag, startPoint x: 224, startPoint y: 347, endPoint x: 5, endPoint y: 158, distance: 289.6
click at [223, 346] on button "Save" at bounding box center [286, 345] width 216 height 21
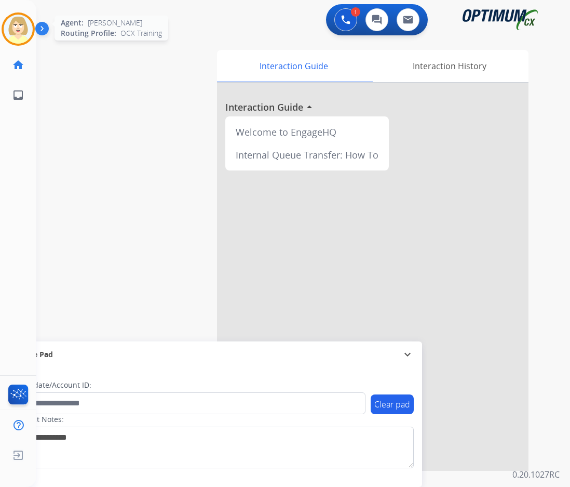
click at [25, 28] on img at bounding box center [18, 29] width 29 height 29
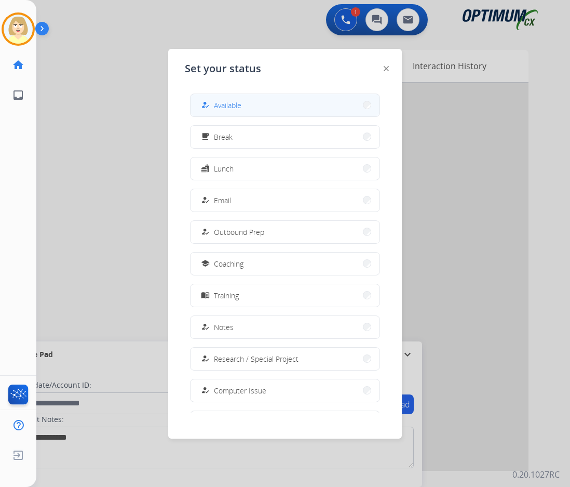
click at [221, 106] on span "Available" at bounding box center [228, 105] width 28 height 11
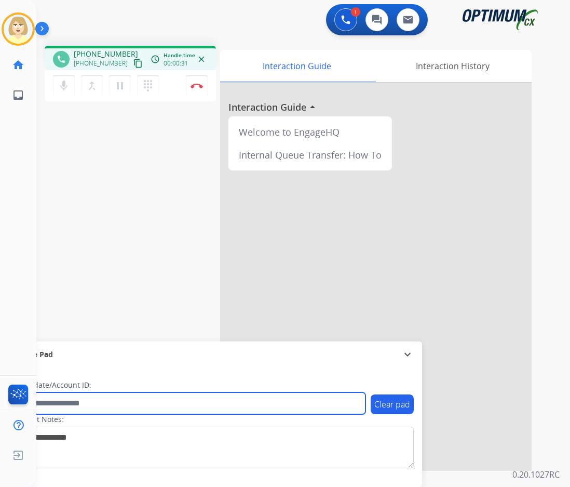
click at [62, 404] on input "text" at bounding box center [190, 403] width 352 height 22
paste input "*******"
type input "*******"
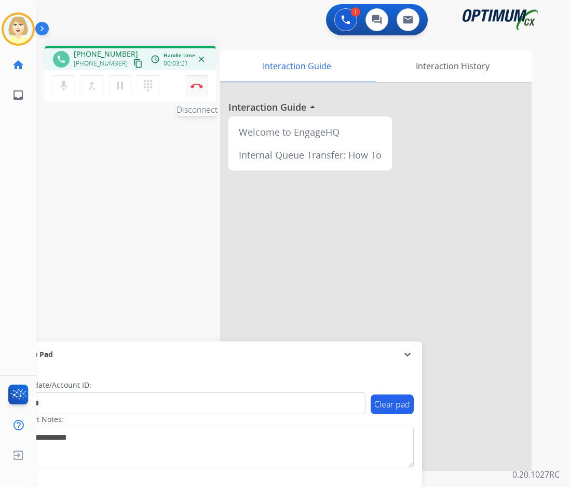
click at [198, 88] on img at bounding box center [197, 85] width 12 height 5
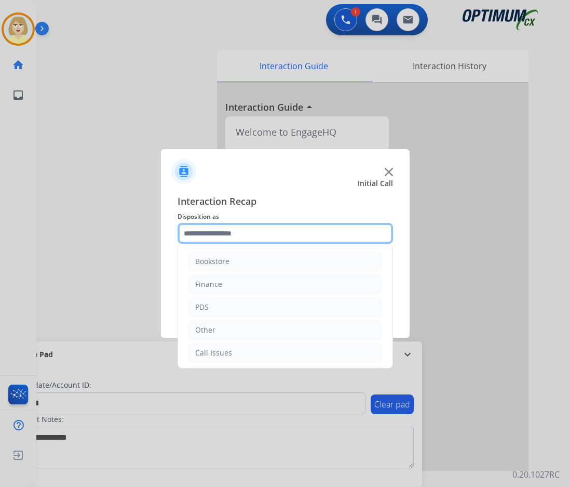
click at [228, 235] on input "text" at bounding box center [286, 233] width 216 height 21
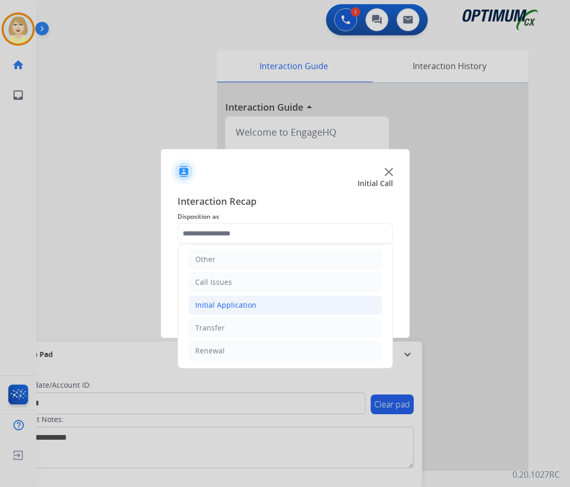
click at [231, 305] on div "Initial Application" at bounding box center [225, 305] width 61 height 10
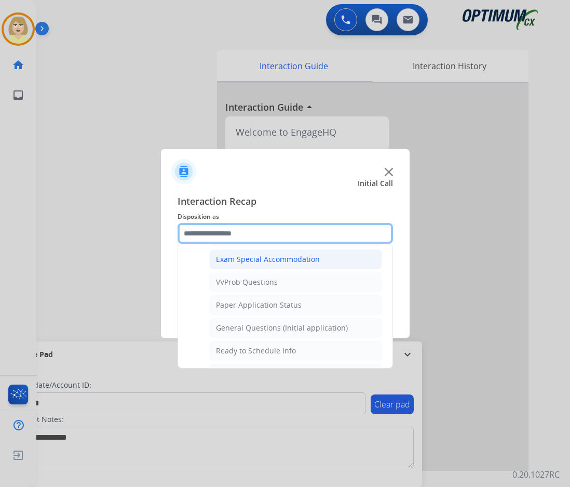
scroll to position [590, 0]
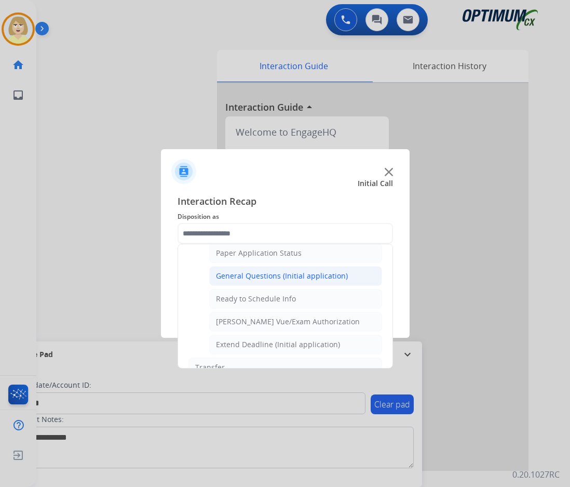
click at [270, 276] on div "General Questions (Initial application)" at bounding box center [282, 276] width 132 height 10
type input "**********"
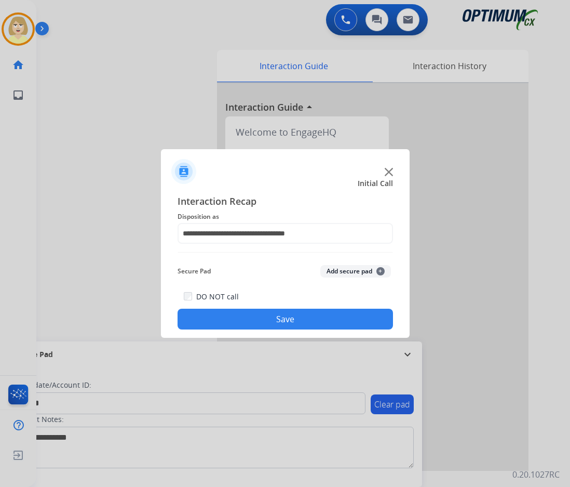
click at [335, 268] on button "Add secure pad +" at bounding box center [356, 271] width 71 height 12
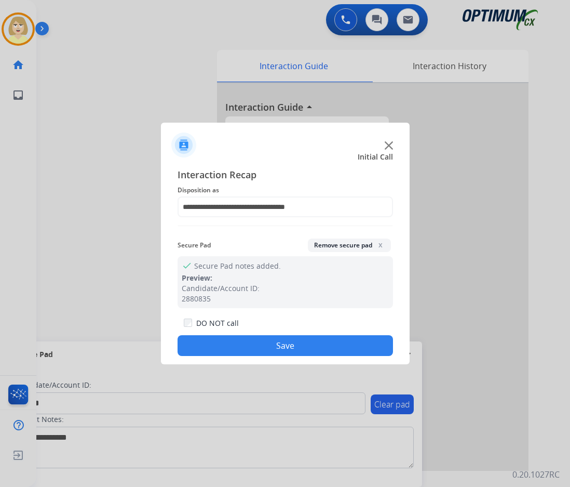
click at [247, 345] on button "Save" at bounding box center [286, 345] width 216 height 21
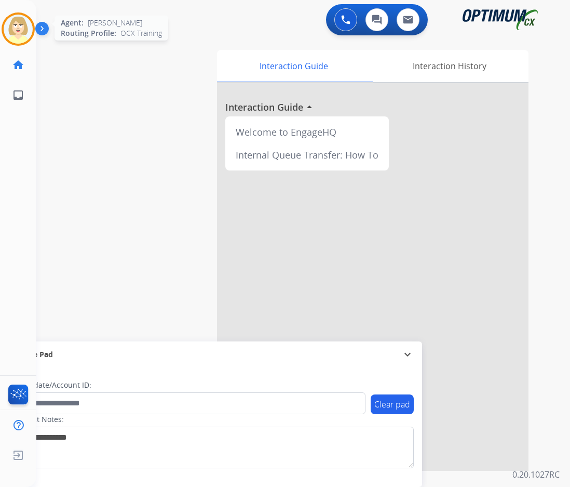
click at [20, 26] on img at bounding box center [18, 29] width 29 height 29
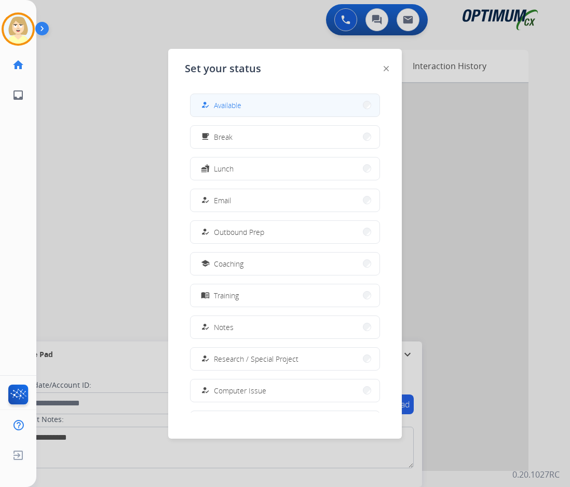
click at [228, 103] on span "Available" at bounding box center [228, 105] width 28 height 11
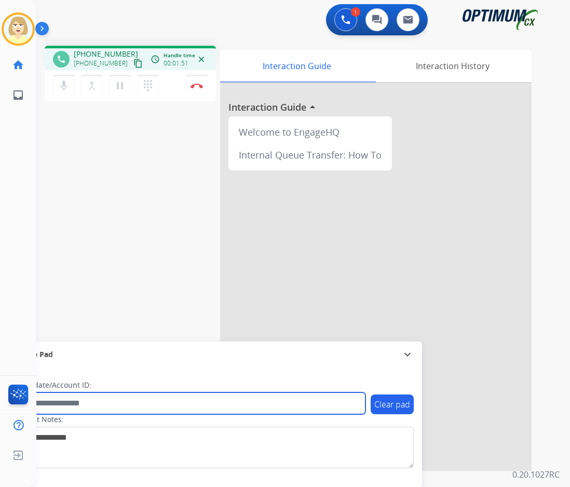
click at [68, 398] on input "text" at bounding box center [190, 403] width 352 height 22
paste input "*******"
type input "*******"
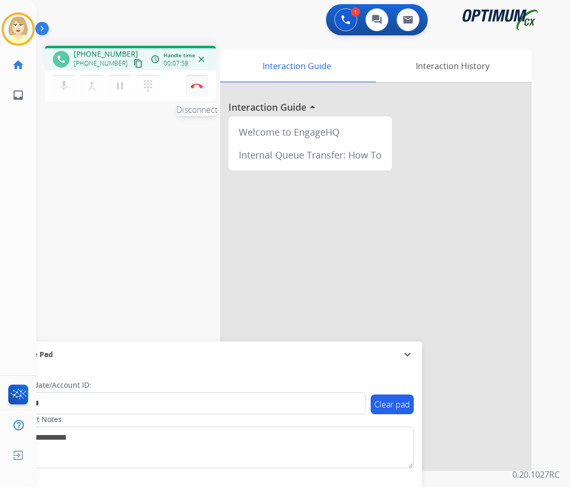
click at [197, 84] on img at bounding box center [197, 85] width 12 height 5
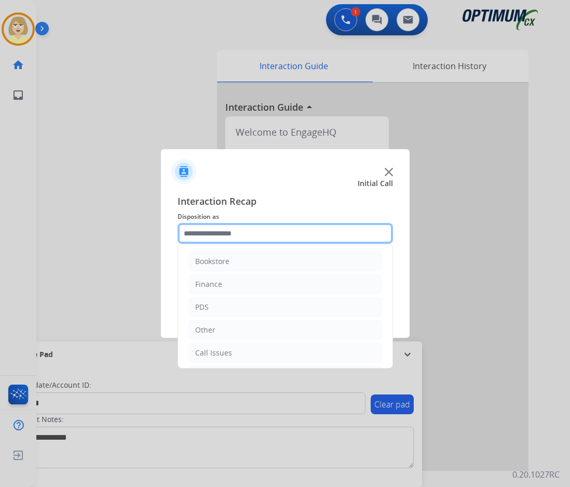
click at [209, 232] on input "text" at bounding box center [286, 233] width 216 height 21
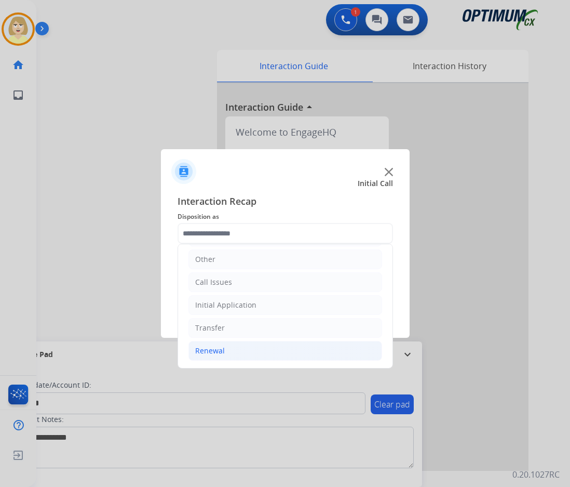
click at [217, 350] on div "Renewal" at bounding box center [210, 350] width 30 height 10
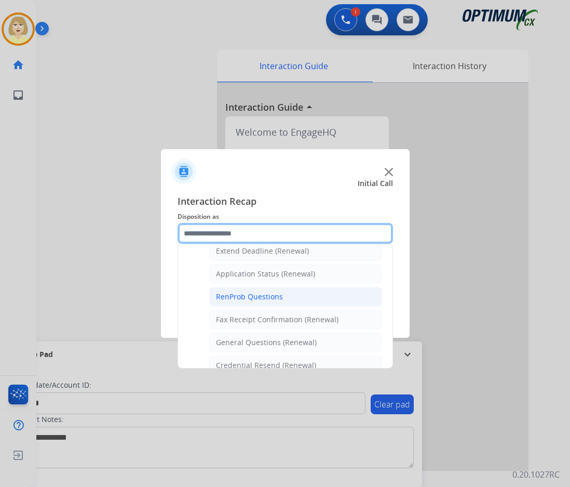
scroll to position [330, 0]
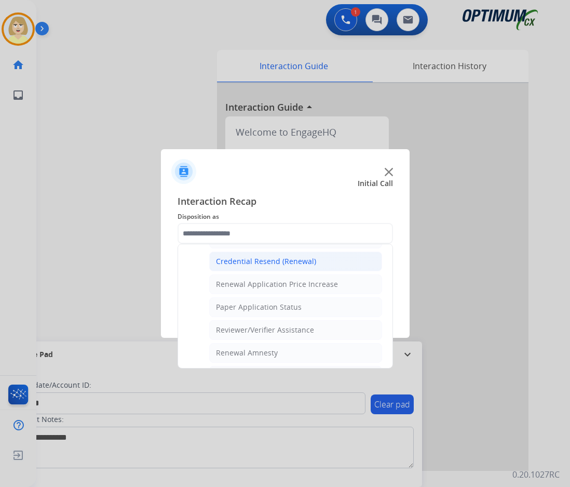
click at [250, 259] on div "Credential Resend (Renewal)" at bounding box center [266, 261] width 100 height 10
type input "**********"
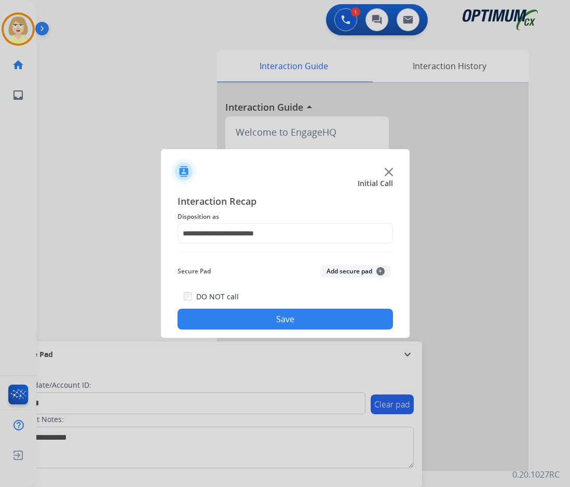
click at [343, 272] on button "Add secure pad +" at bounding box center [356, 271] width 71 height 12
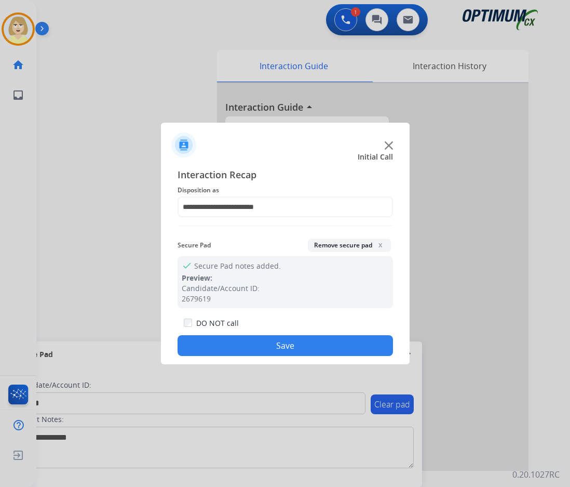
drag, startPoint x: 248, startPoint y: 351, endPoint x: 166, endPoint y: 257, distance: 125.2
click at [242, 347] on button "Save" at bounding box center [286, 345] width 216 height 21
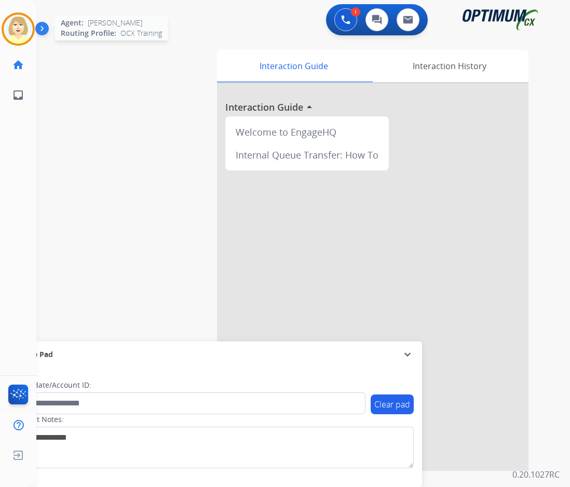
click at [25, 31] on img at bounding box center [18, 29] width 29 height 29
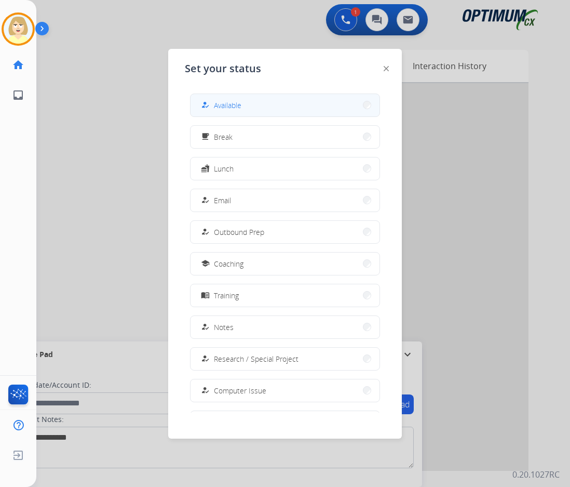
click at [230, 104] on span "Available" at bounding box center [228, 105] width 28 height 11
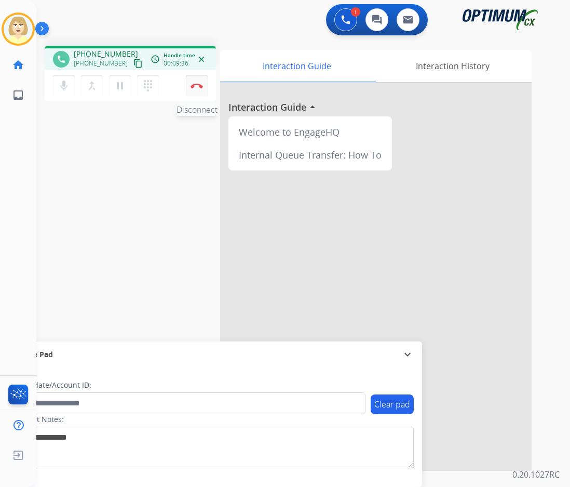
click at [194, 83] on button "Disconnect" at bounding box center [197, 86] width 22 height 22
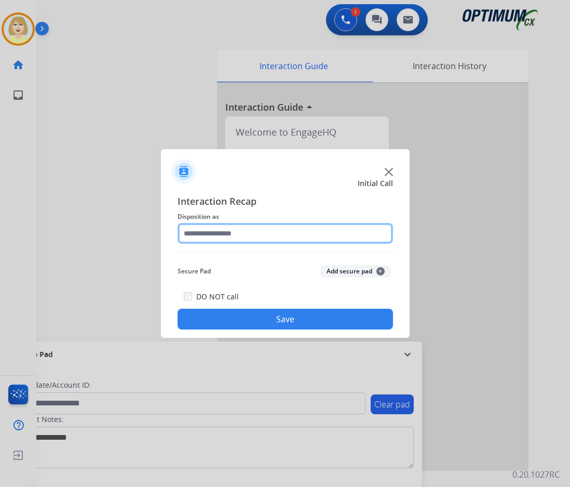
click at [218, 235] on input "text" at bounding box center [286, 233] width 216 height 21
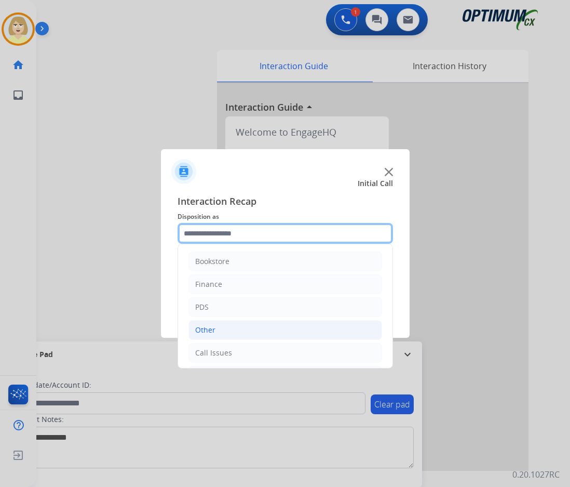
scroll to position [71, 0]
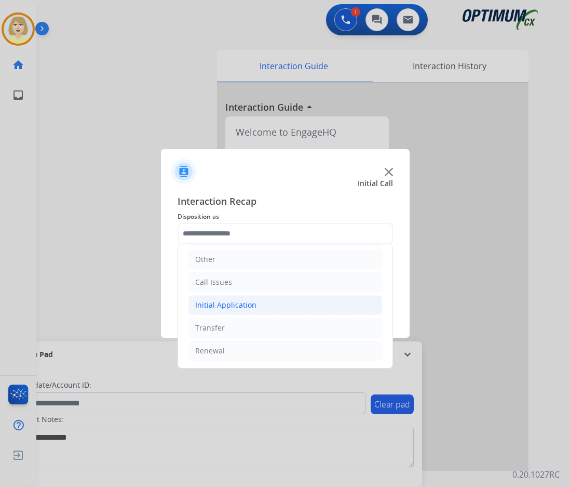
click at [231, 305] on div "Initial Application" at bounding box center [225, 305] width 61 height 10
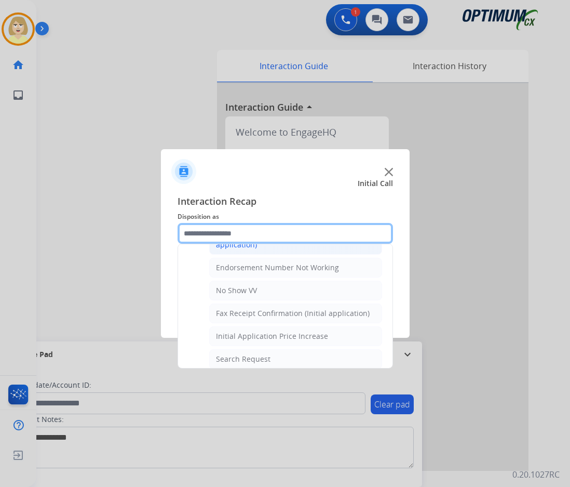
scroll to position [330, 0]
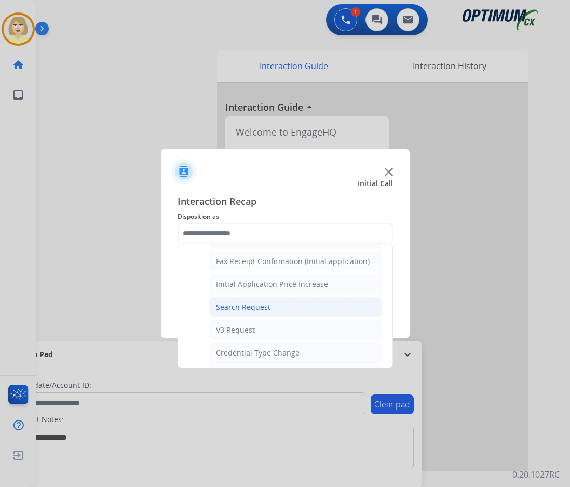
click at [251, 309] on div "Search Request" at bounding box center [243, 307] width 55 height 10
type input "**********"
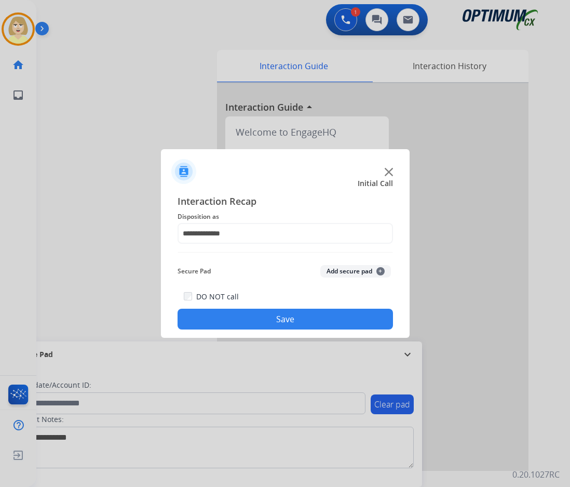
click at [340, 272] on button "Add secure pad +" at bounding box center [356, 271] width 71 height 12
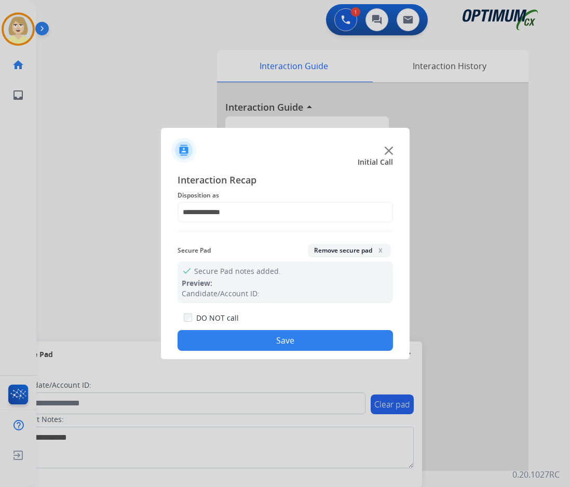
drag, startPoint x: 243, startPoint y: 340, endPoint x: 205, endPoint y: 268, distance: 80.9
click at [243, 339] on button "Save" at bounding box center [286, 340] width 216 height 21
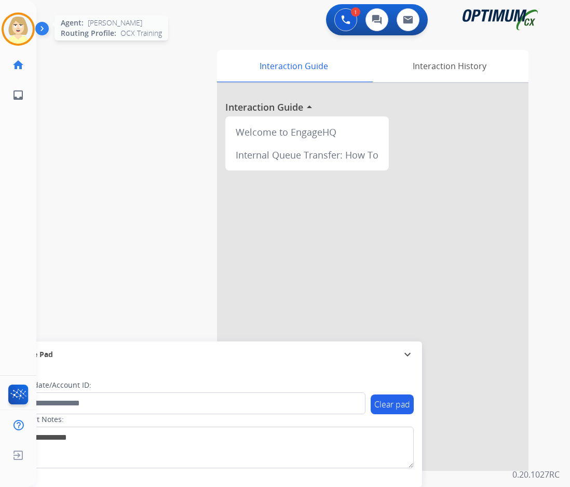
click at [20, 25] on img at bounding box center [18, 29] width 29 height 29
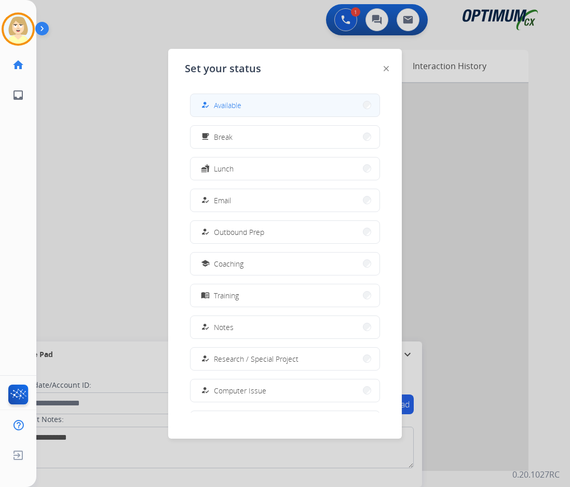
click at [225, 105] on span "Available" at bounding box center [228, 105] width 28 height 11
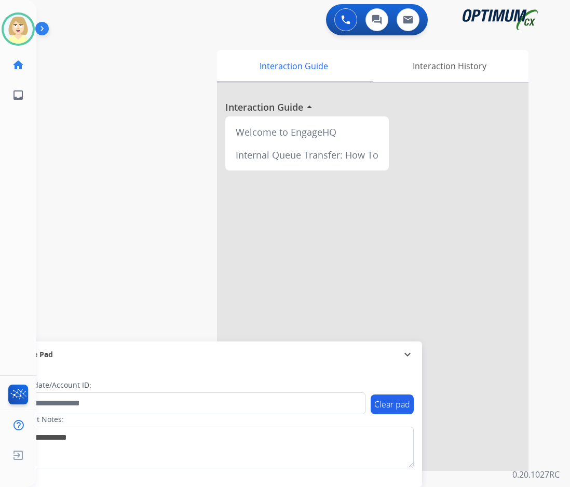
click at [288, 281] on div at bounding box center [373, 277] width 312 height 388
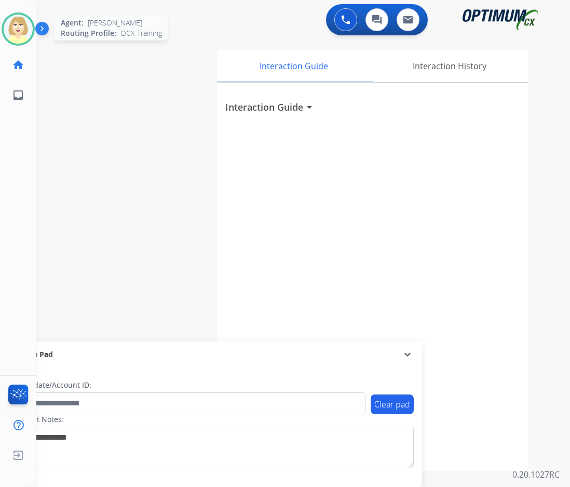
click at [19, 29] on img at bounding box center [18, 29] width 29 height 29
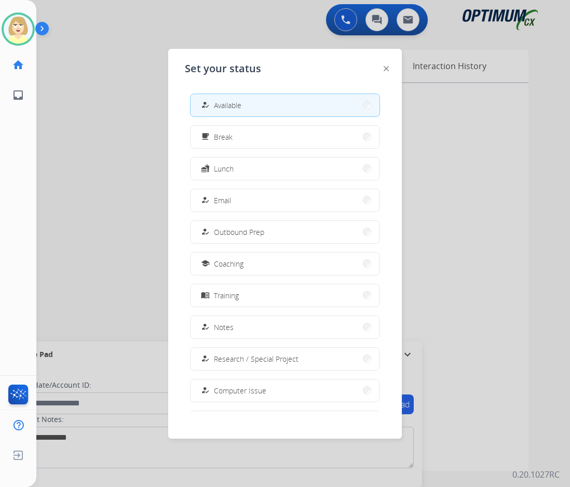
scroll to position [98, 0]
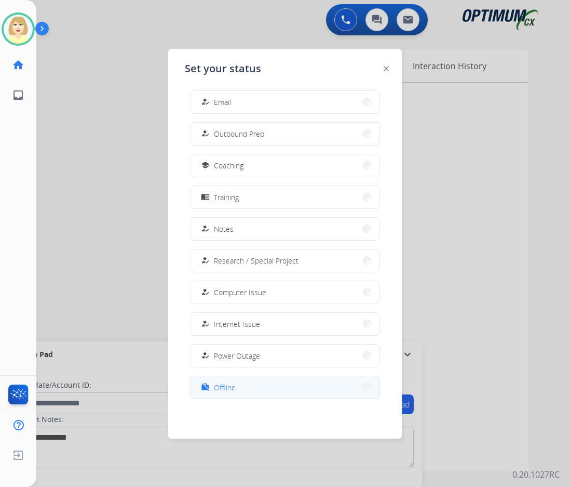
click at [238, 387] on button "work_off Offline" at bounding box center [285, 387] width 189 height 22
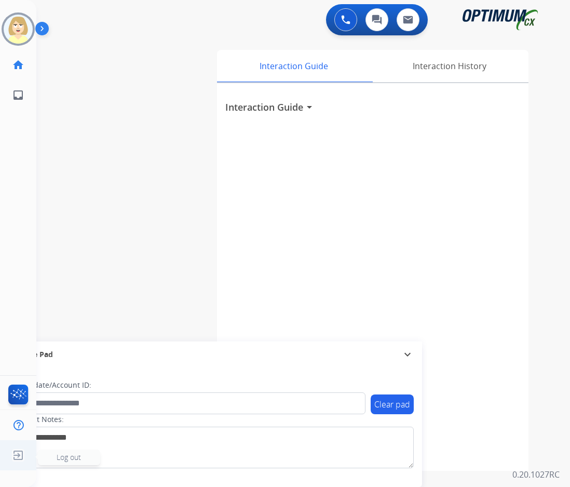
click at [71, 456] on span "Log out" at bounding box center [69, 457] width 24 height 10
